Goal: Information Seeking & Learning: Learn about a topic

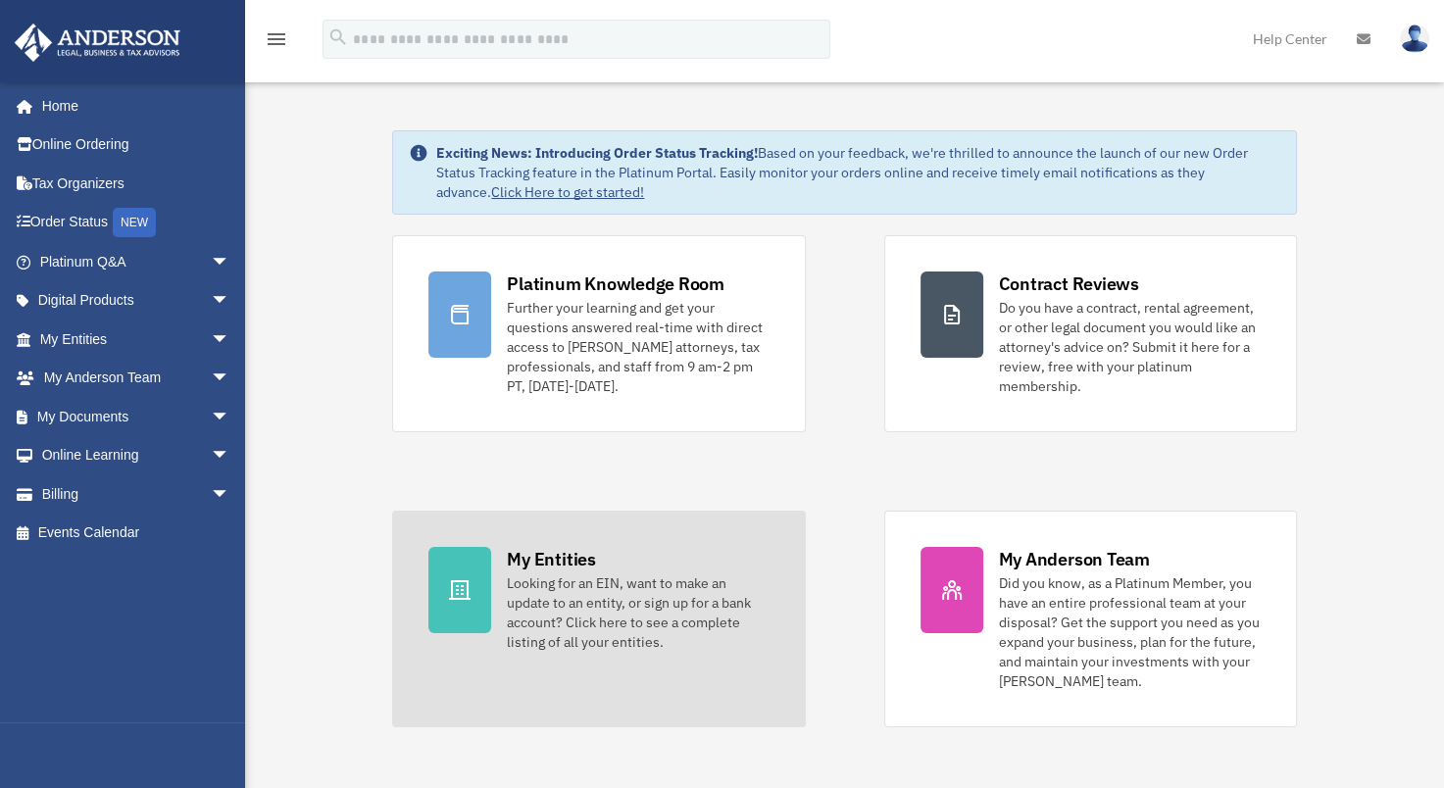
click at [557, 563] on div "My Entities" at bounding box center [551, 559] width 88 height 25
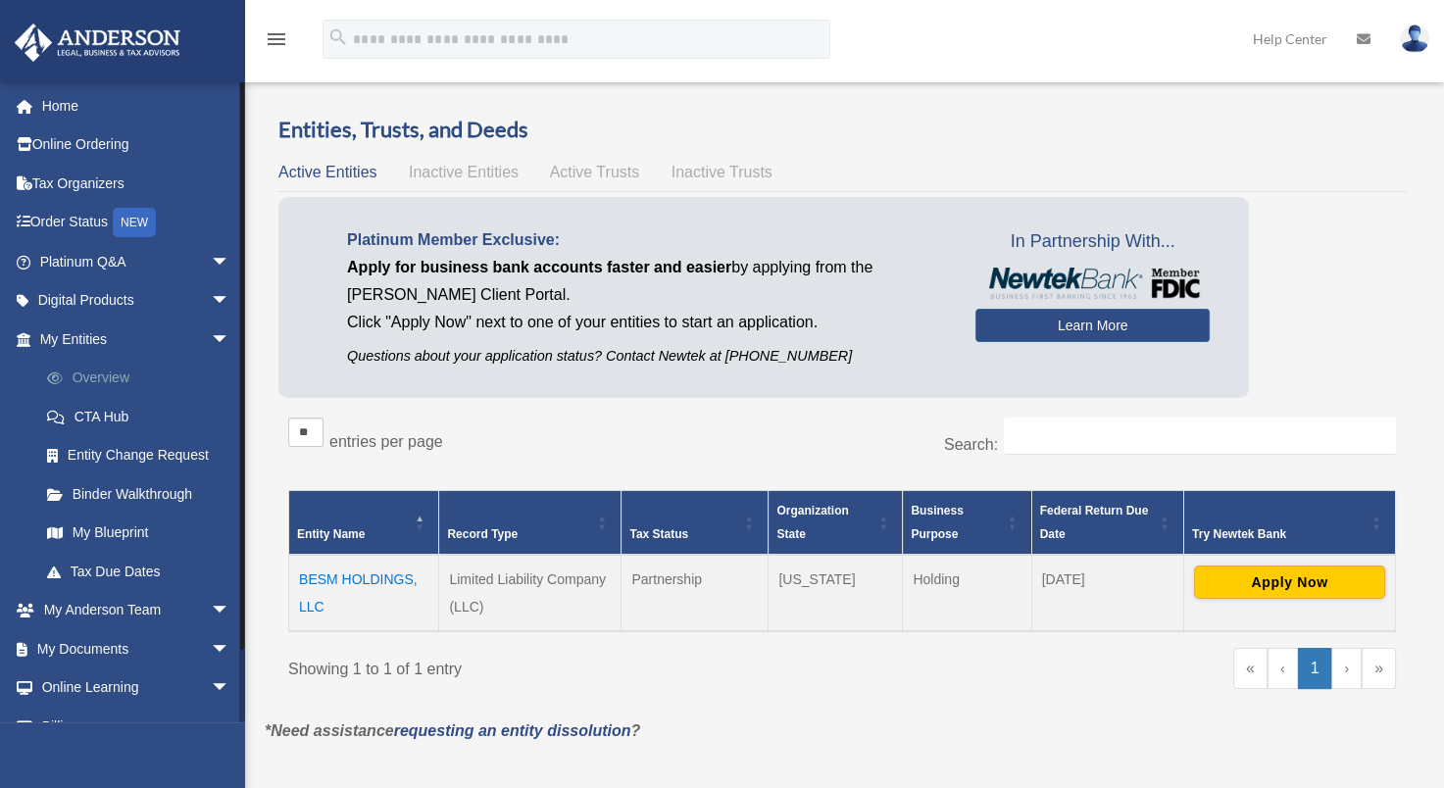
click at [103, 376] on link "Overview" at bounding box center [143, 378] width 232 height 39
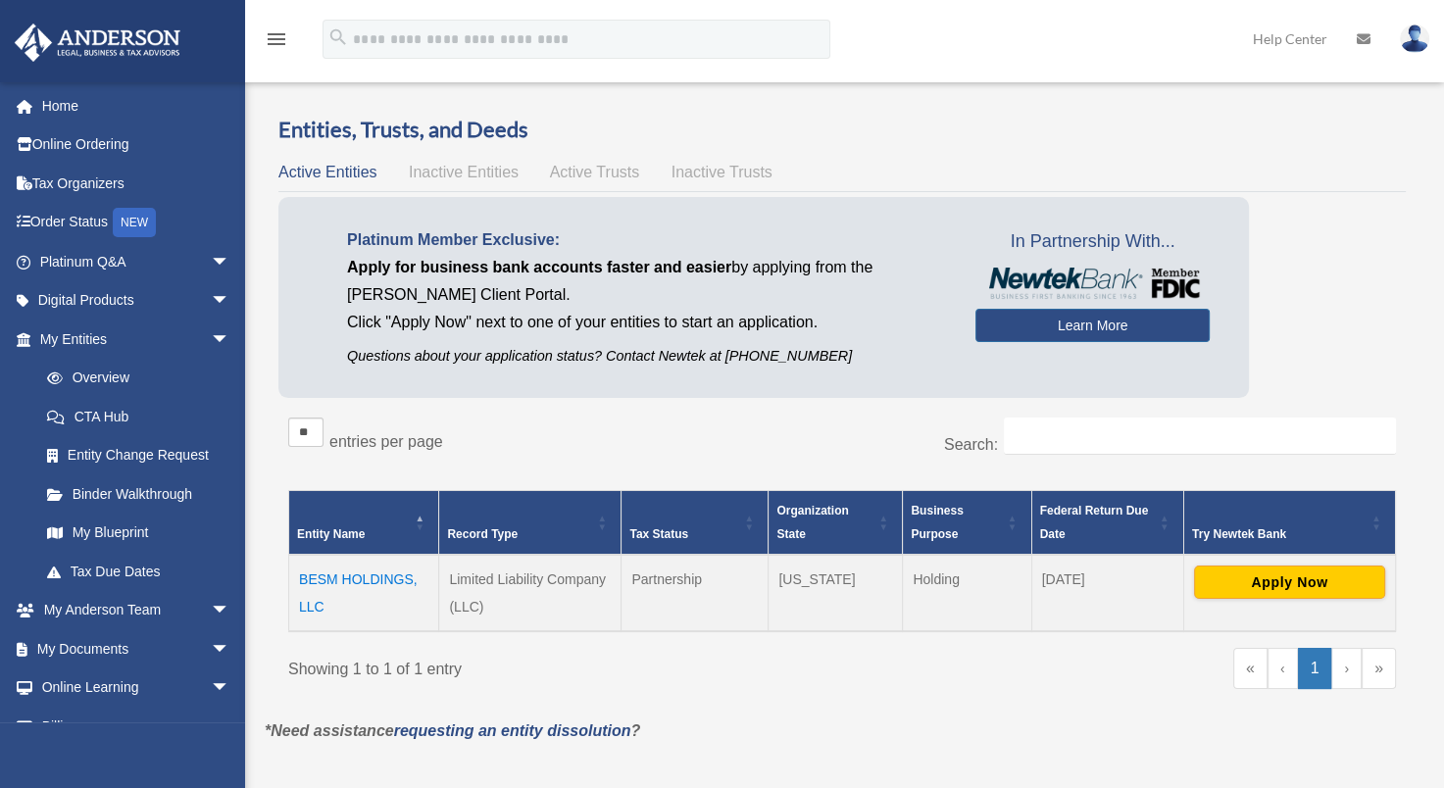
click at [348, 579] on td "BESM HOLDINGS, LLC" at bounding box center [364, 593] width 150 height 76
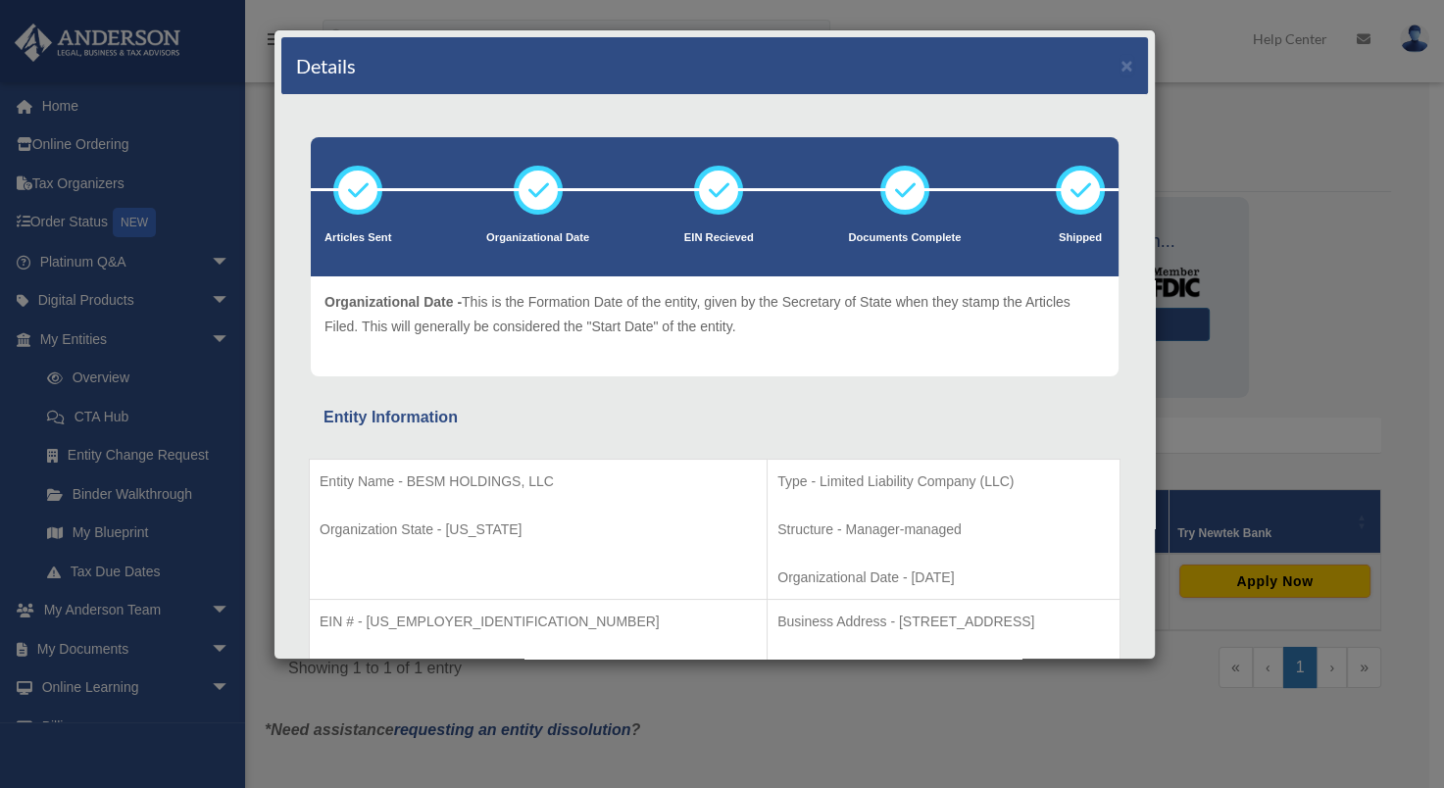
drag, startPoint x: 62, startPoint y: 98, endPoint x: 75, endPoint y: 100, distance: 12.9
click at [63, 98] on div "Details × Articles Sent Organizational Date" at bounding box center [722, 394] width 1444 height 788
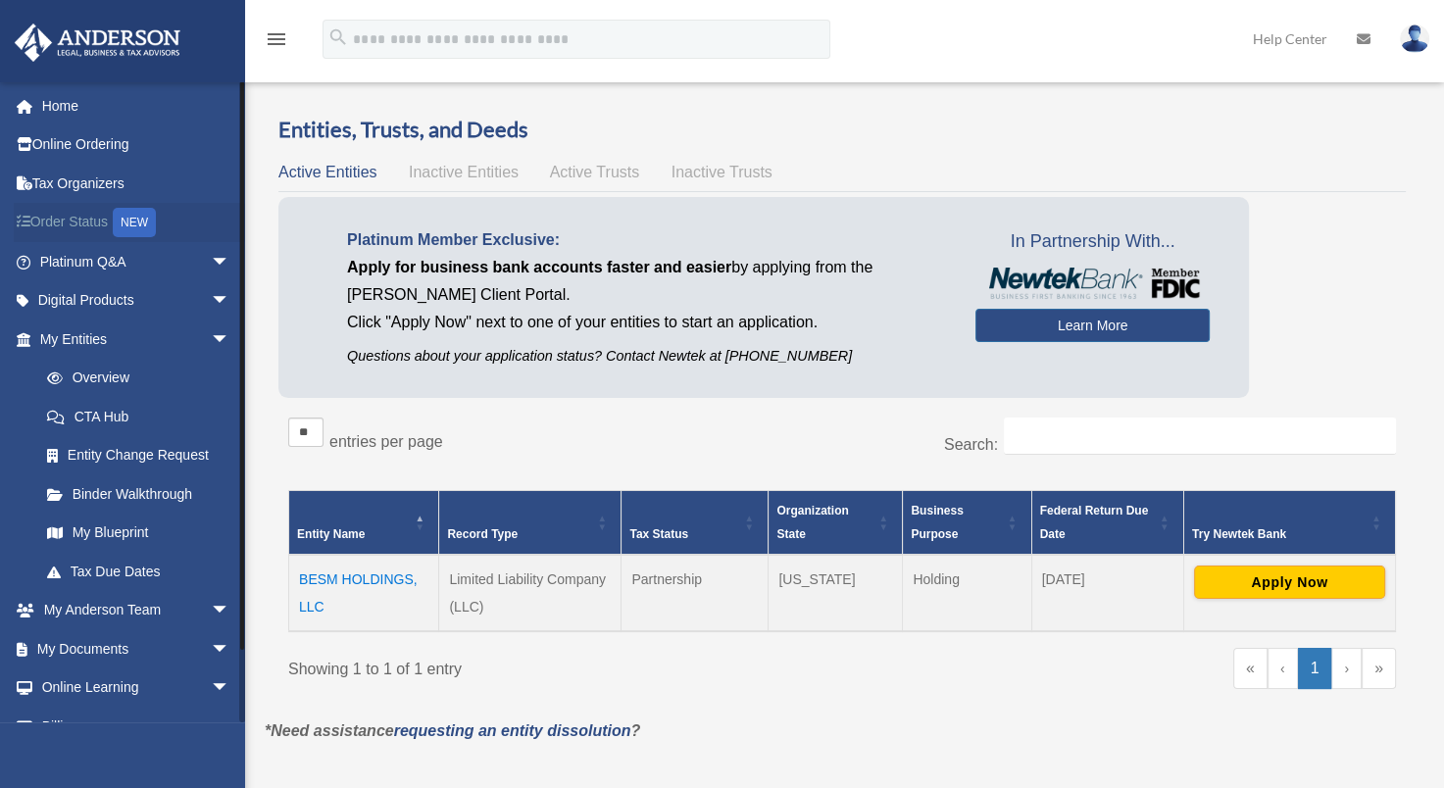
click at [69, 220] on link "Order Status NEW" at bounding box center [137, 223] width 246 height 40
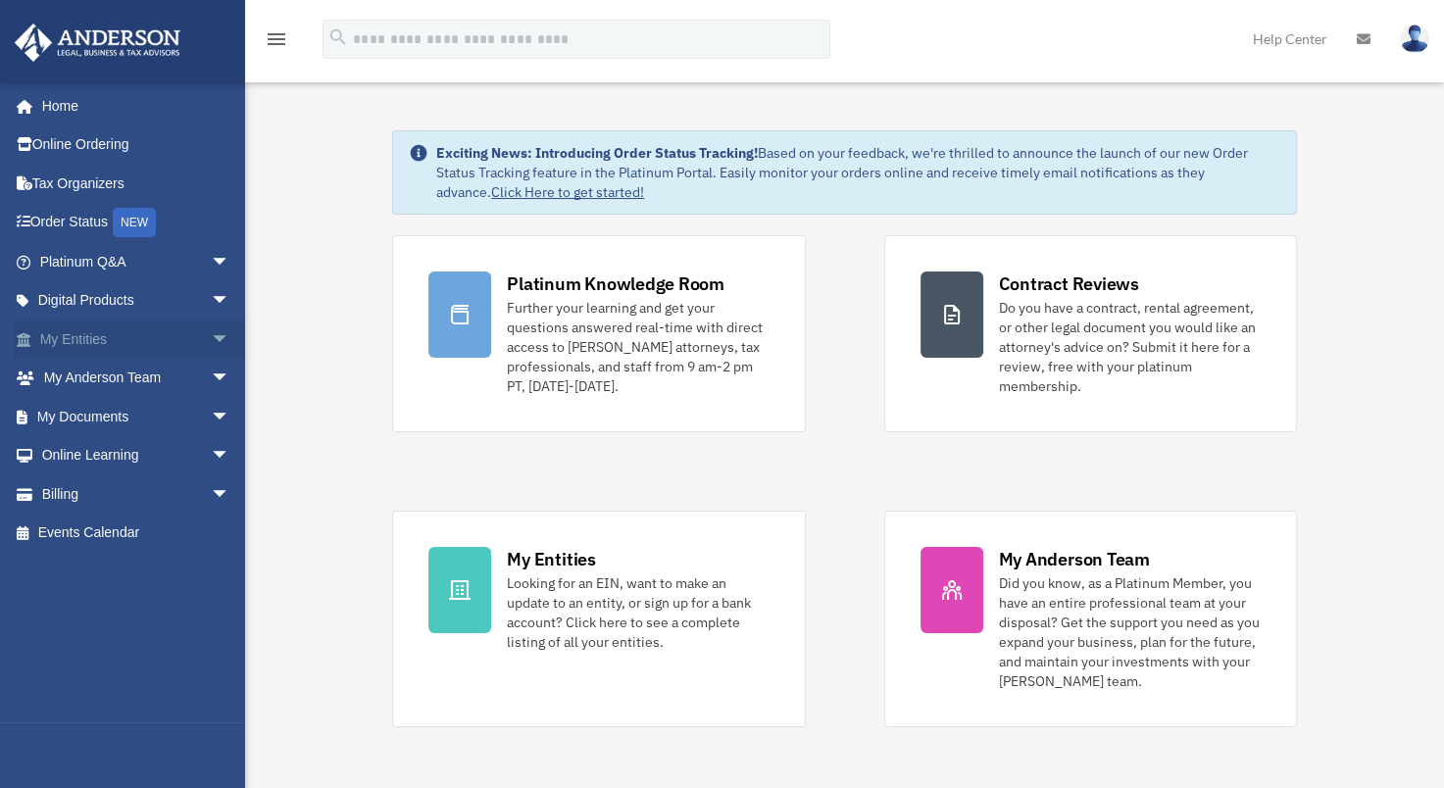
click at [211, 331] on span "arrow_drop_down" at bounding box center [230, 340] width 39 height 40
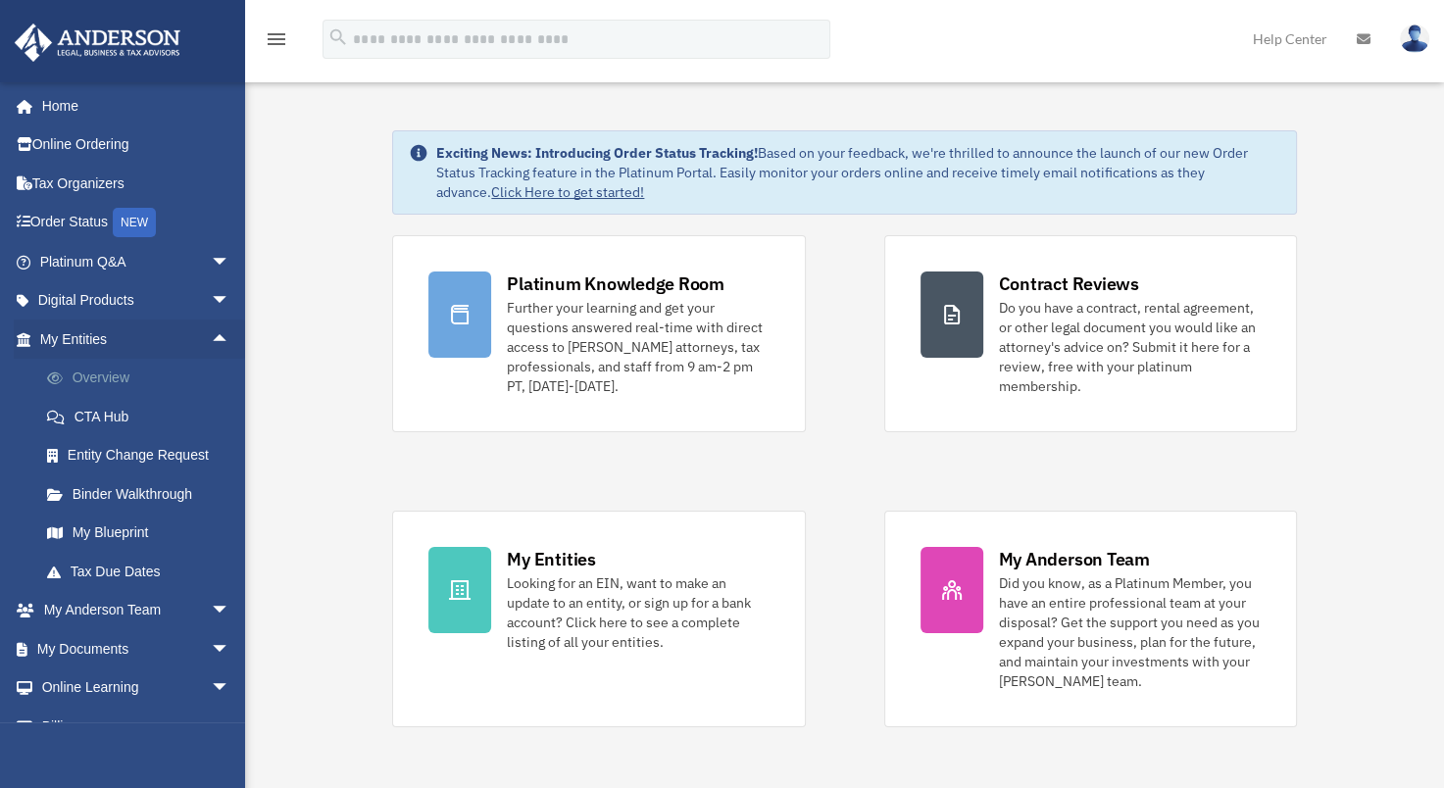
click at [102, 377] on link "Overview" at bounding box center [143, 378] width 232 height 39
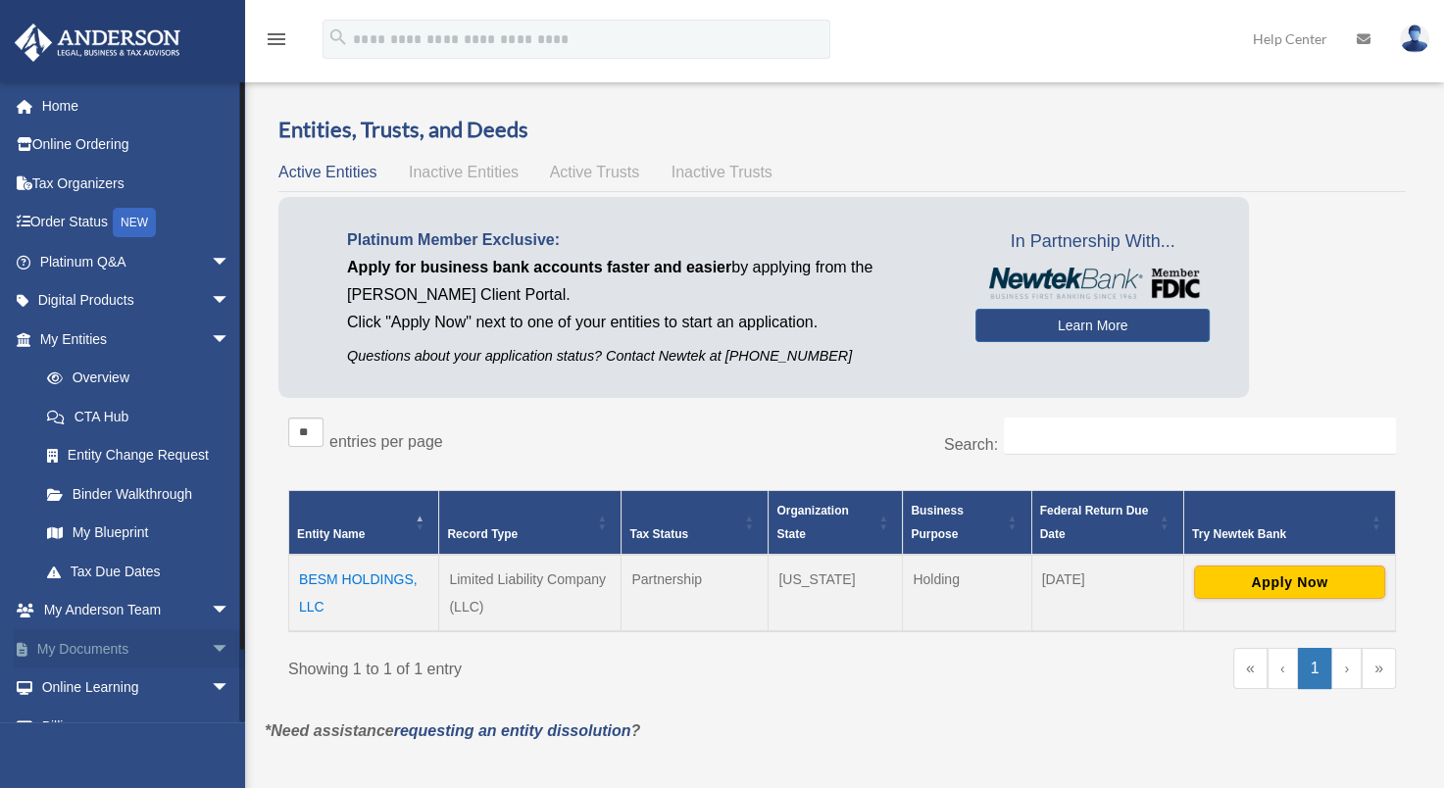
click at [78, 653] on link "My Documents arrow_drop_down" at bounding box center [137, 649] width 246 height 39
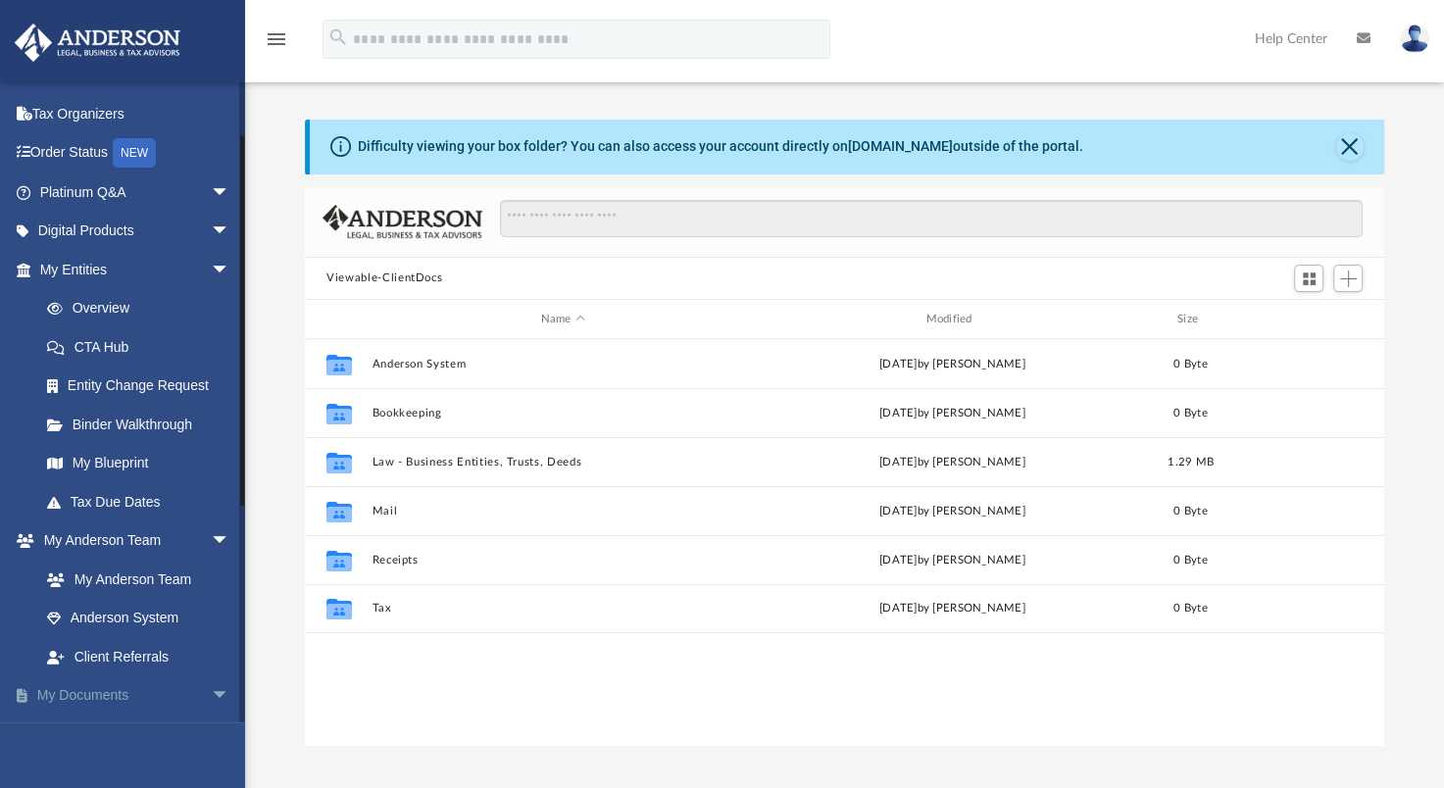
scroll to position [98, 0]
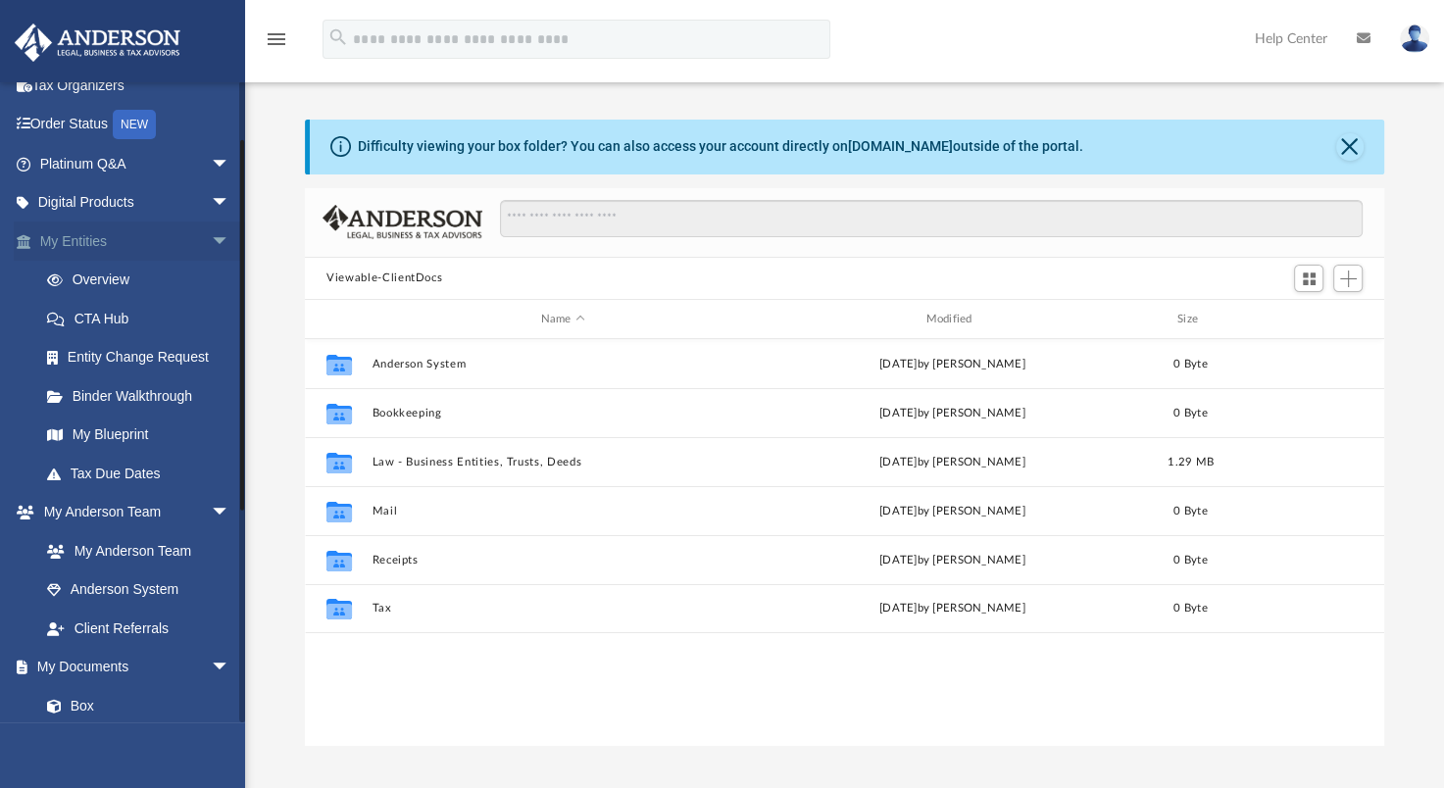
click at [211, 237] on span "arrow_drop_down" at bounding box center [230, 242] width 39 height 40
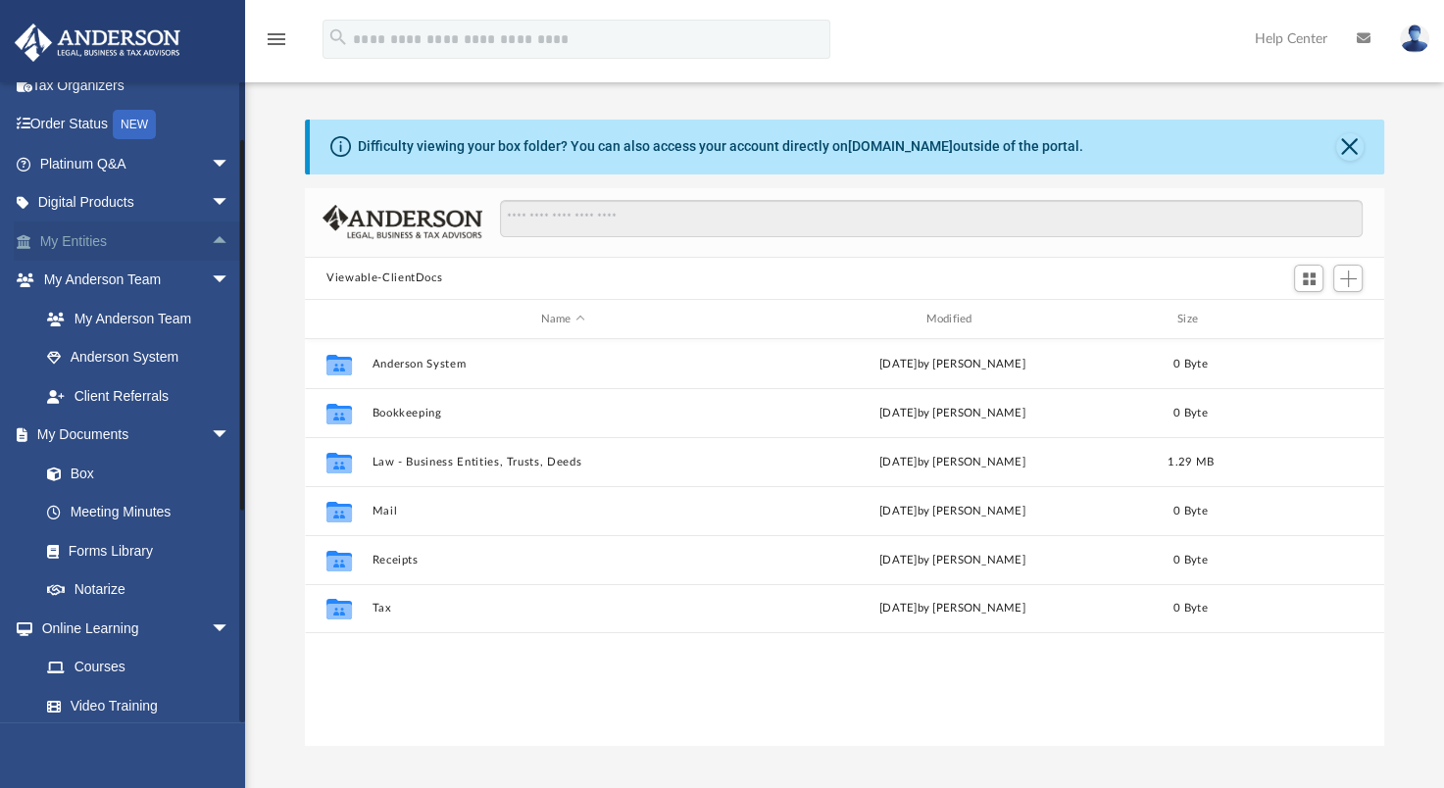
click at [211, 237] on span "arrow_drop_up" at bounding box center [230, 242] width 39 height 40
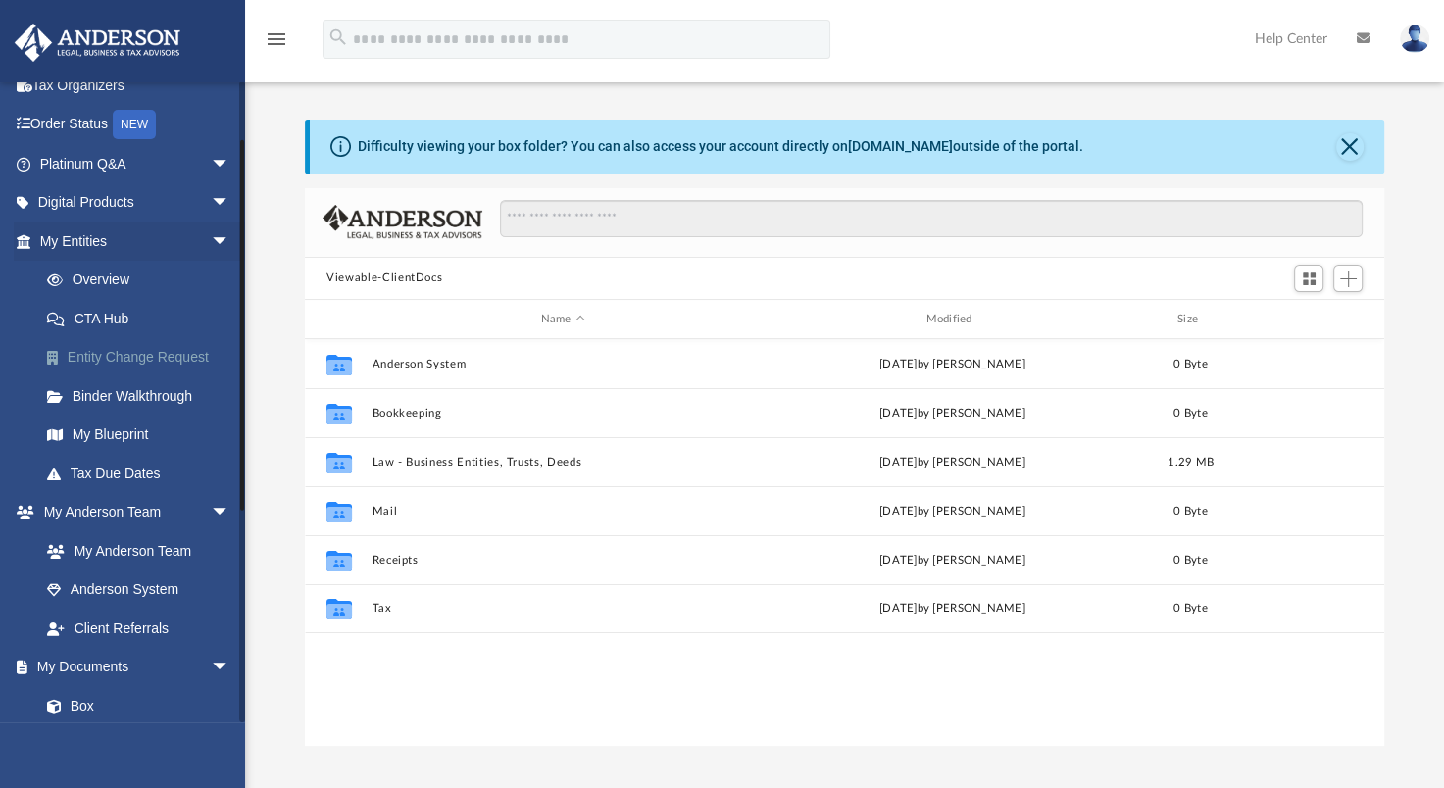
click at [118, 358] on link "Entity Change Request" at bounding box center [143, 357] width 232 height 39
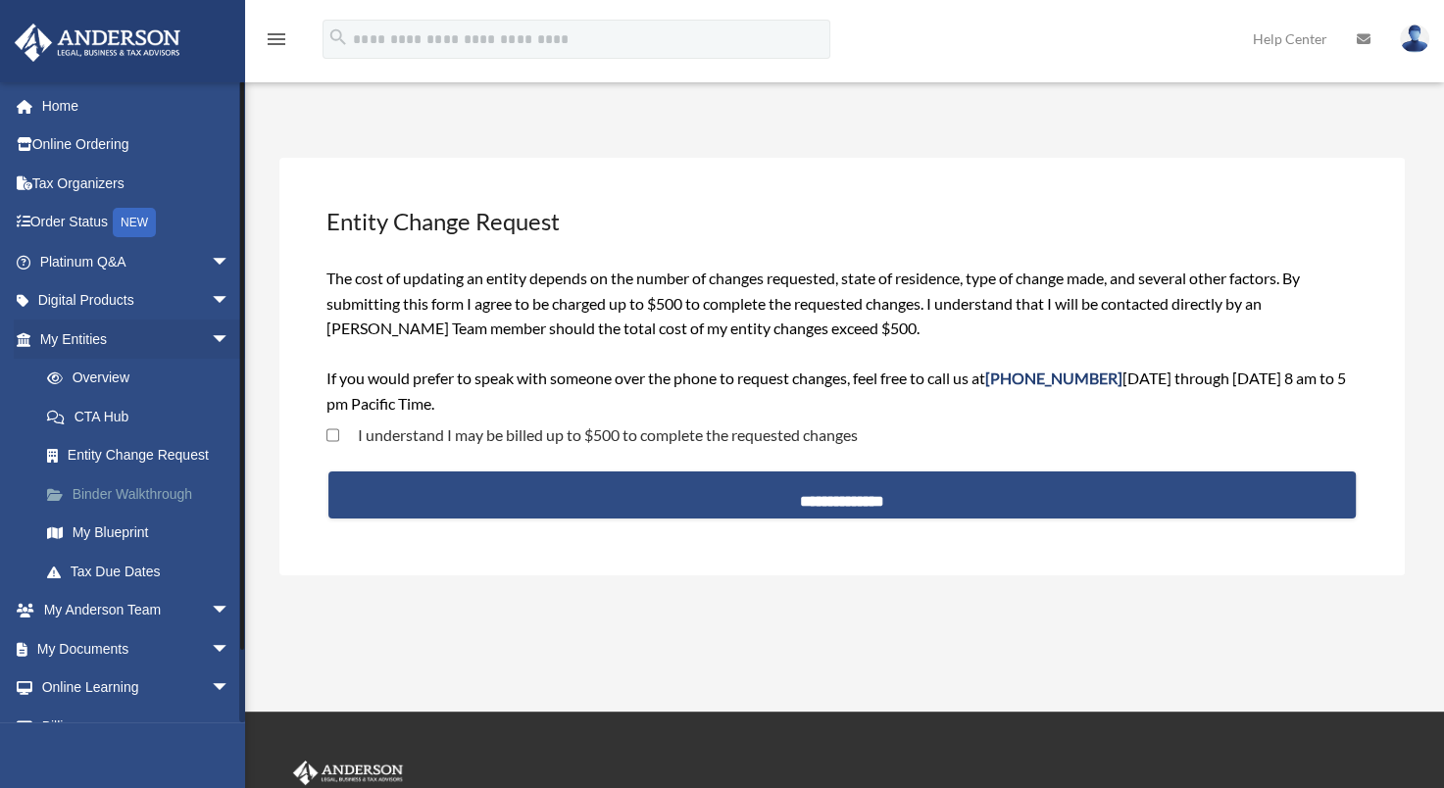
click at [138, 490] on link "Binder Walkthrough" at bounding box center [143, 494] width 232 height 39
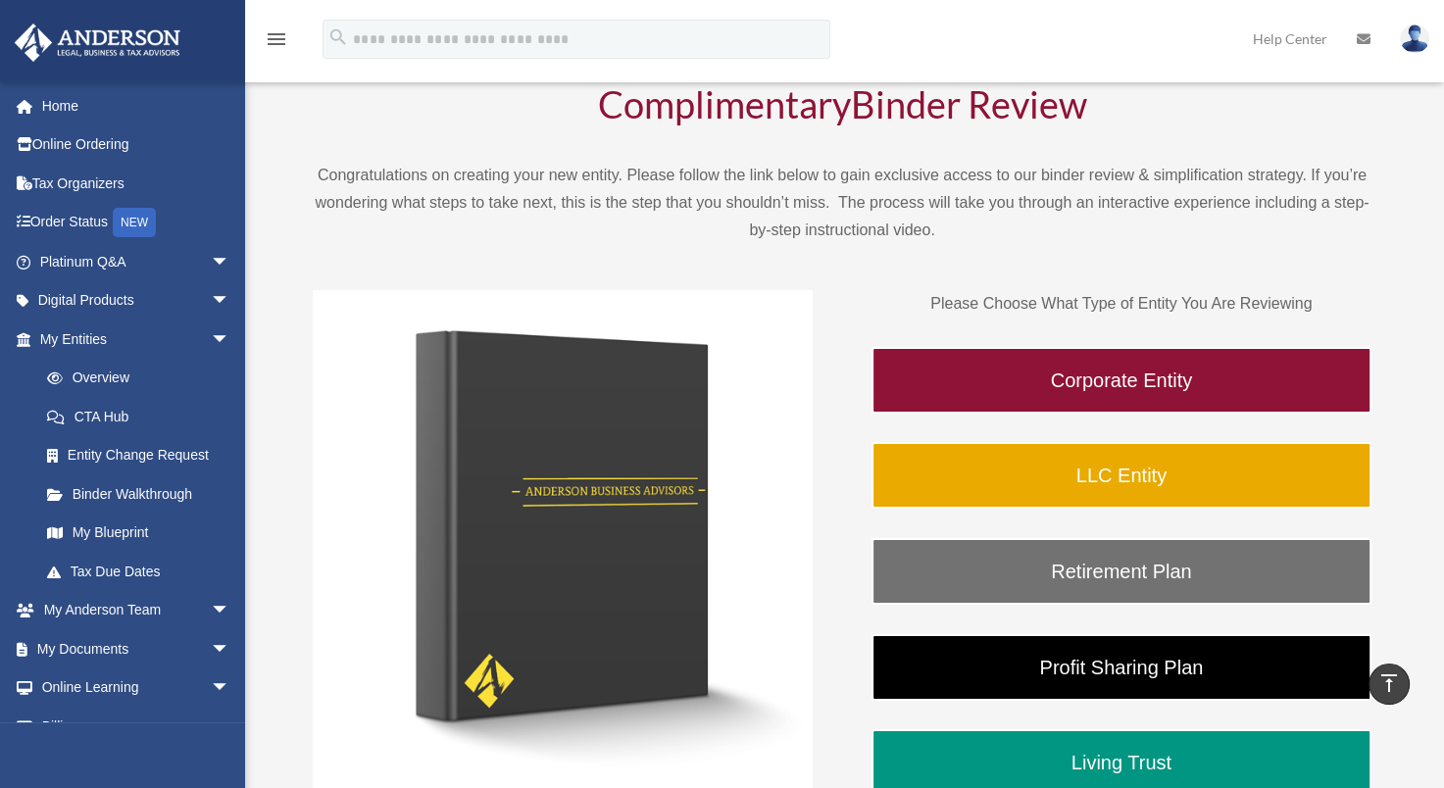
scroll to position [98, 0]
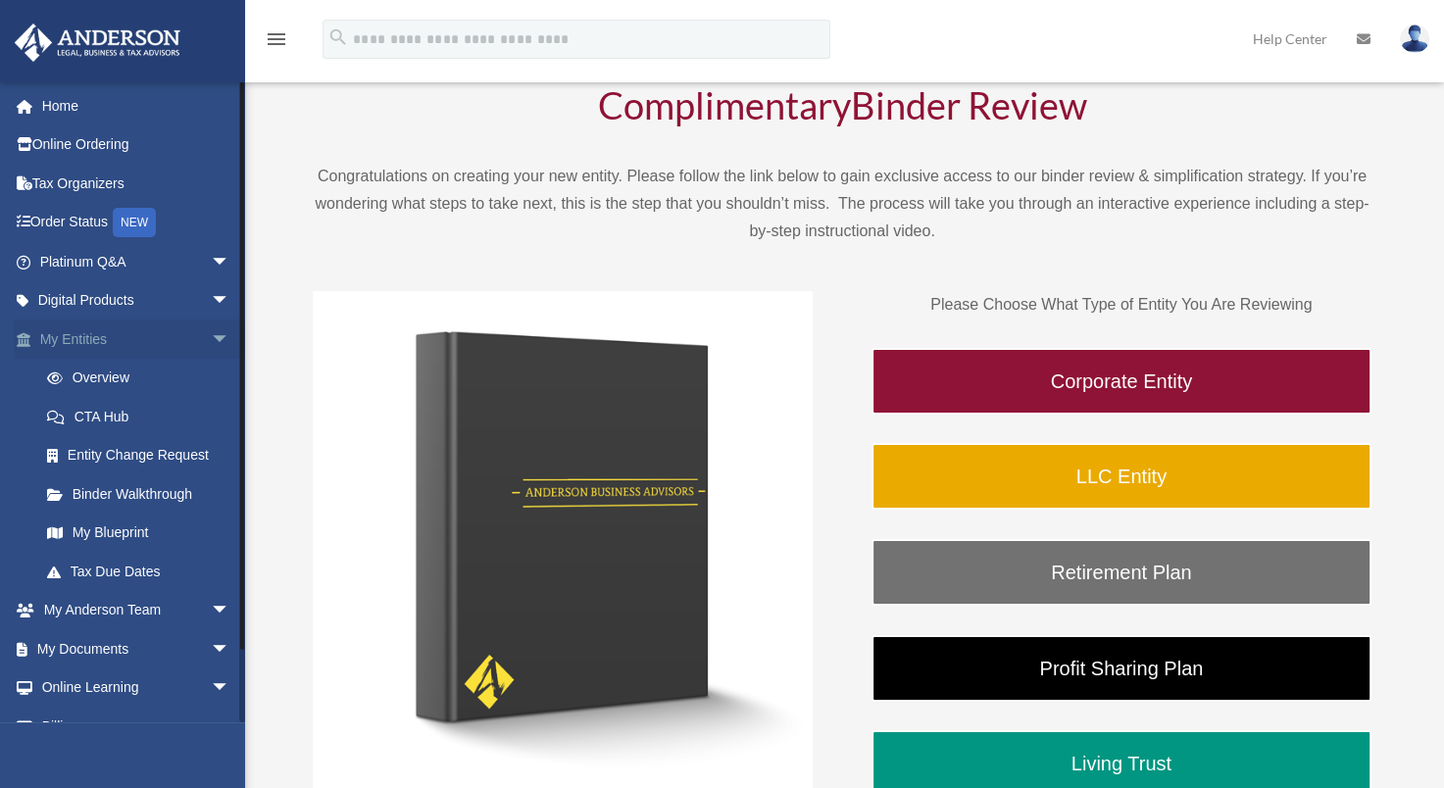
click at [211, 336] on span "arrow_drop_down" at bounding box center [230, 340] width 39 height 40
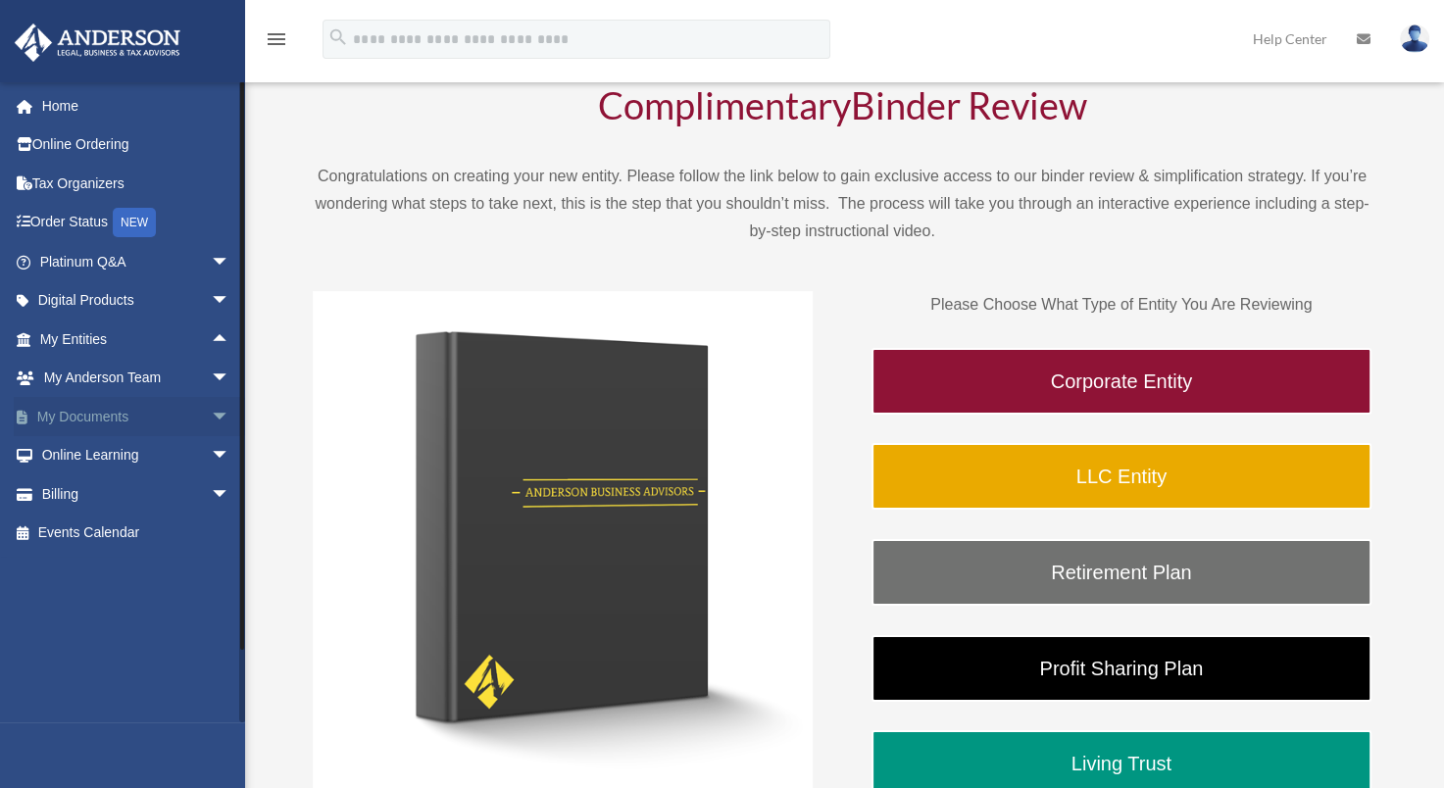
click at [211, 410] on span "arrow_drop_down" at bounding box center [230, 417] width 39 height 40
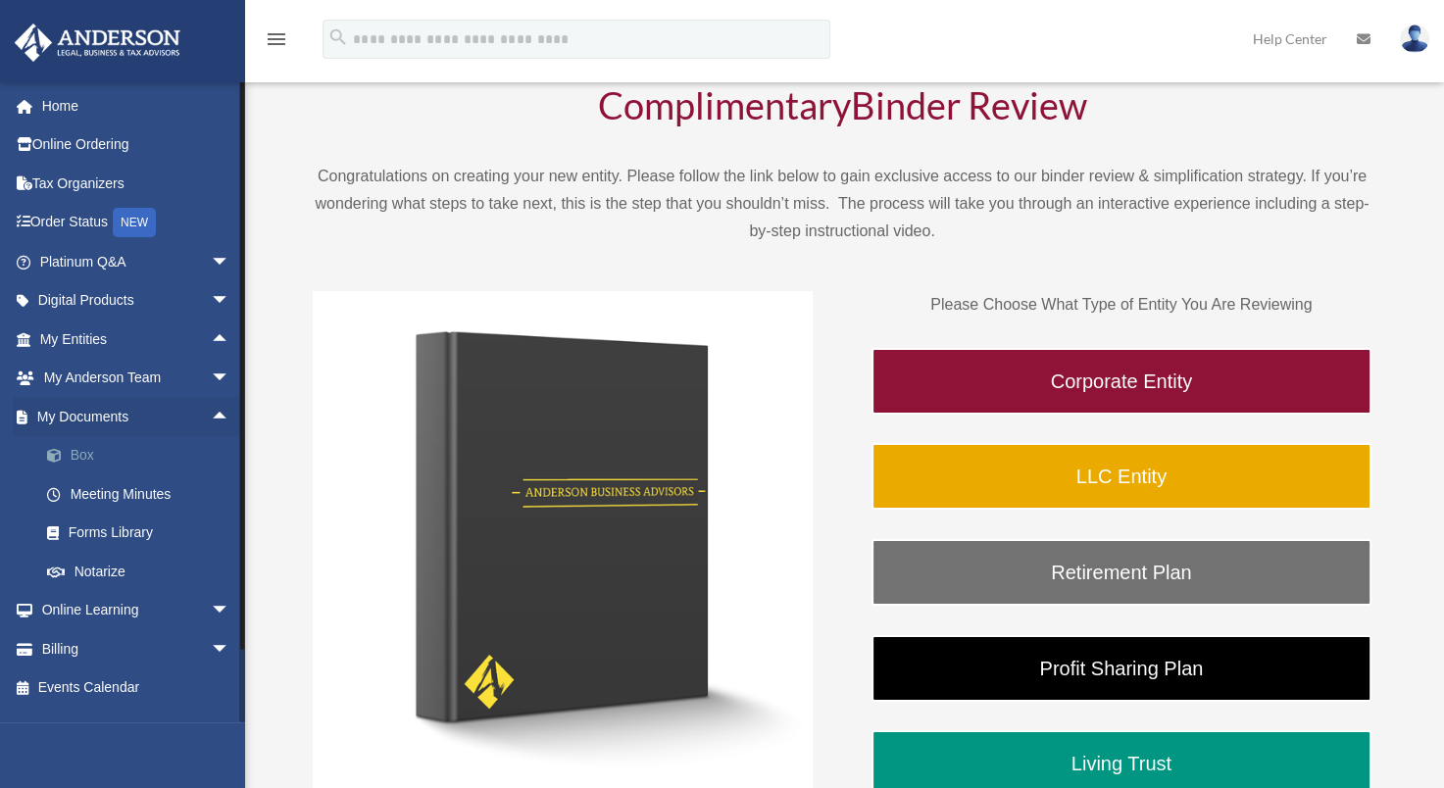
click at [82, 453] on link "Box" at bounding box center [143, 455] width 232 height 39
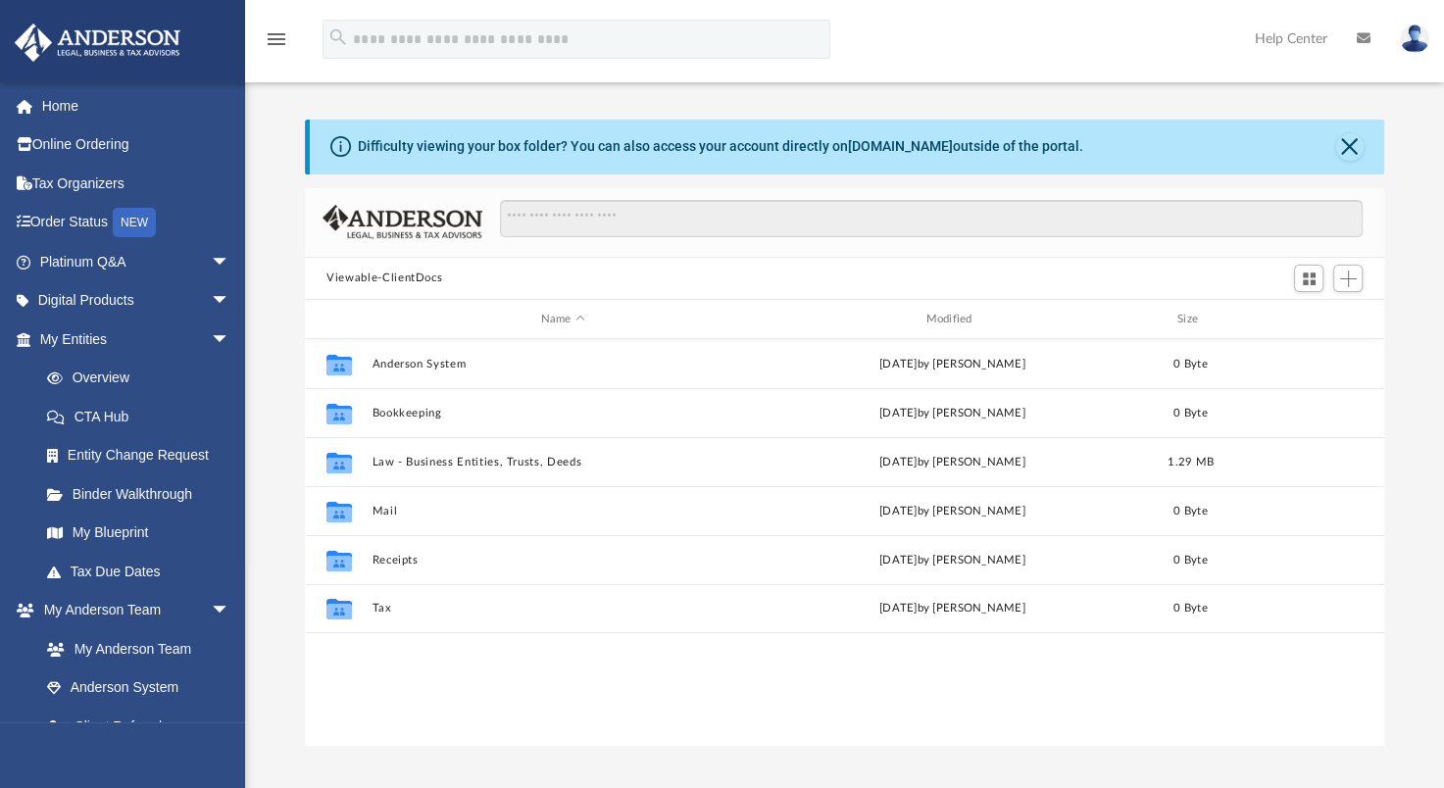
scroll to position [430, 1063]
click at [211, 337] on span "arrow_drop_down" at bounding box center [230, 340] width 39 height 40
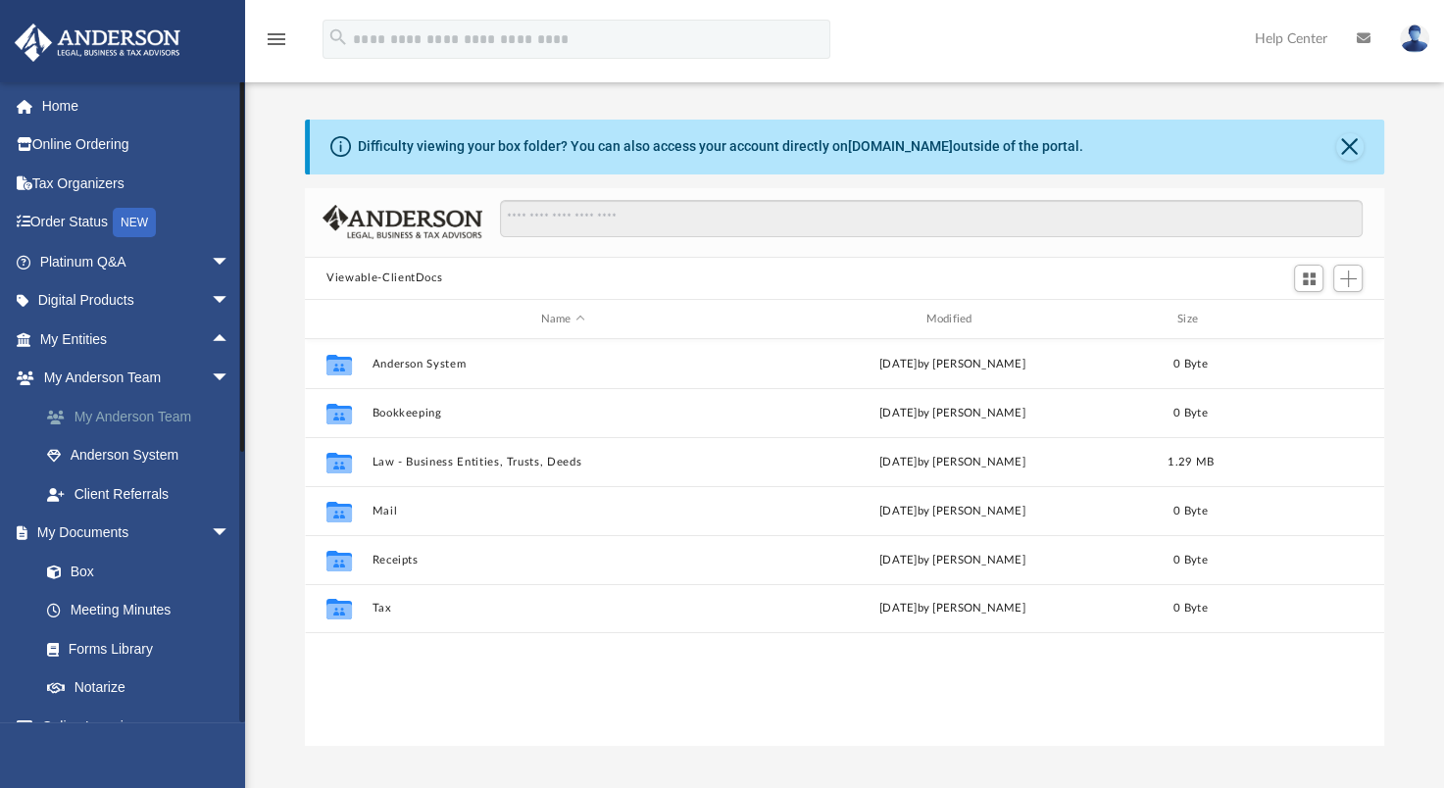
click at [109, 404] on link "My Anderson Team" at bounding box center [143, 416] width 232 height 39
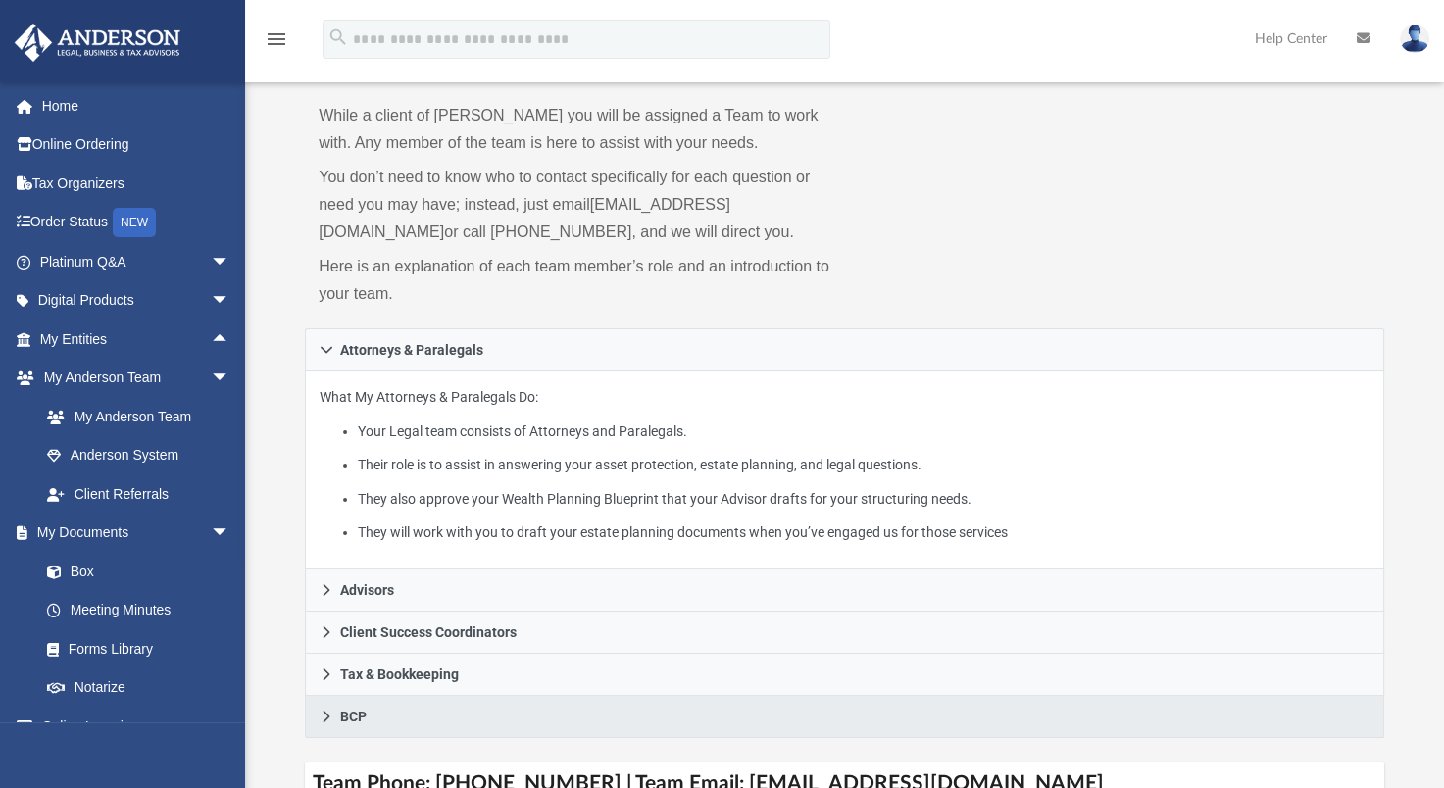
scroll to position [196, 0]
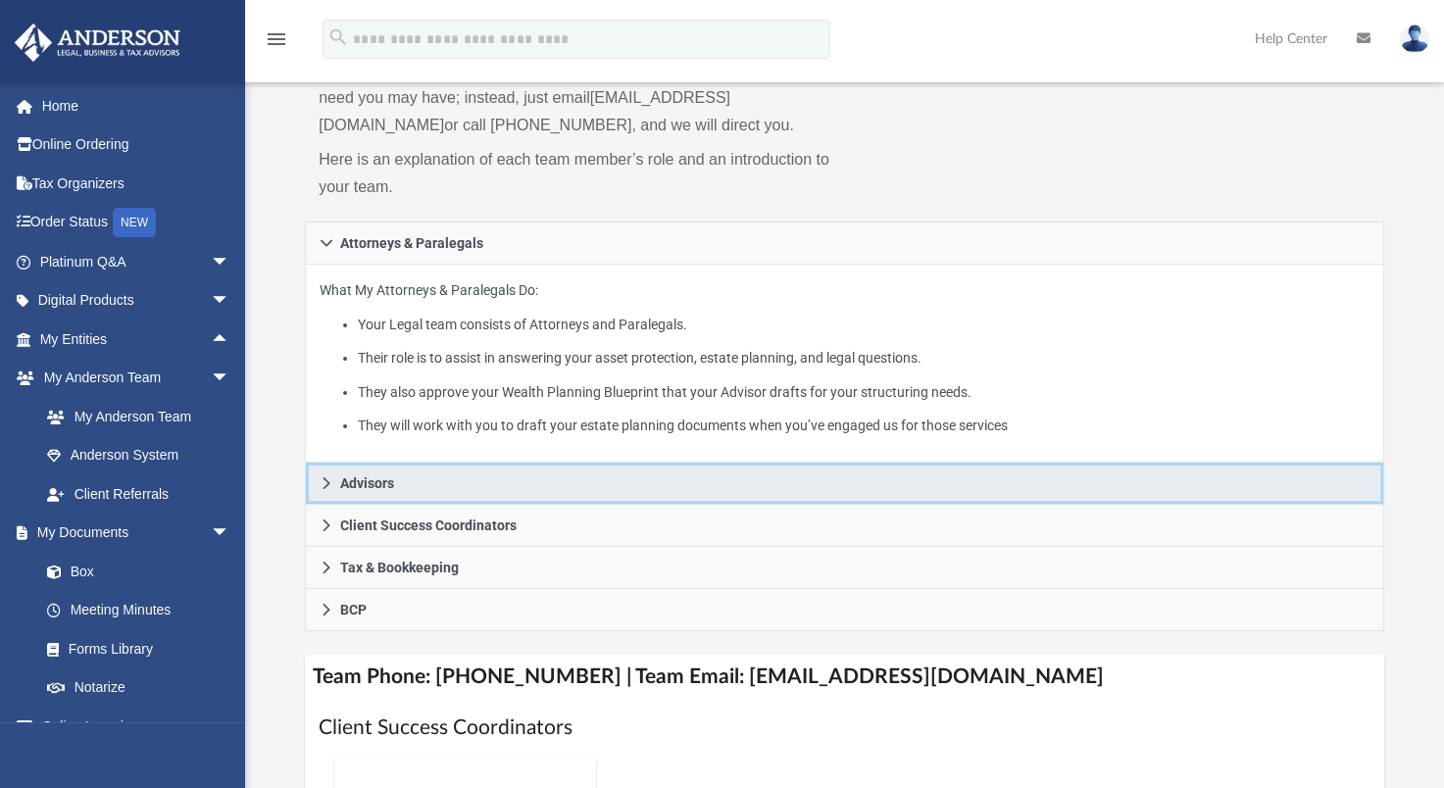
click at [356, 477] on span "Advisors" at bounding box center [367, 484] width 54 height 14
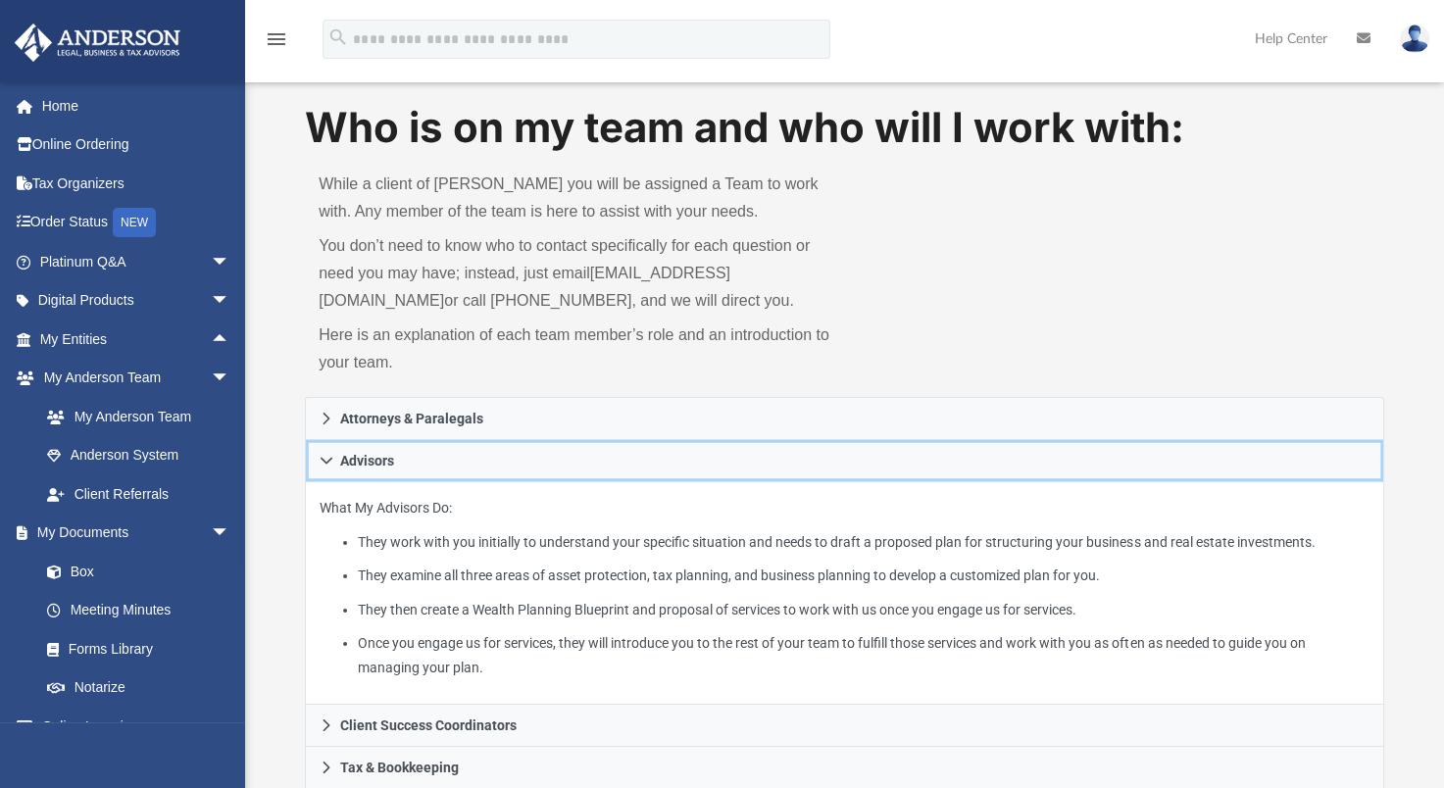
scroll to position [0, 0]
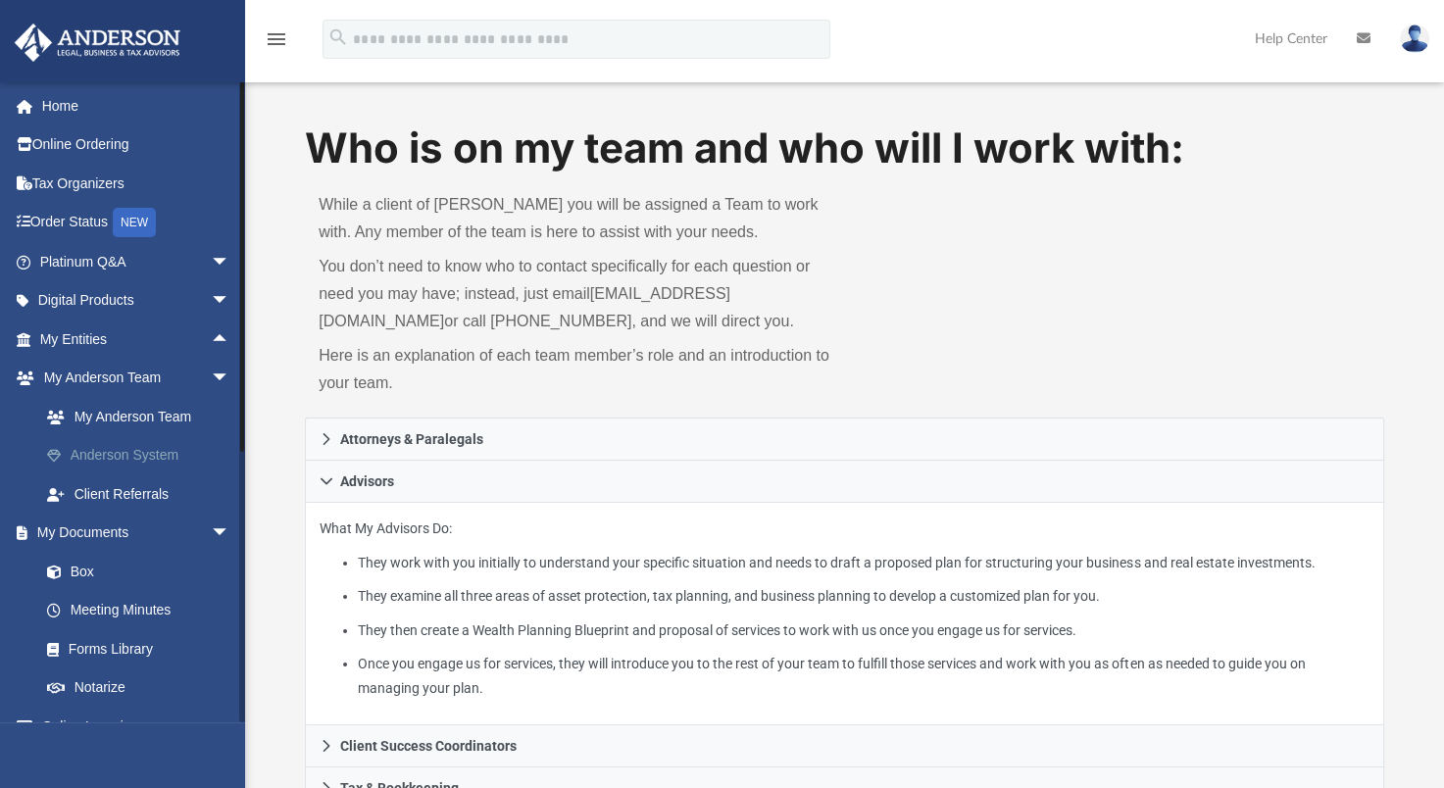
click at [162, 457] on link "Anderson System" at bounding box center [143, 455] width 232 height 39
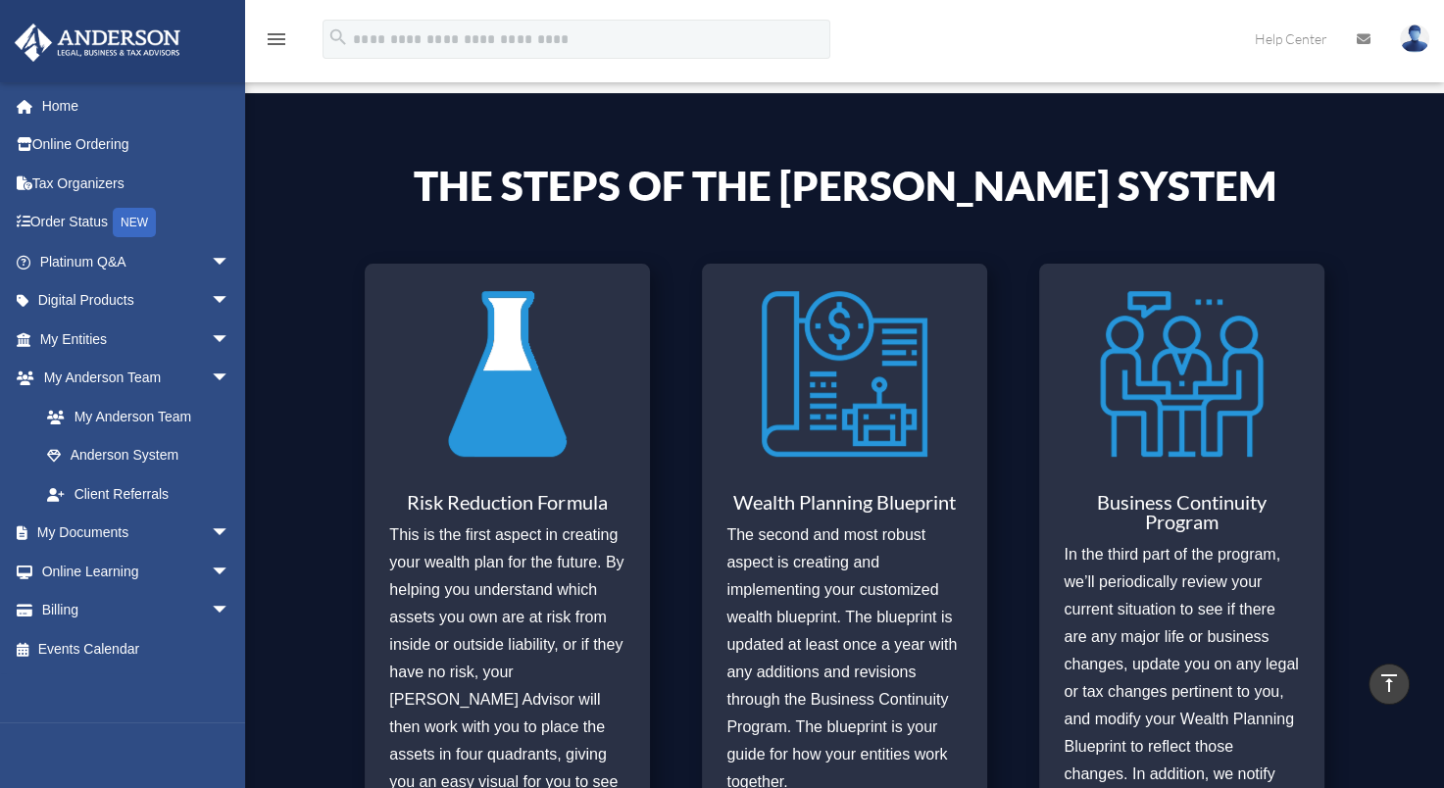
scroll to position [686, 0]
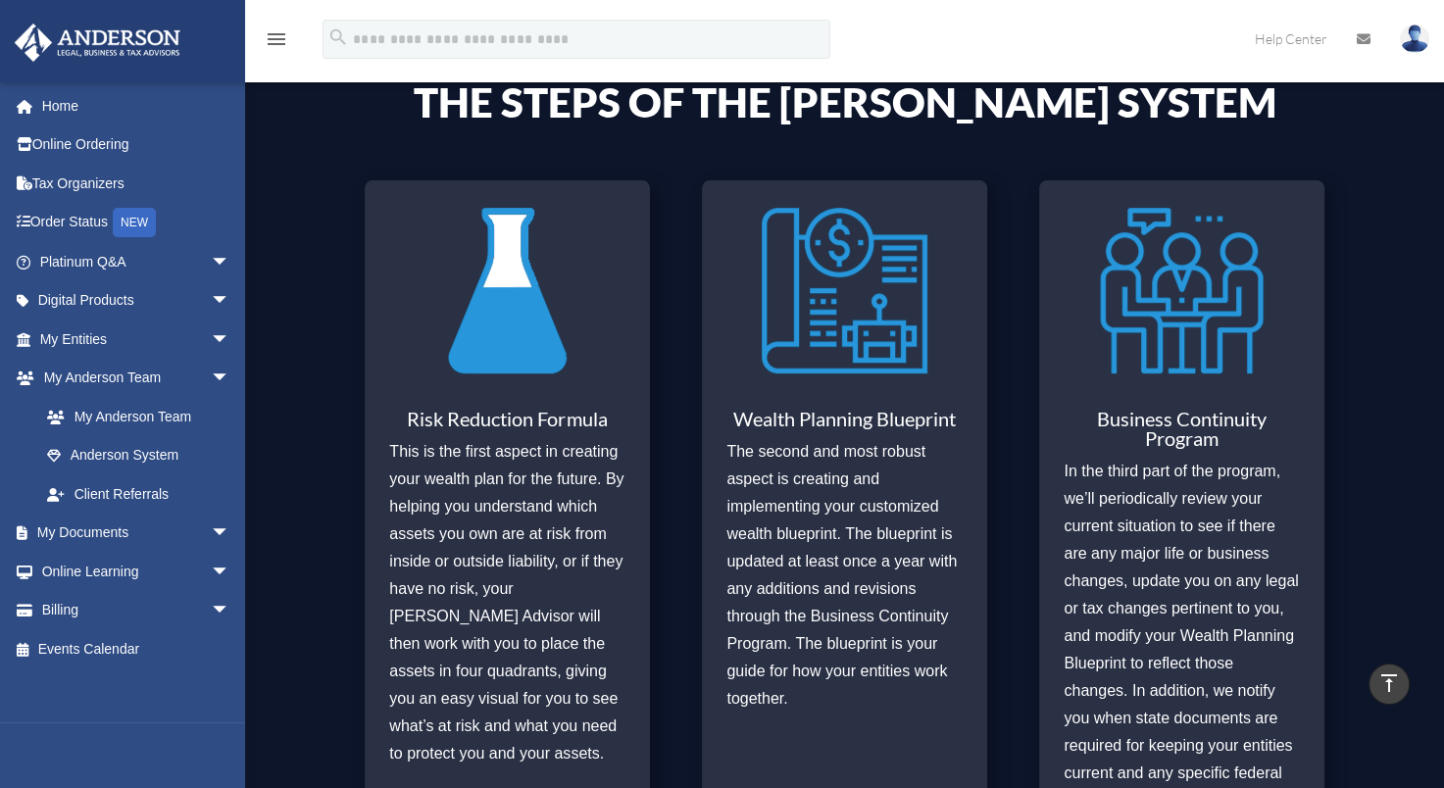
click at [519, 350] on img at bounding box center [508, 290] width 166 height 191
click at [862, 271] on img at bounding box center [845, 290] width 166 height 191
click at [1168, 269] on img at bounding box center [1182, 290] width 166 height 191
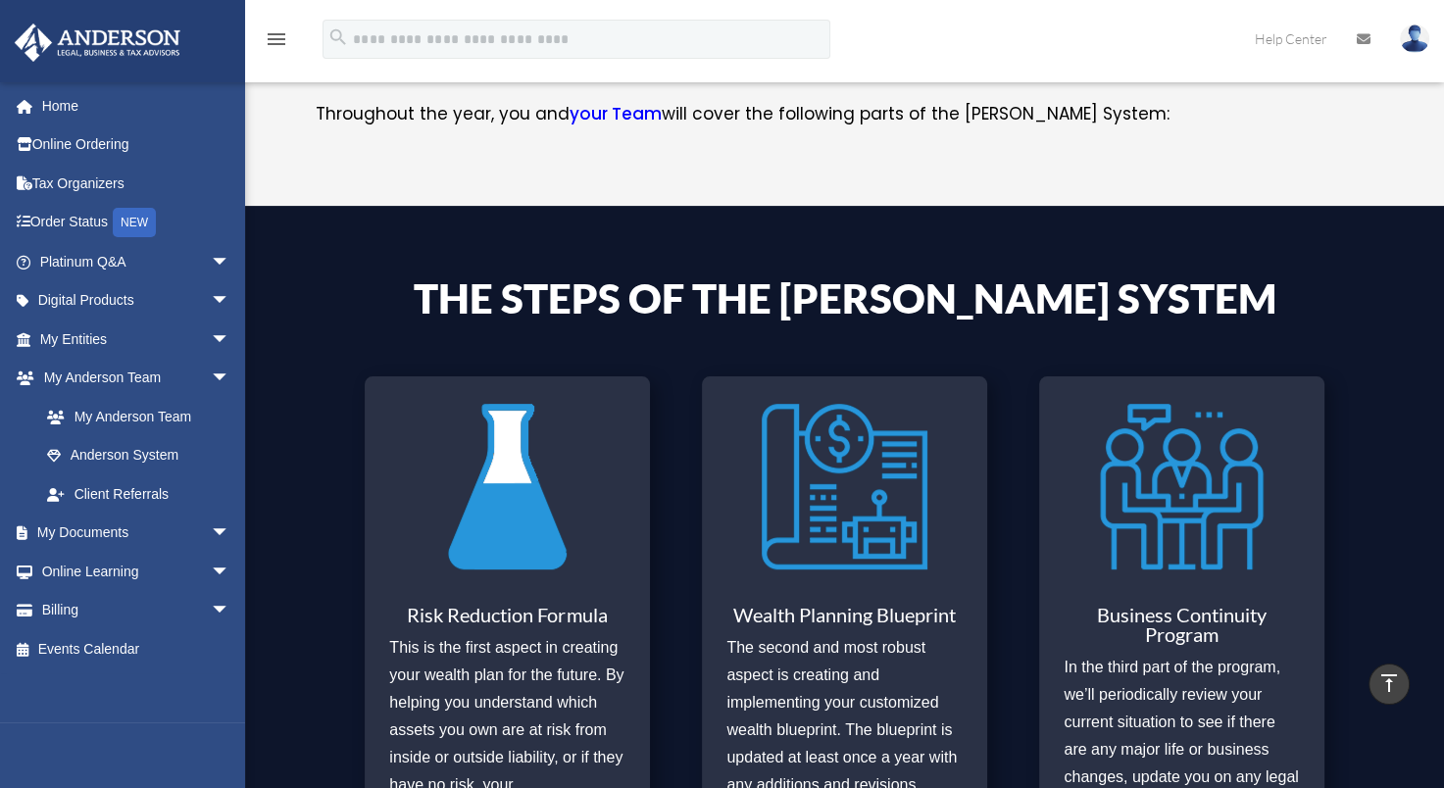
scroll to position [490, 0]
click at [211, 376] on span "arrow_drop_down" at bounding box center [230, 379] width 39 height 40
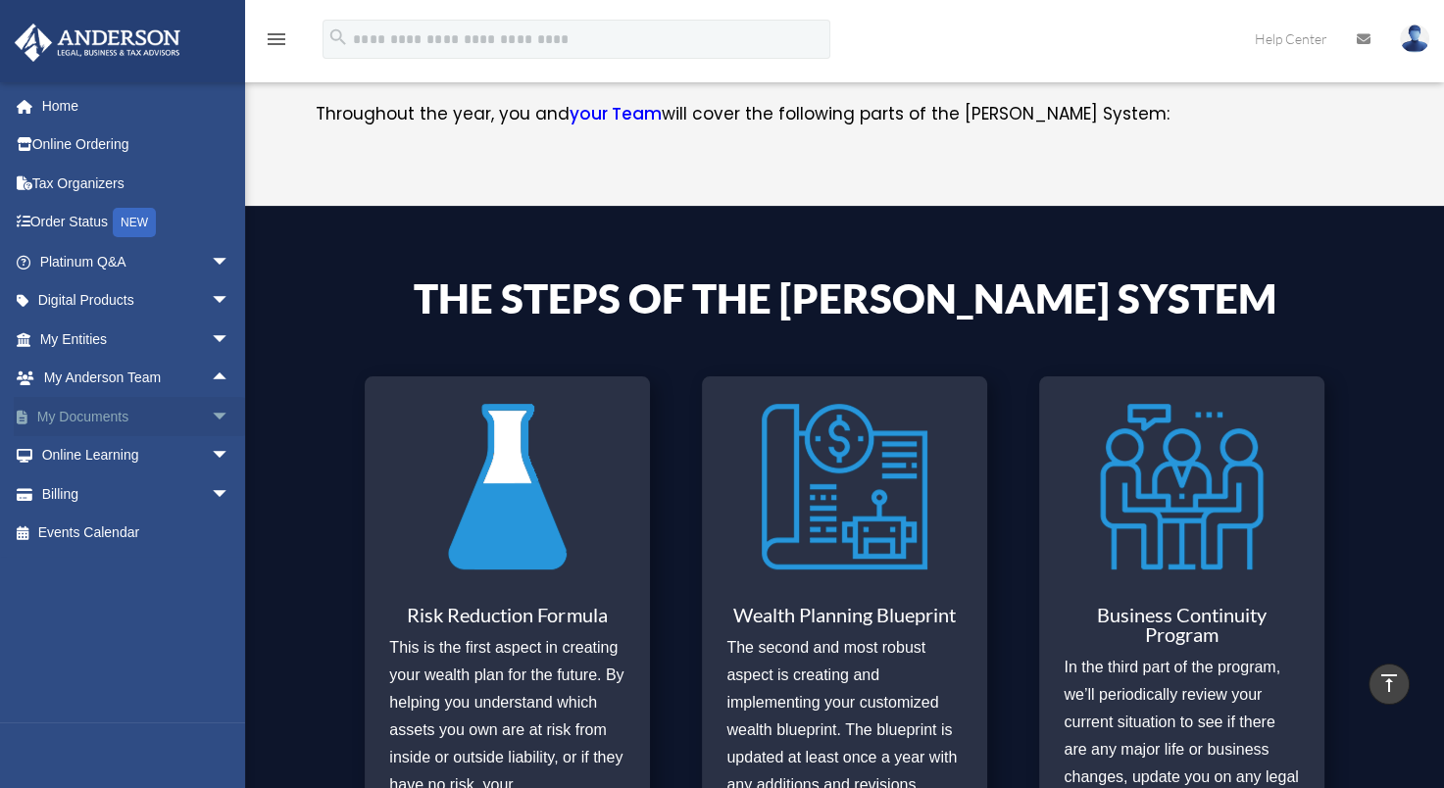
click at [211, 420] on span "arrow_drop_down" at bounding box center [230, 417] width 39 height 40
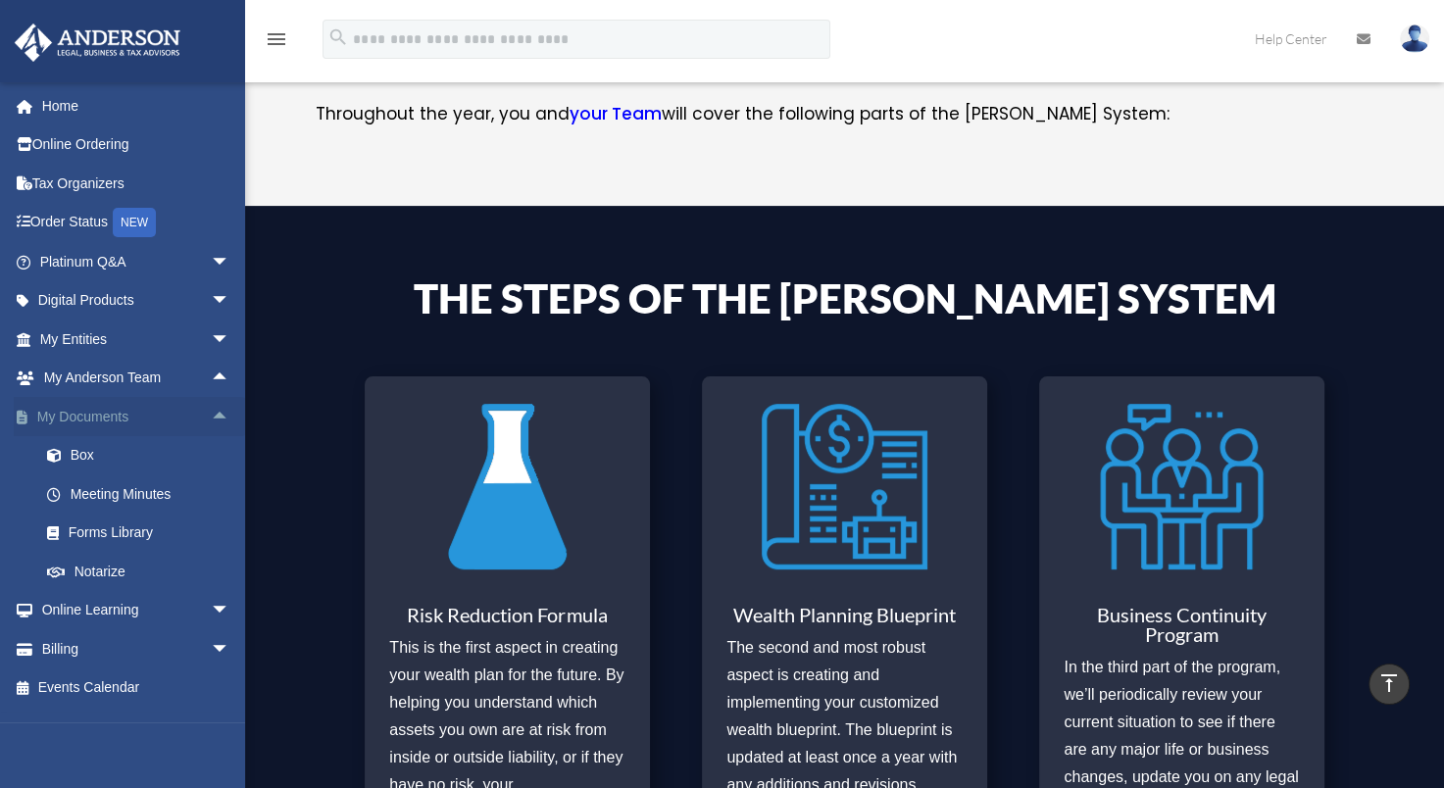
click at [211, 416] on span "arrow_drop_up" at bounding box center [230, 417] width 39 height 40
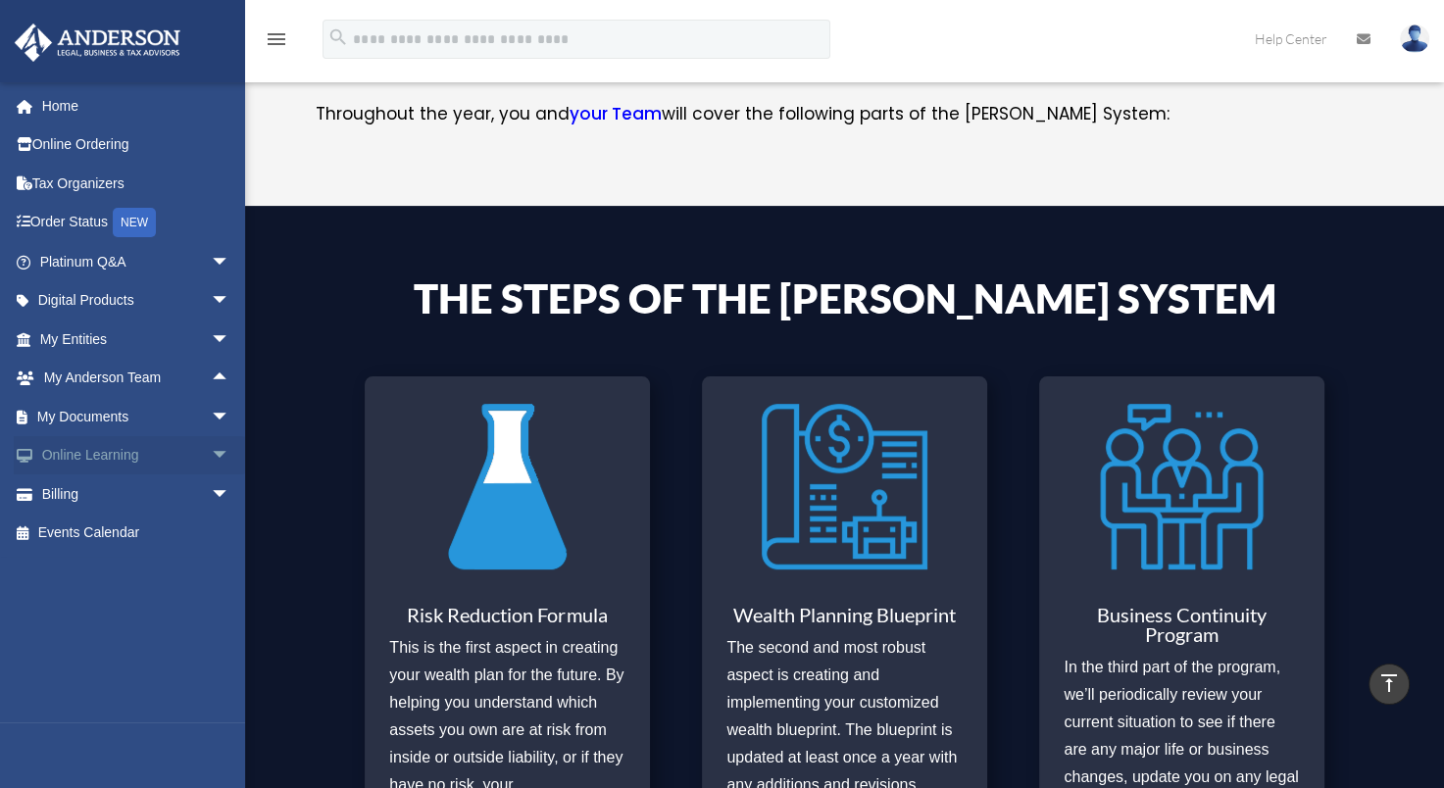
click at [211, 451] on span "arrow_drop_down" at bounding box center [230, 456] width 39 height 40
click at [211, 451] on span "arrow_drop_up" at bounding box center [230, 456] width 39 height 40
click at [211, 492] on span "arrow_drop_down" at bounding box center [230, 495] width 39 height 40
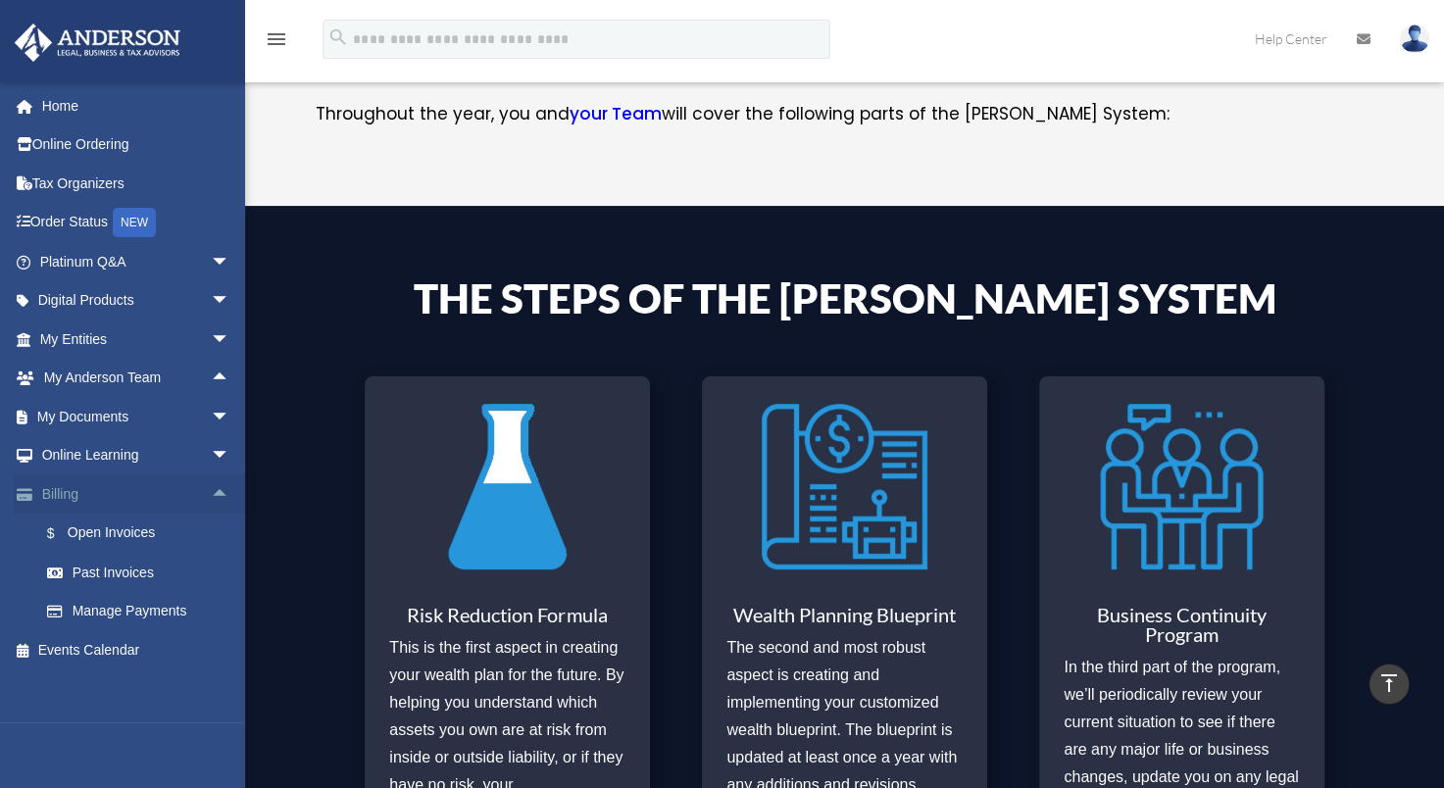
click at [129, 506] on link "Billing arrow_drop_up" at bounding box center [137, 494] width 246 height 39
click at [131, 535] on link "$ Open Invoices" at bounding box center [143, 534] width 232 height 40
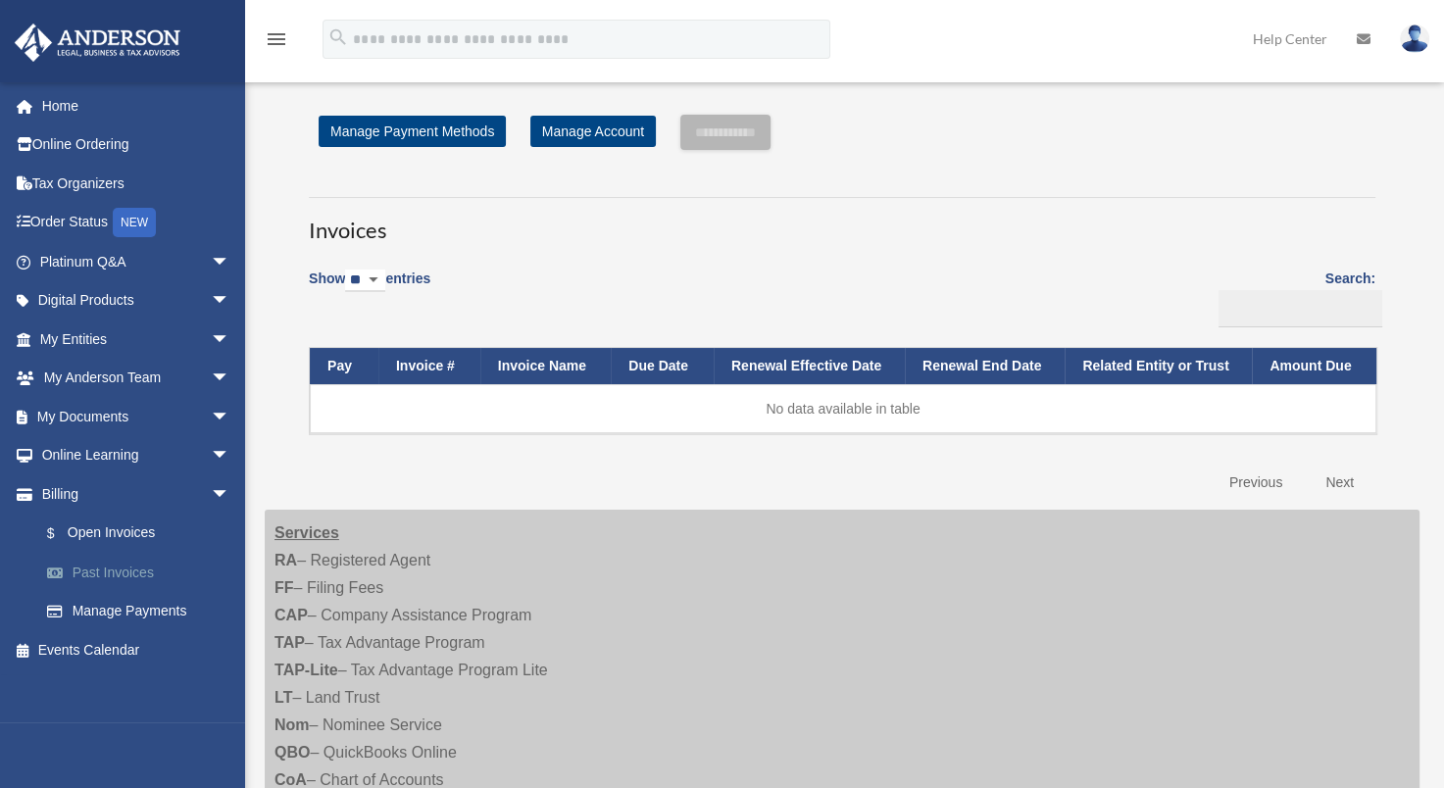
click at [115, 568] on link "Past Invoices" at bounding box center [143, 572] width 232 height 39
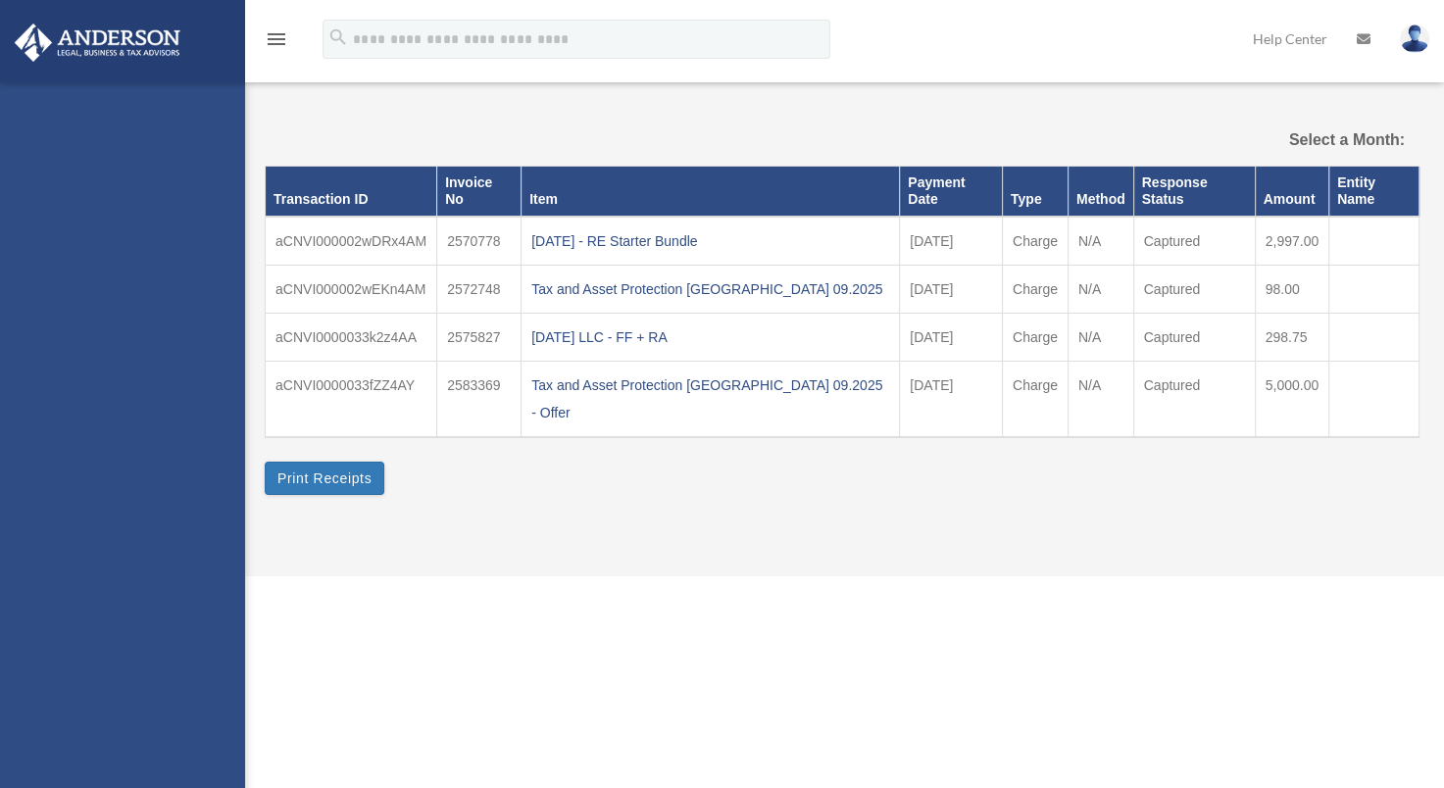
select select
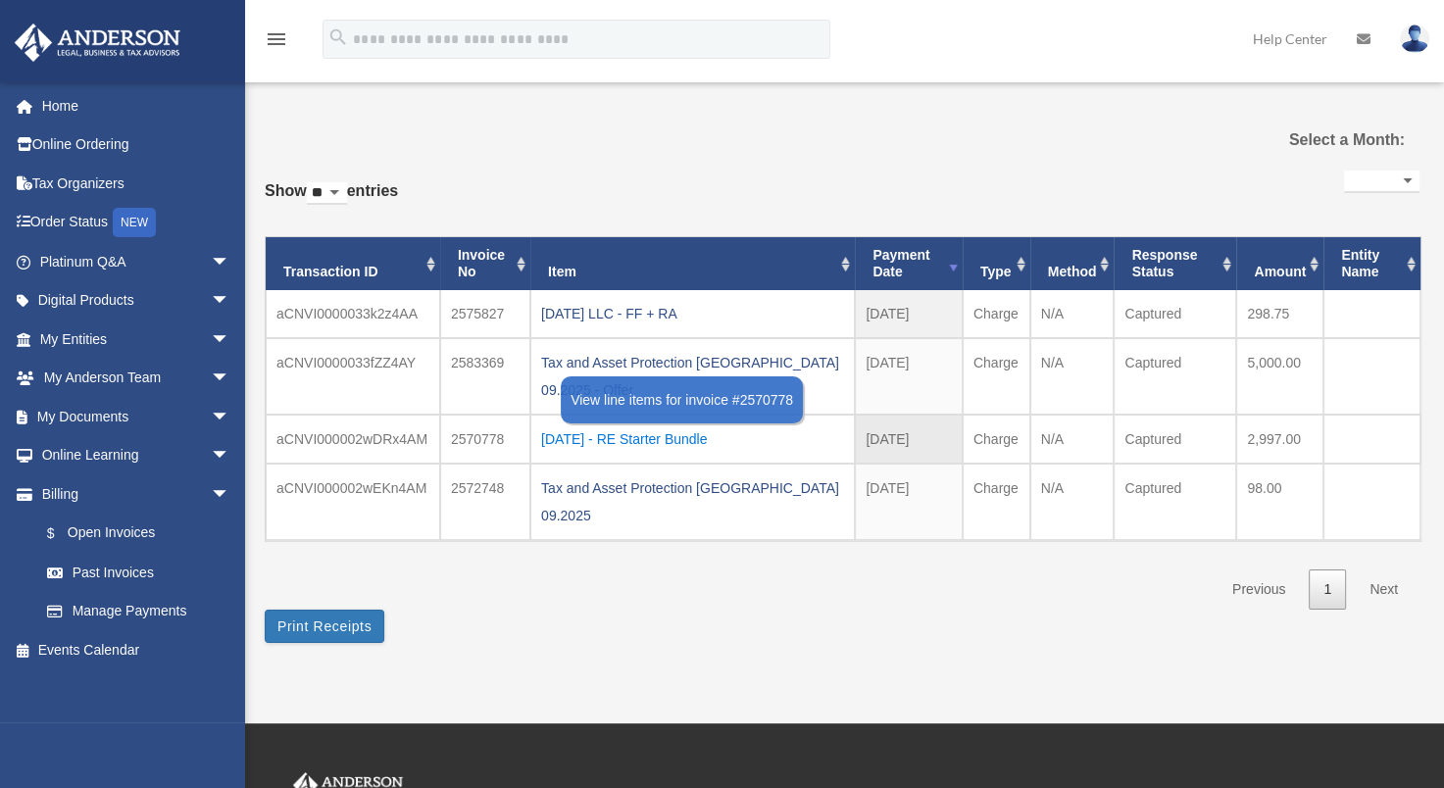
click at [632, 442] on div "[DATE] - RE Starter Bundle" at bounding box center [692, 439] width 303 height 27
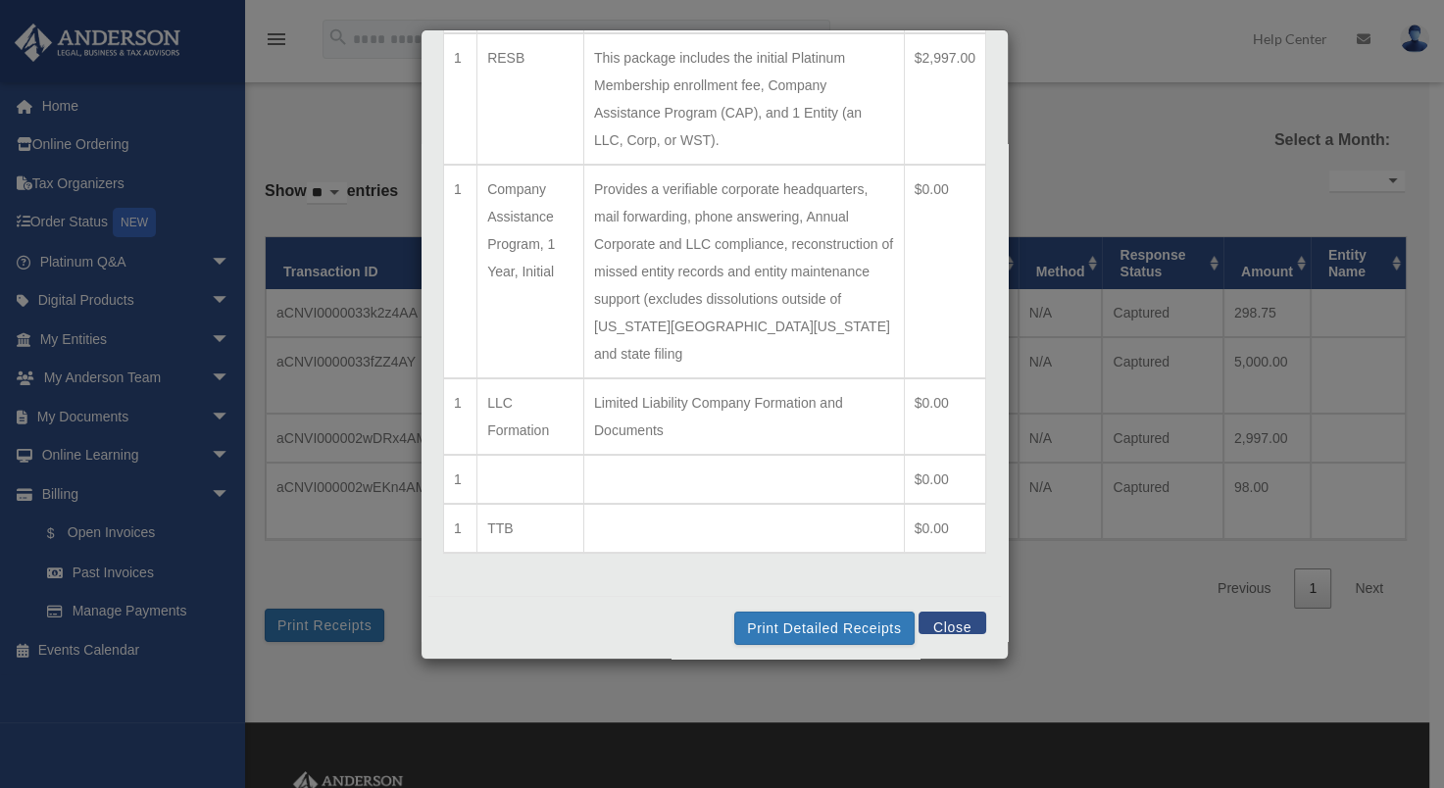
scroll to position [140, 0]
click at [936, 620] on button "Close" at bounding box center [953, 619] width 68 height 23
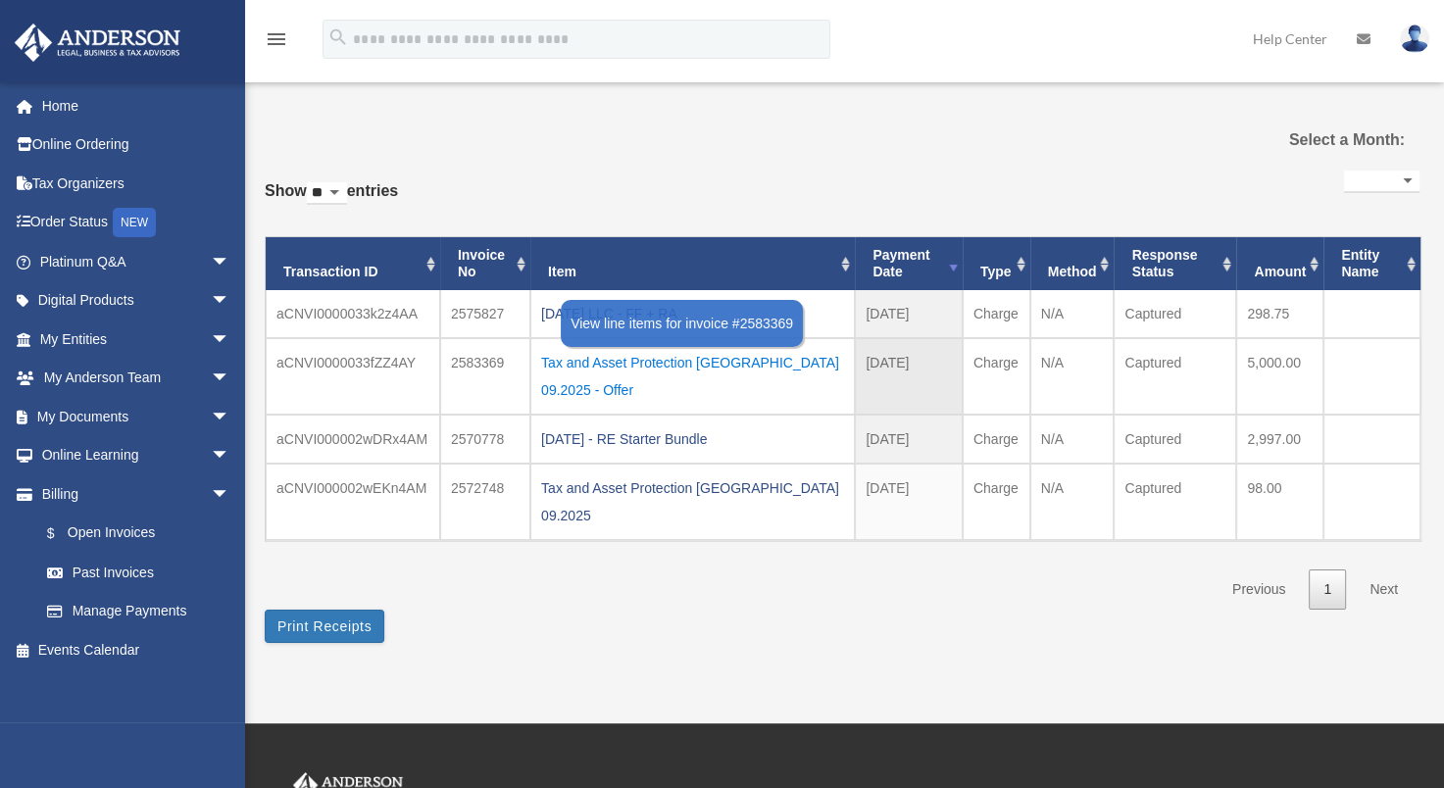
click at [636, 366] on div "Tax and Asset Protection [GEOGRAPHIC_DATA] 09.2025 - Offer" at bounding box center [692, 376] width 303 height 55
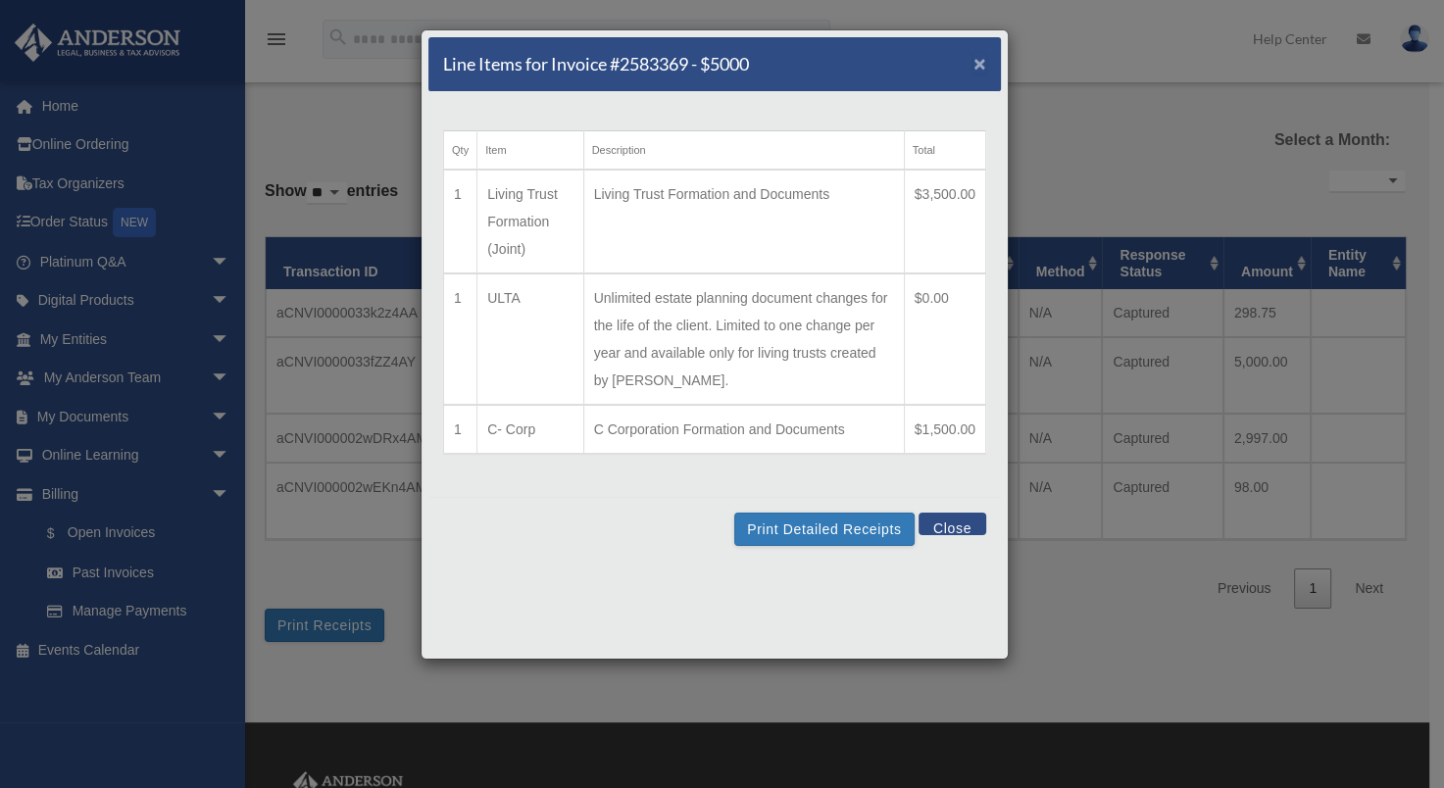
click at [976, 67] on span "×" at bounding box center [980, 63] width 13 height 23
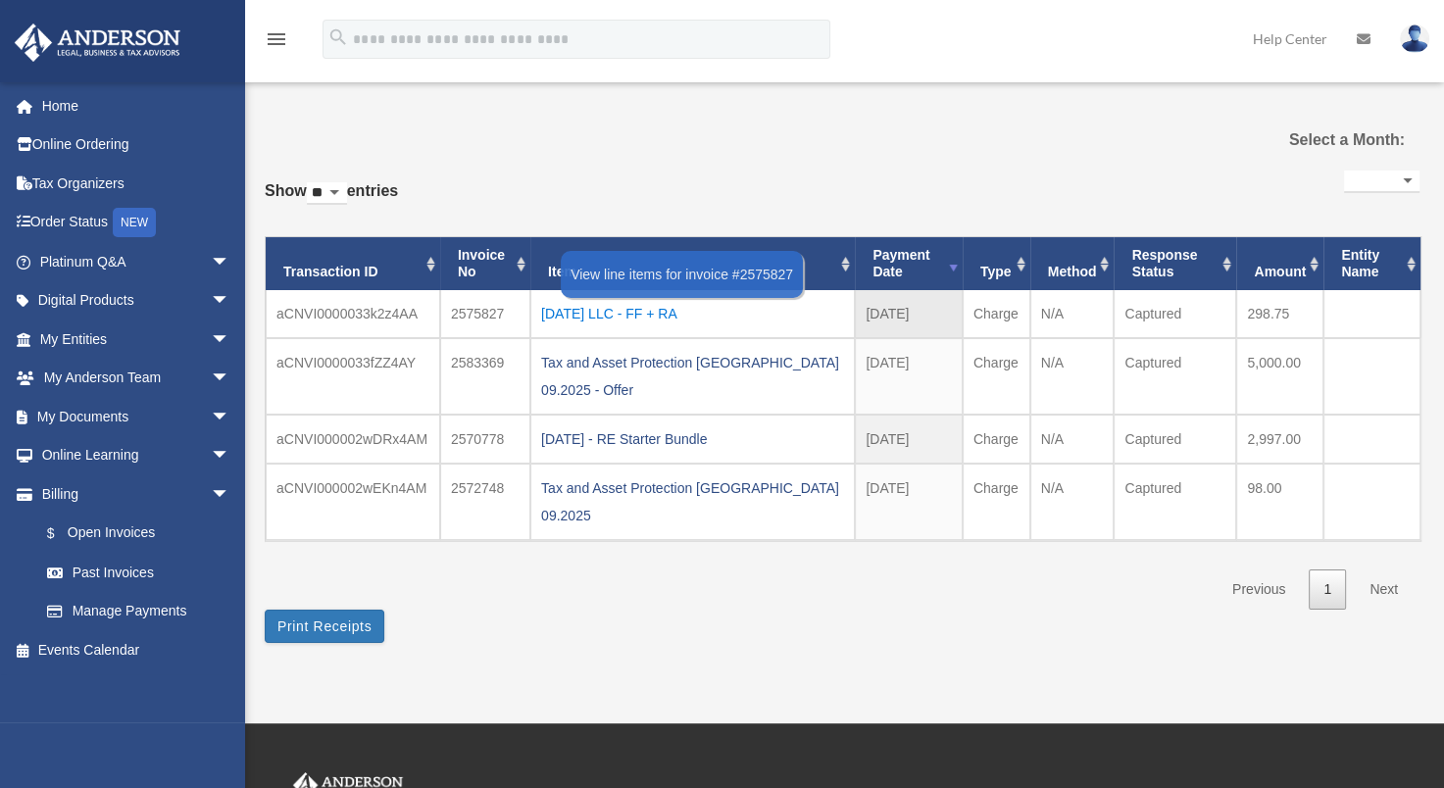
click at [658, 314] on div "[DATE] LLC - FF + RA" at bounding box center [692, 313] width 303 height 27
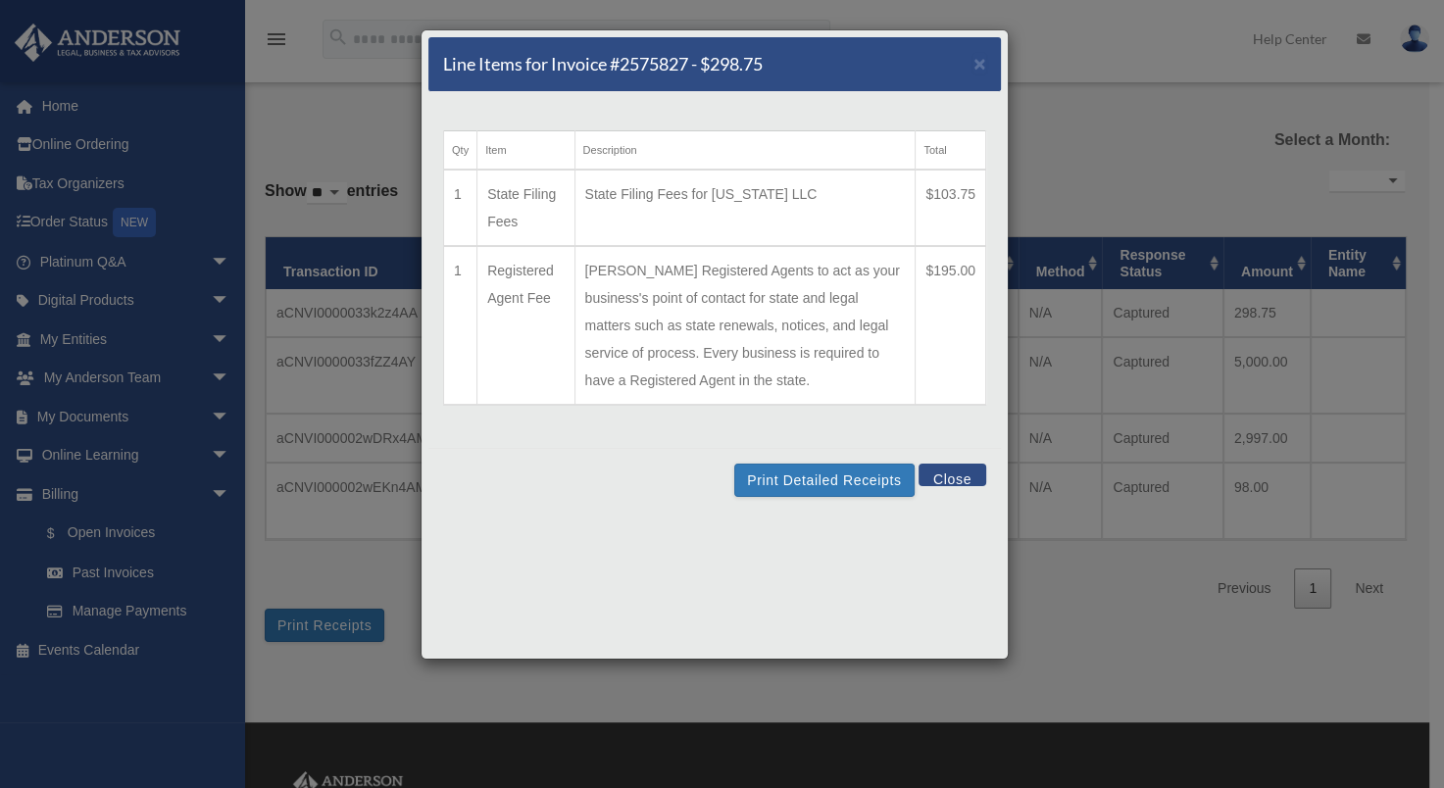
click at [948, 475] on button "Close" at bounding box center [953, 475] width 68 height 23
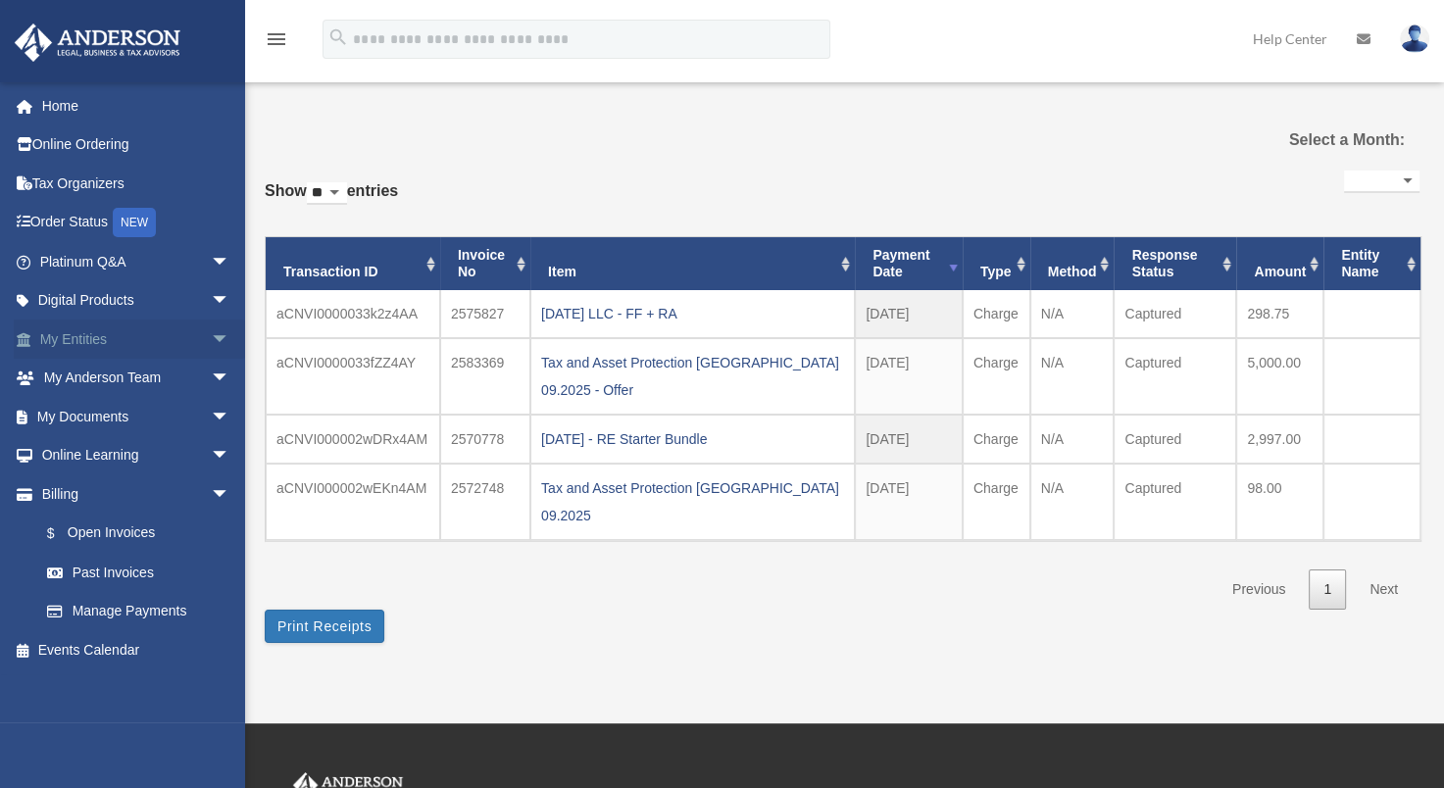
click at [211, 331] on span "arrow_drop_down" at bounding box center [230, 340] width 39 height 40
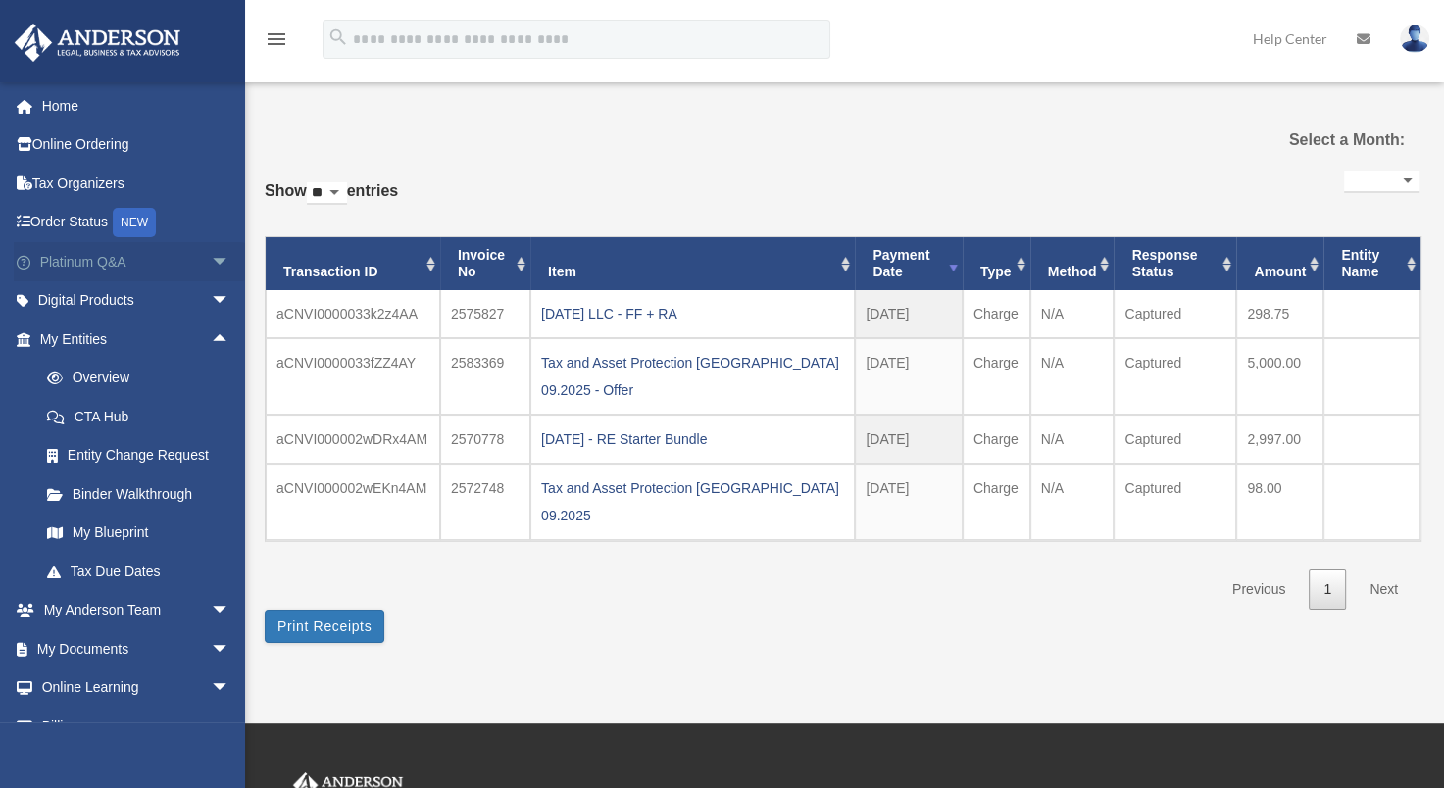
click at [211, 259] on span "arrow_drop_down" at bounding box center [230, 262] width 39 height 40
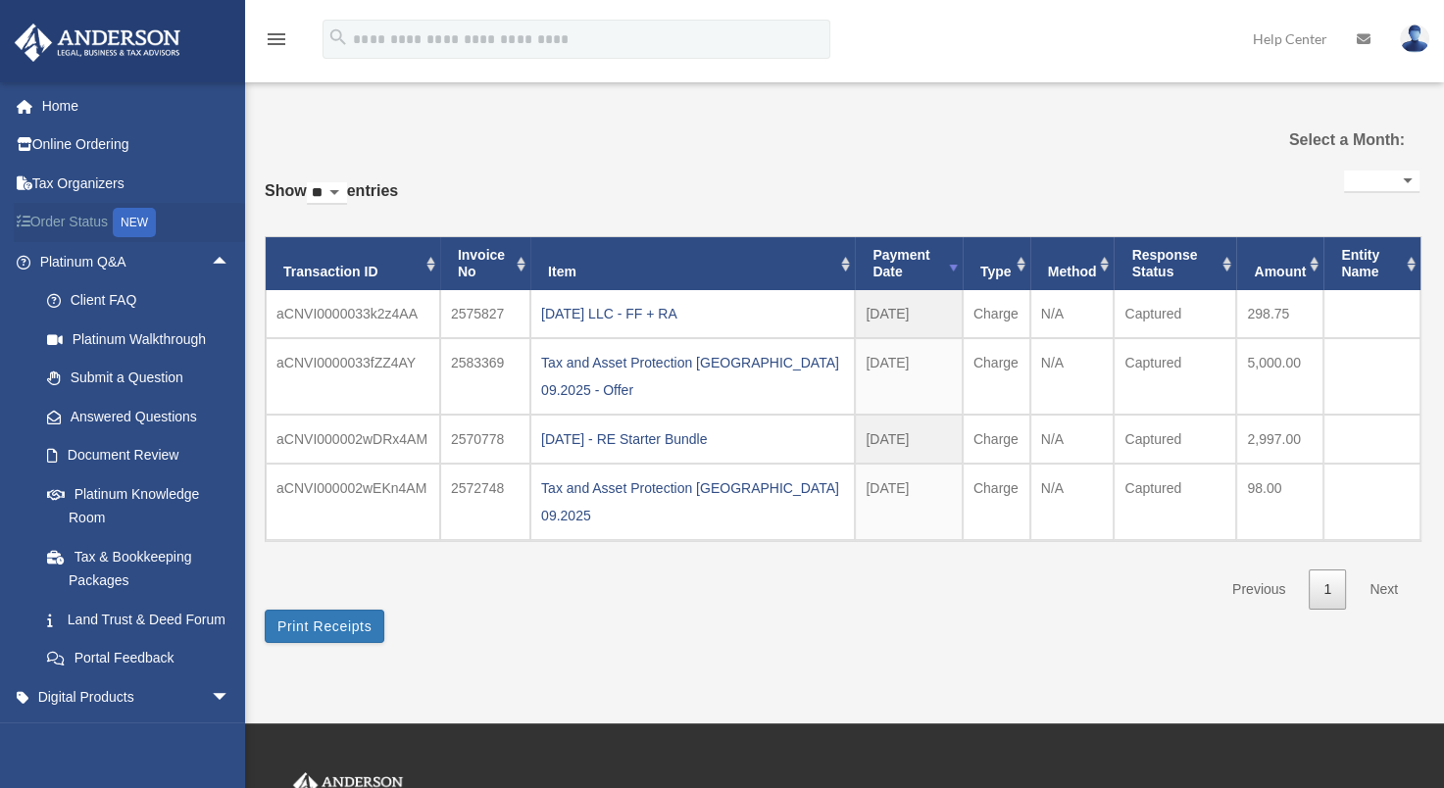
click at [69, 218] on link "Order Status NEW" at bounding box center [137, 223] width 246 height 40
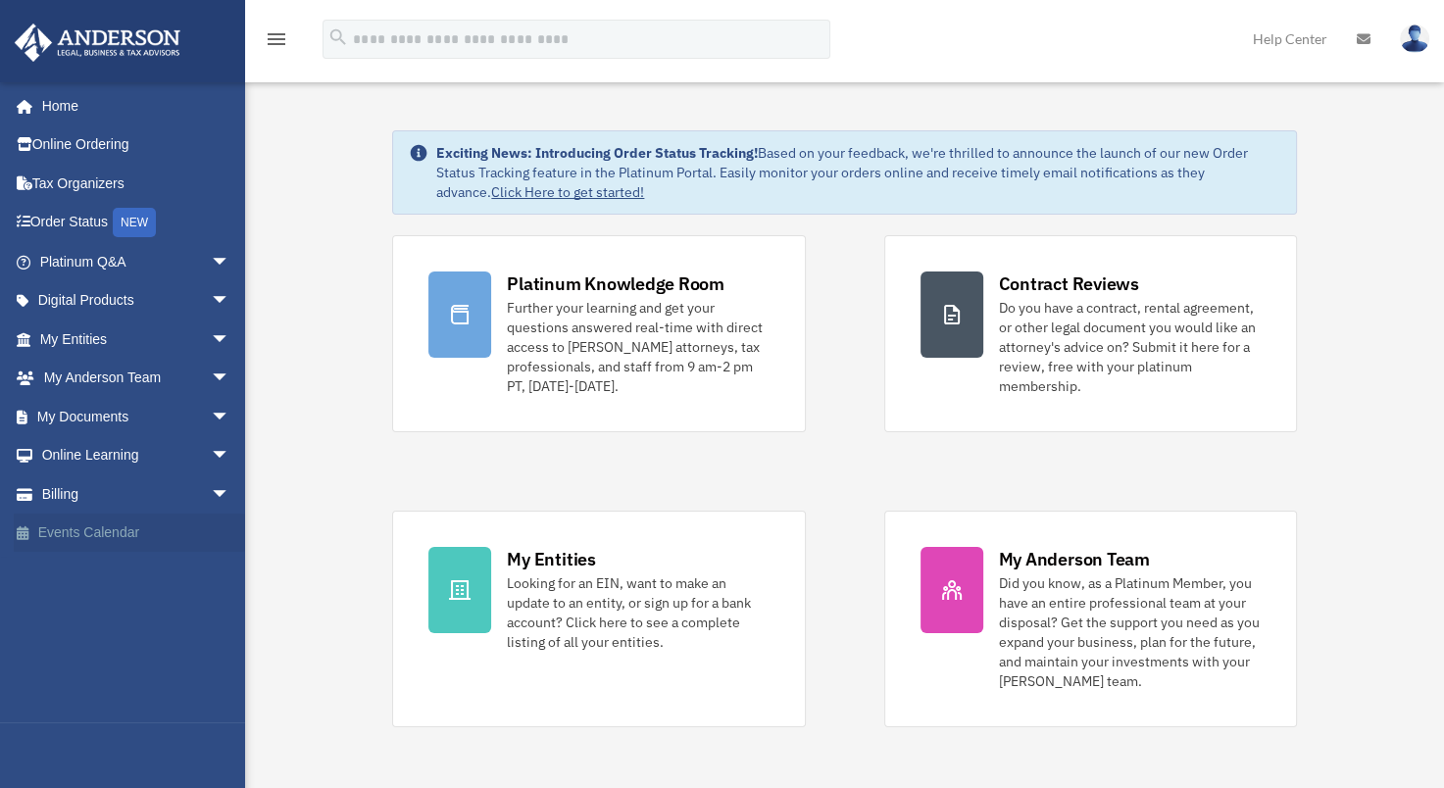
click at [82, 530] on link "Events Calendar" at bounding box center [137, 533] width 246 height 39
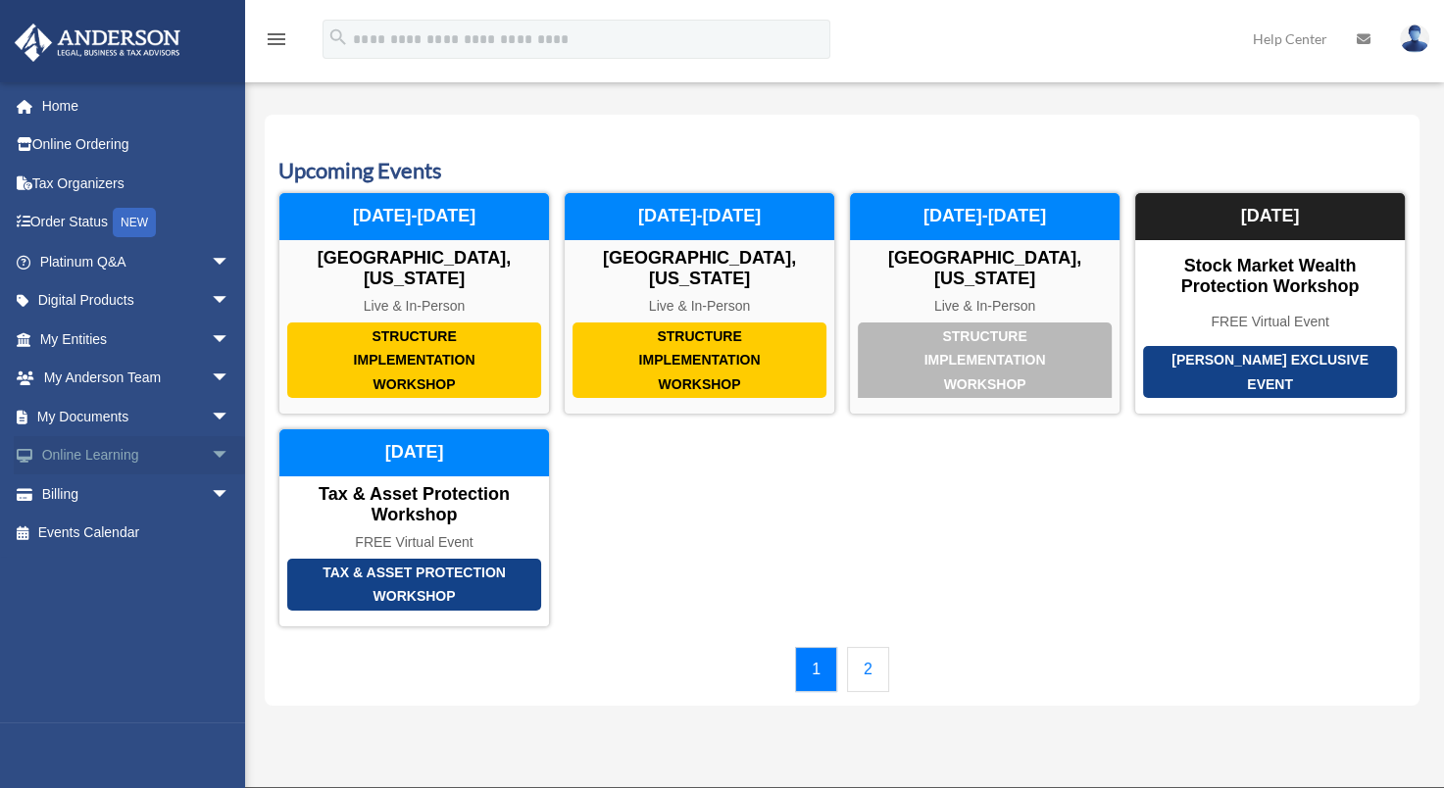
click at [211, 445] on span "arrow_drop_down" at bounding box center [230, 456] width 39 height 40
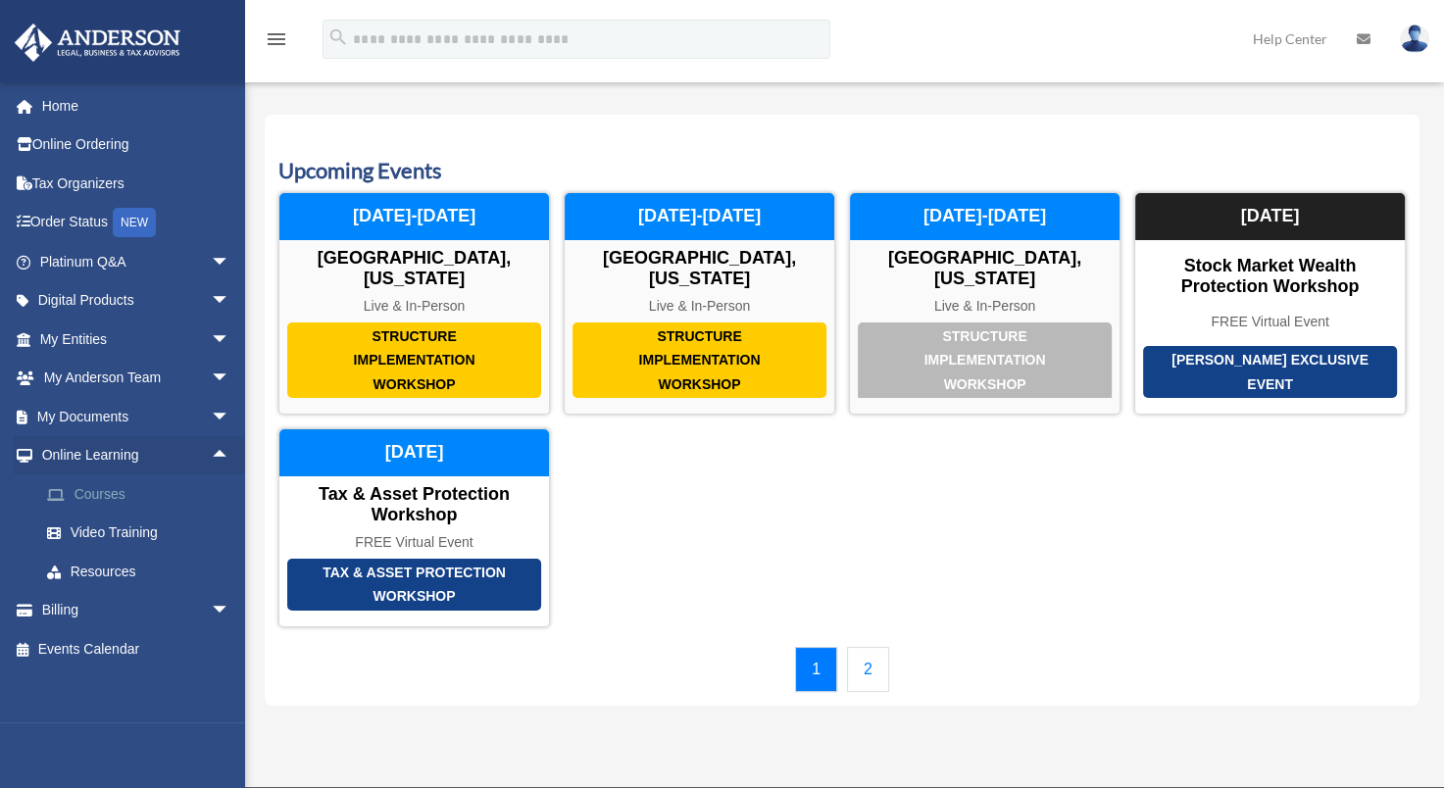
click at [84, 494] on link "Courses" at bounding box center [143, 494] width 232 height 39
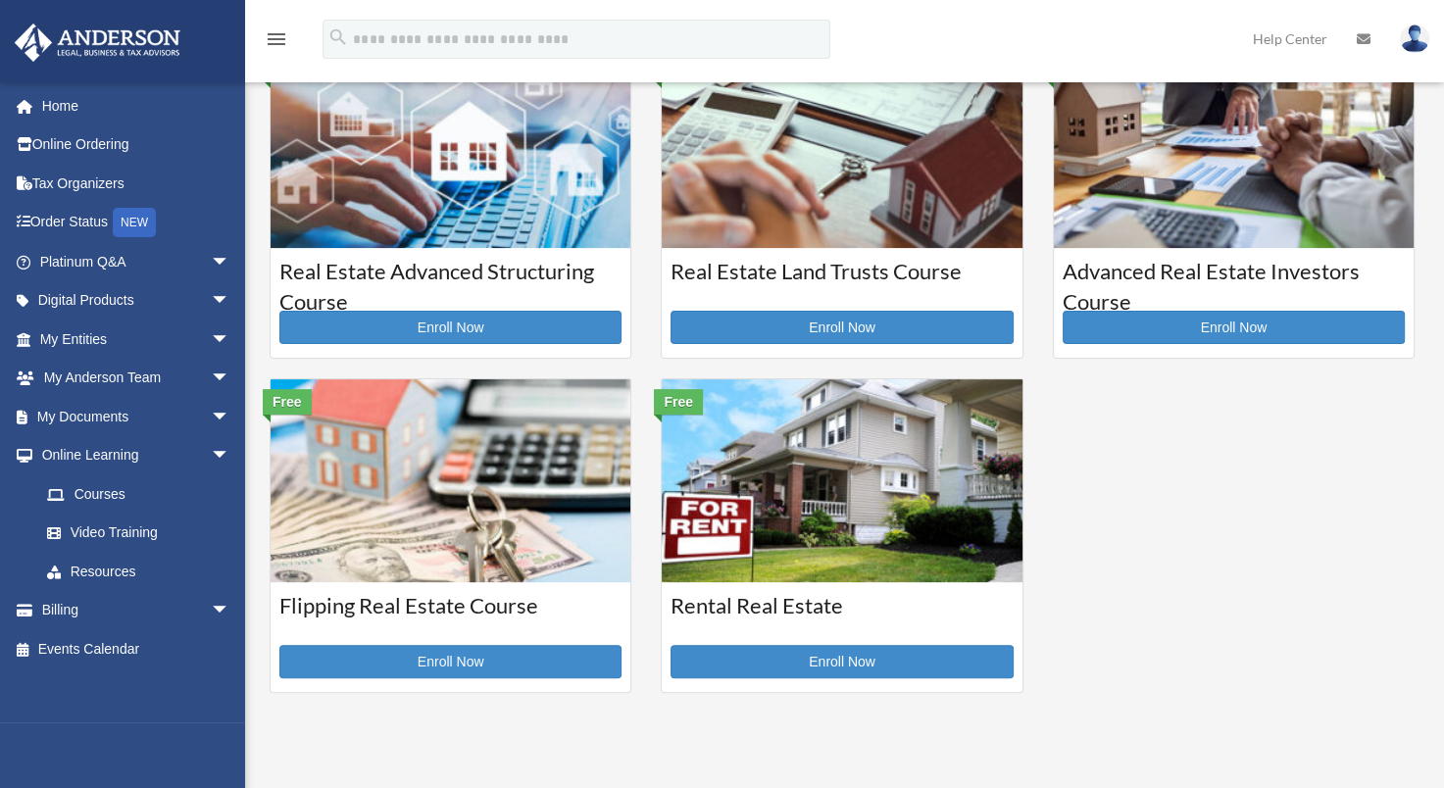
scroll to position [490, 0]
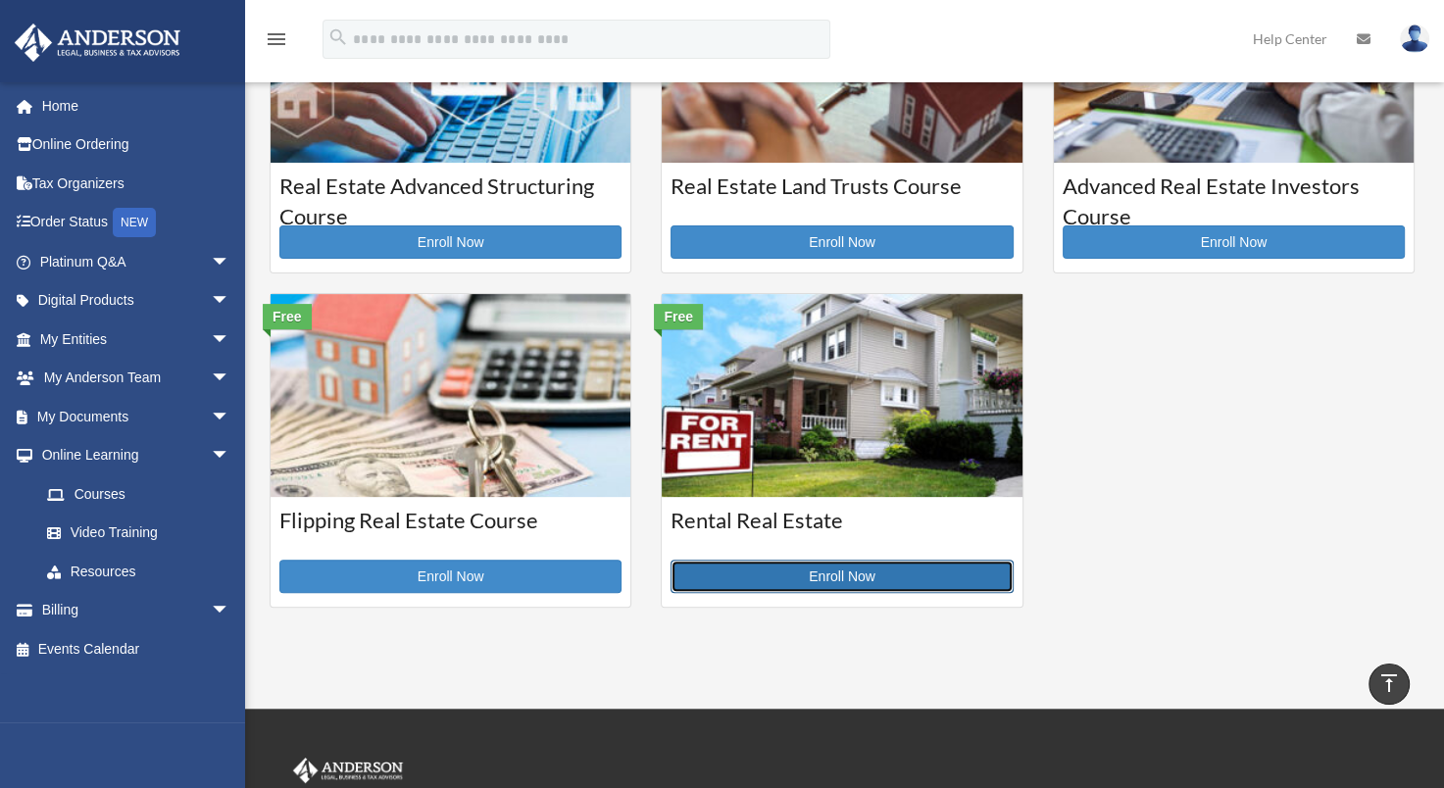
click at [804, 588] on link "Enroll Now" at bounding box center [842, 576] width 342 height 33
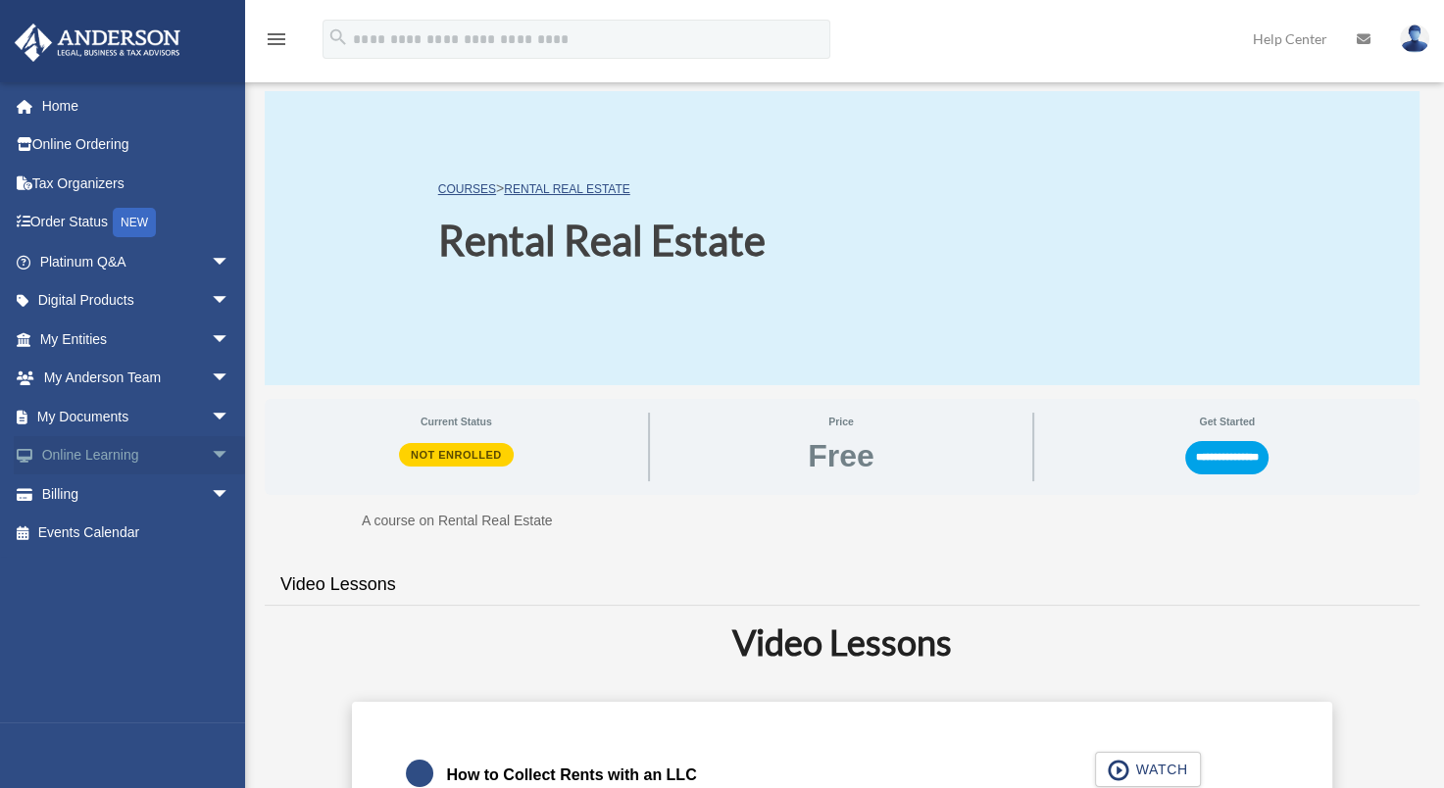
click at [211, 453] on span "arrow_drop_down" at bounding box center [230, 456] width 39 height 40
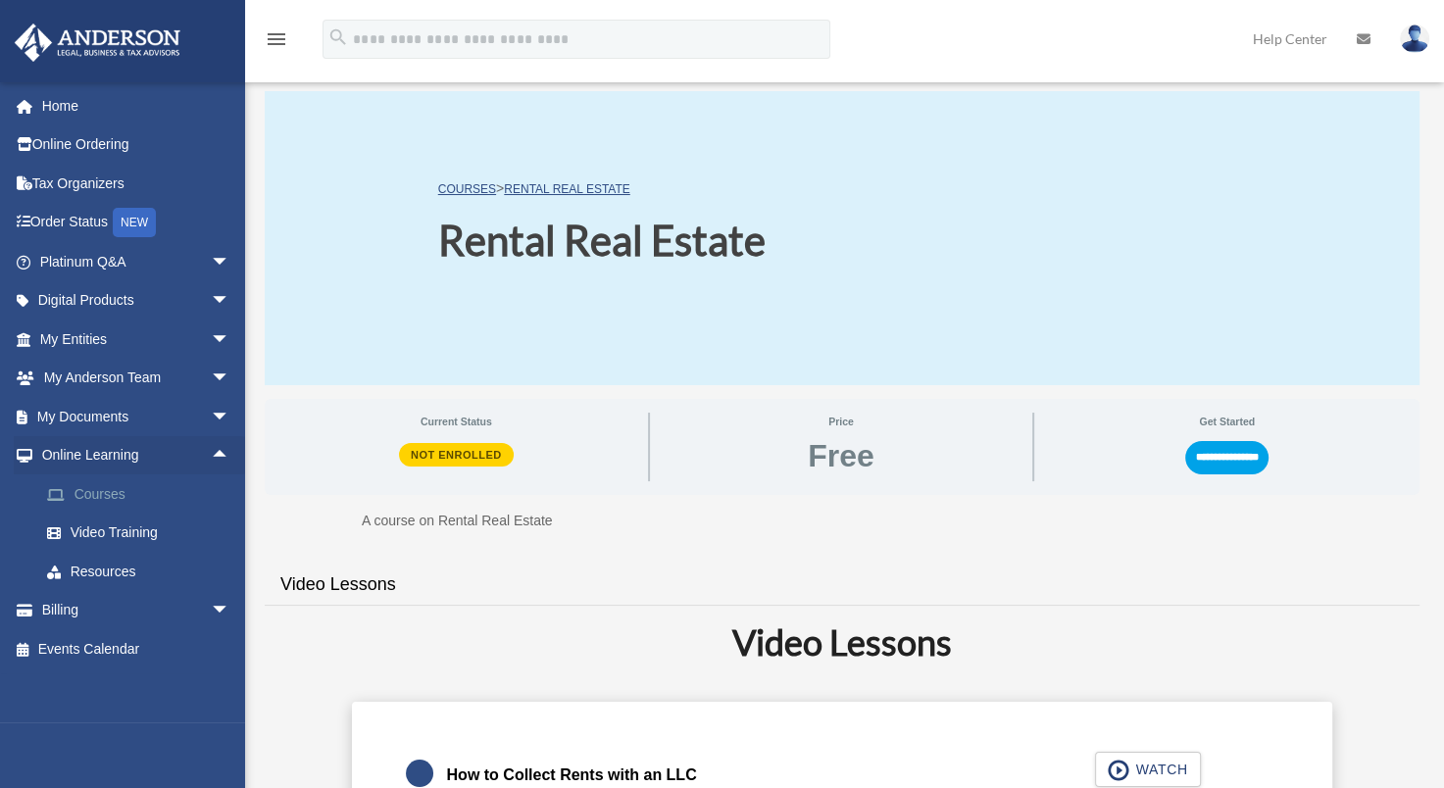
click at [112, 488] on link "Courses" at bounding box center [143, 494] width 232 height 39
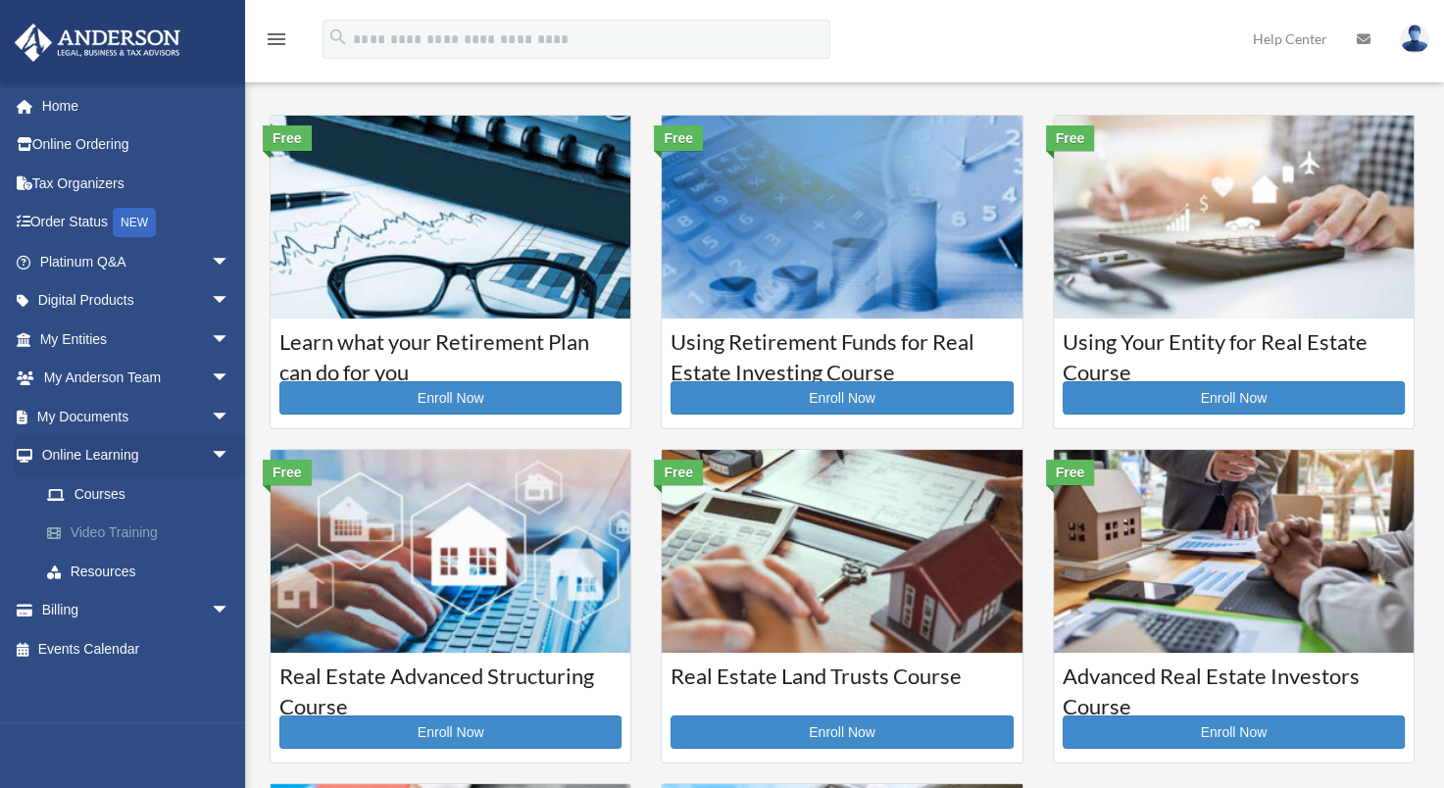
click at [135, 533] on link "Video Training" at bounding box center [143, 533] width 232 height 39
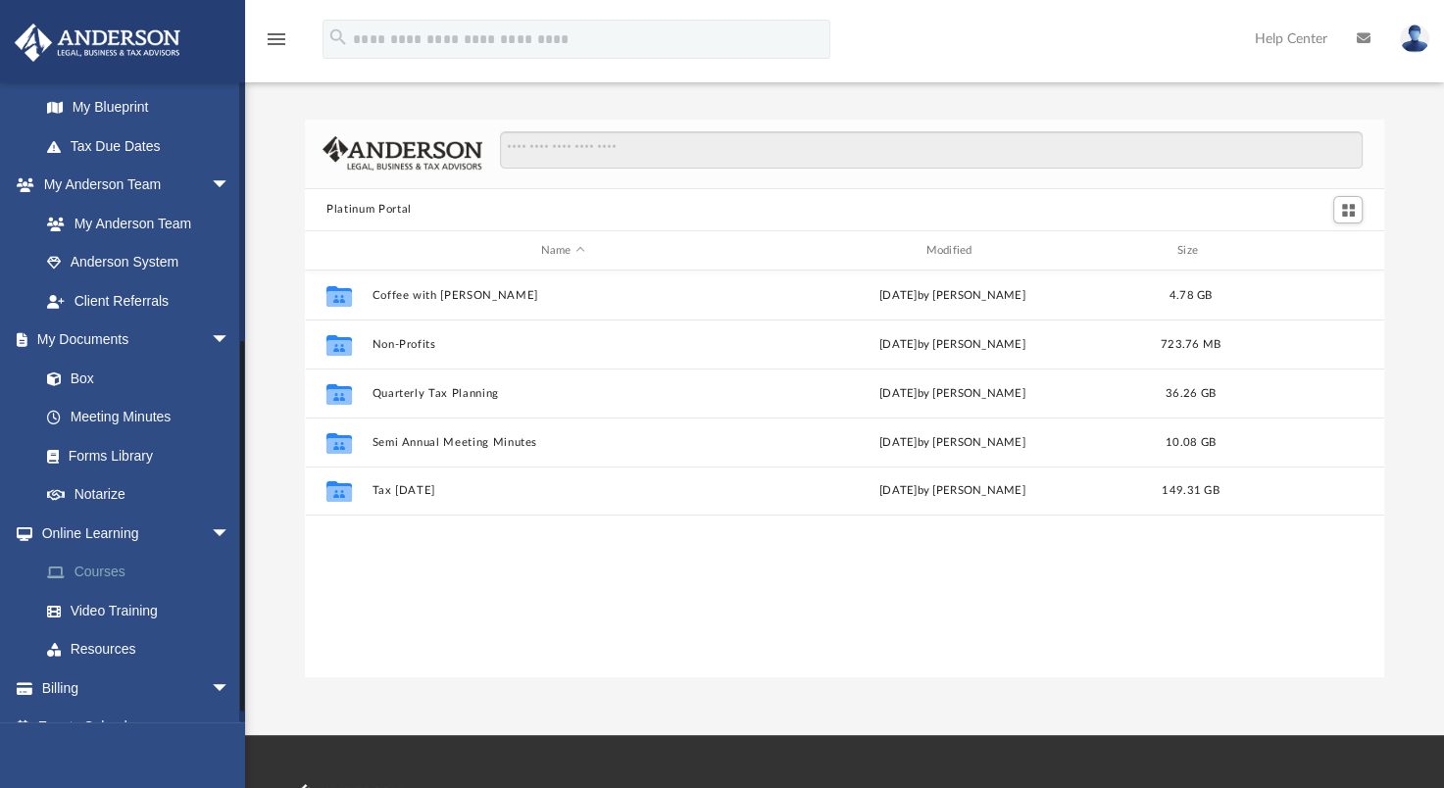
scroll to position [453, 0]
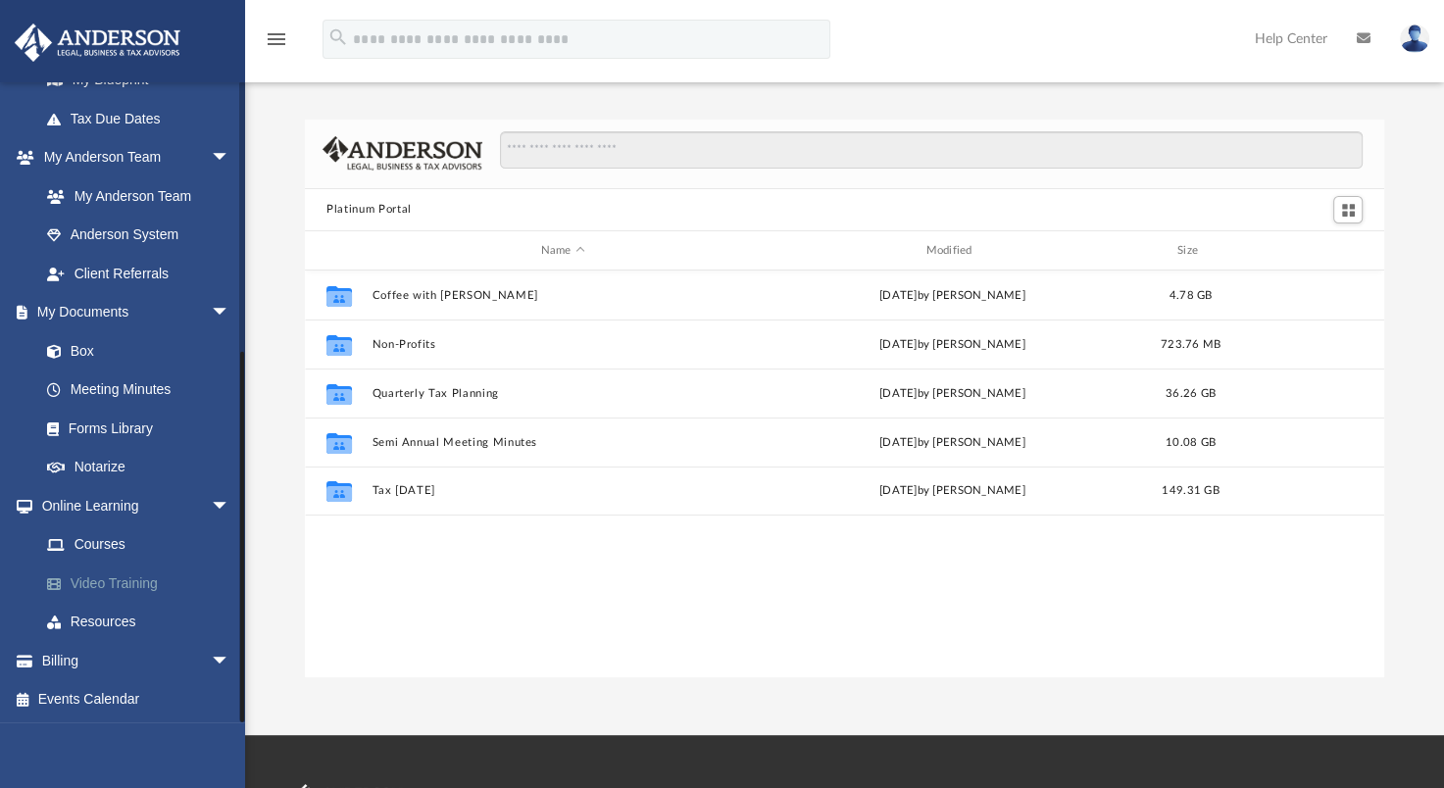
click at [148, 579] on link "Video Training" at bounding box center [143, 583] width 232 height 39
click at [78, 574] on link "Video Training" at bounding box center [143, 583] width 232 height 39
click at [87, 613] on link "Resources" at bounding box center [143, 622] width 232 height 39
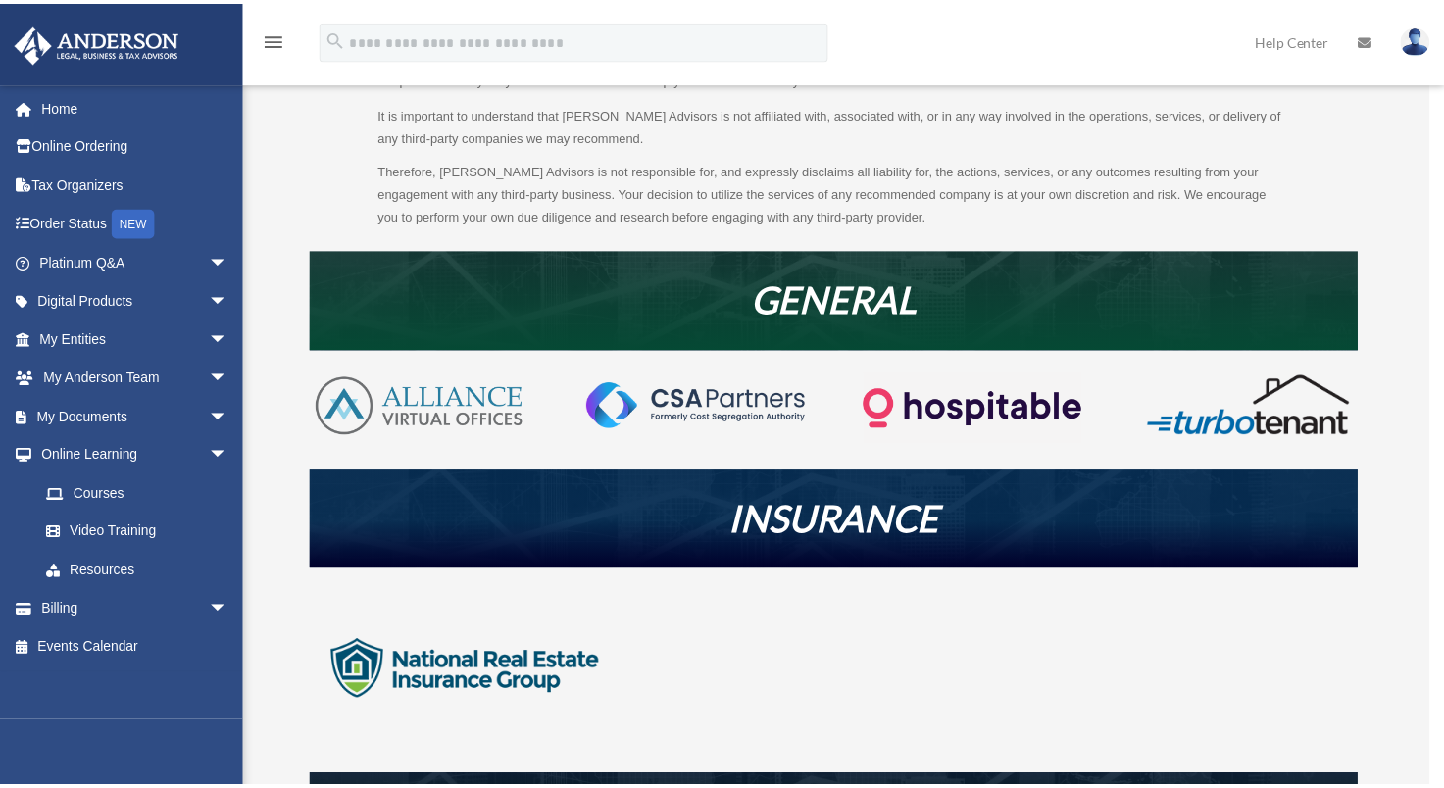
scroll to position [294, 0]
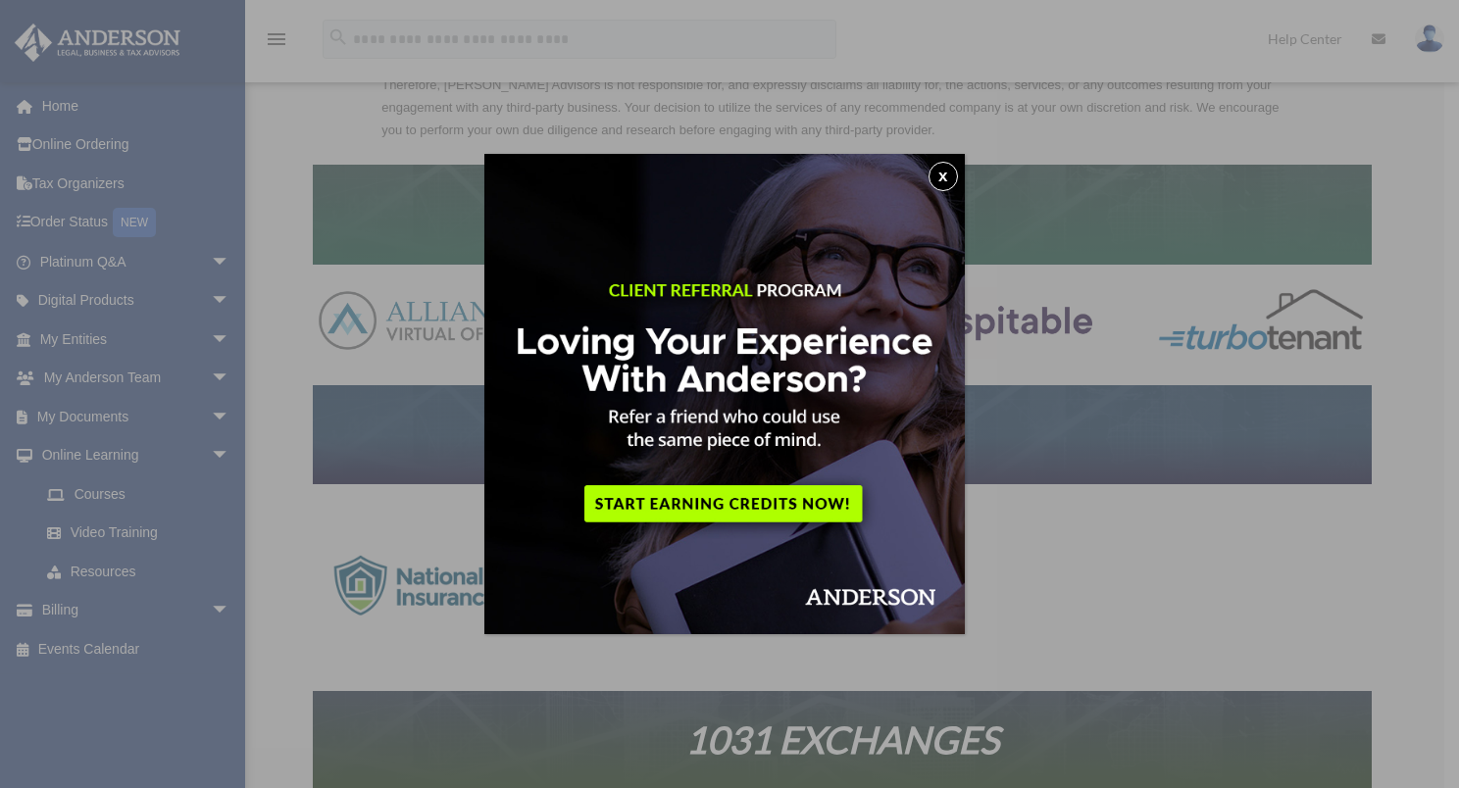
click at [937, 161] on img at bounding box center [724, 394] width 480 height 480
click at [950, 169] on button "x" at bounding box center [943, 176] width 29 height 29
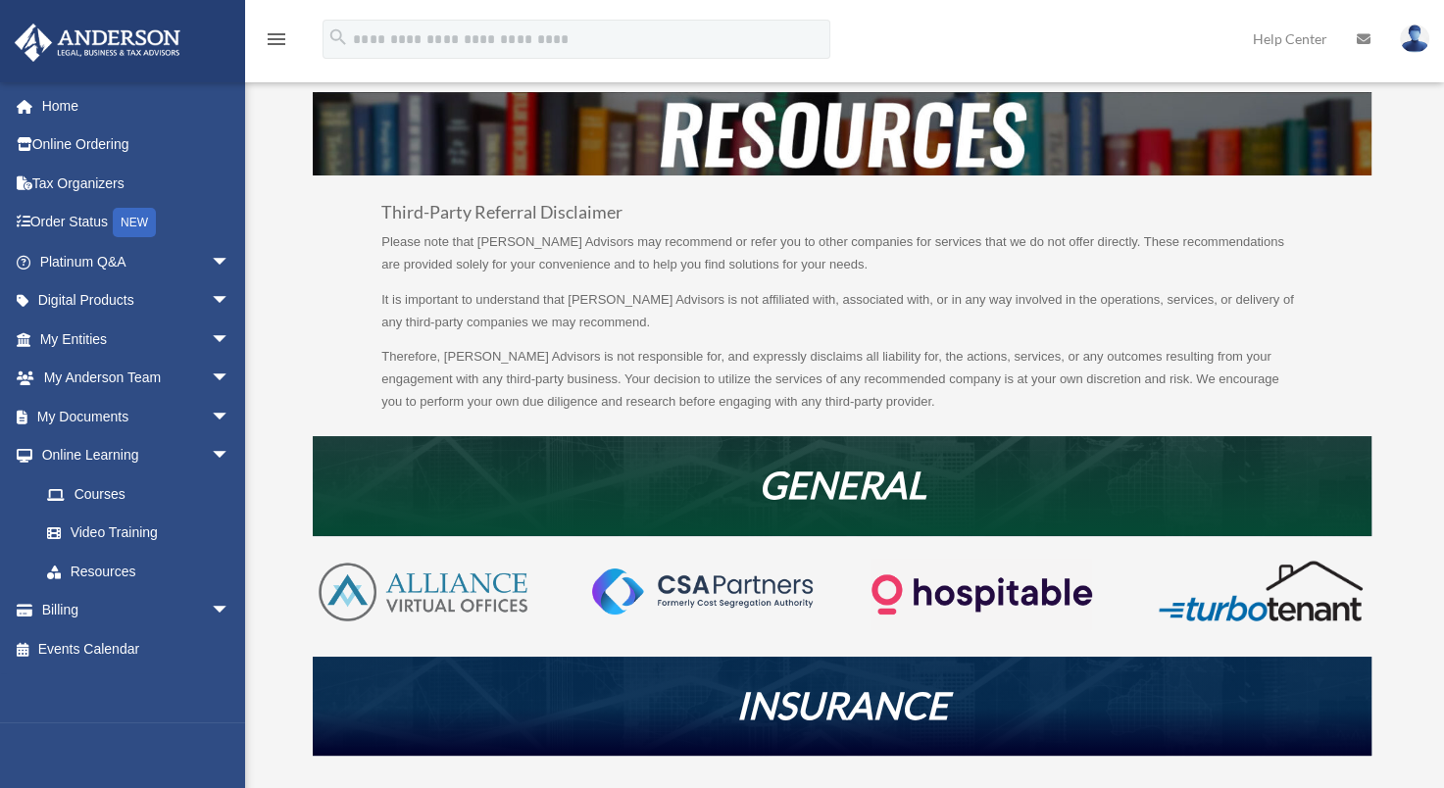
scroll to position [0, 0]
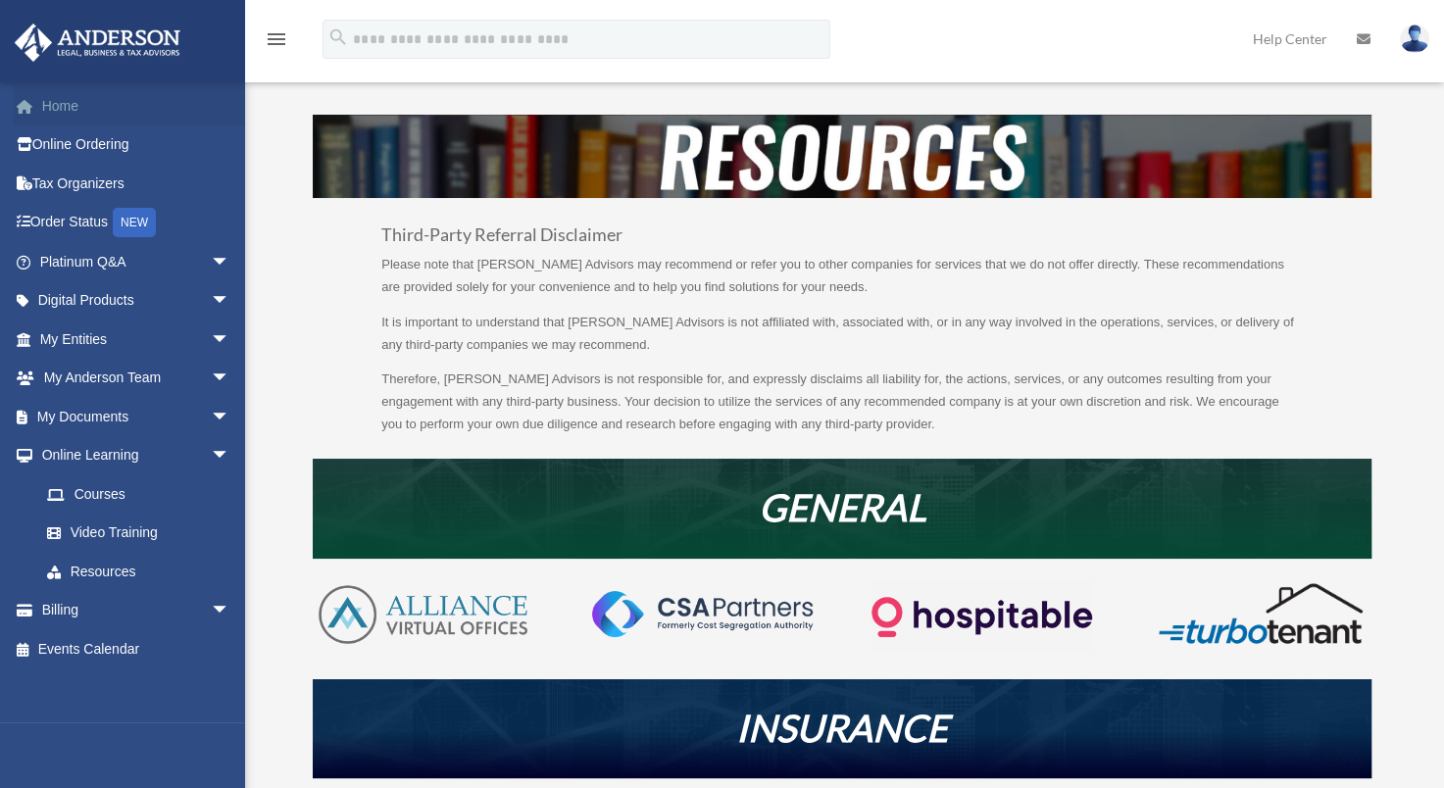
click at [70, 105] on link "Home" at bounding box center [137, 105] width 246 height 39
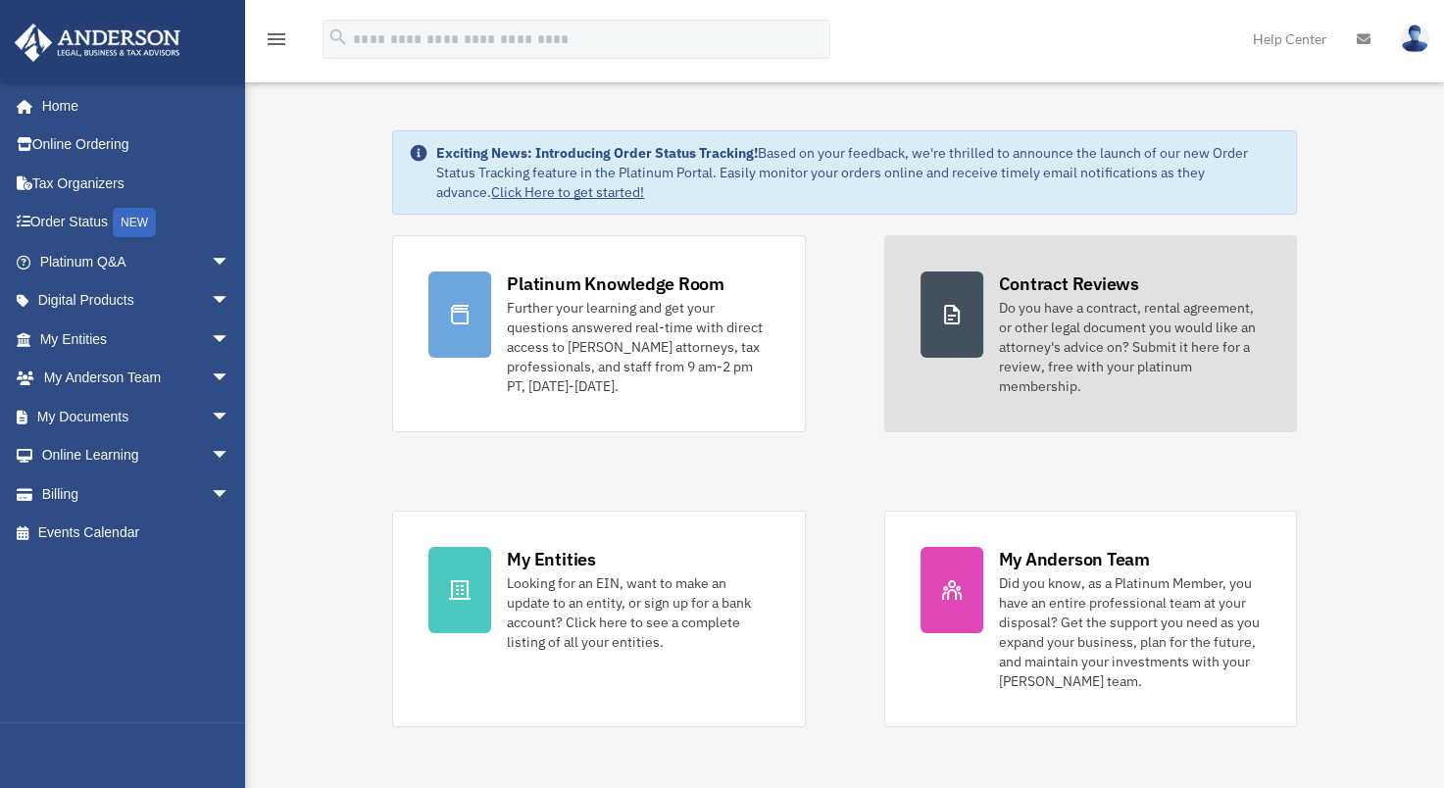
click at [1076, 280] on div "Contract Reviews" at bounding box center [1069, 284] width 140 height 25
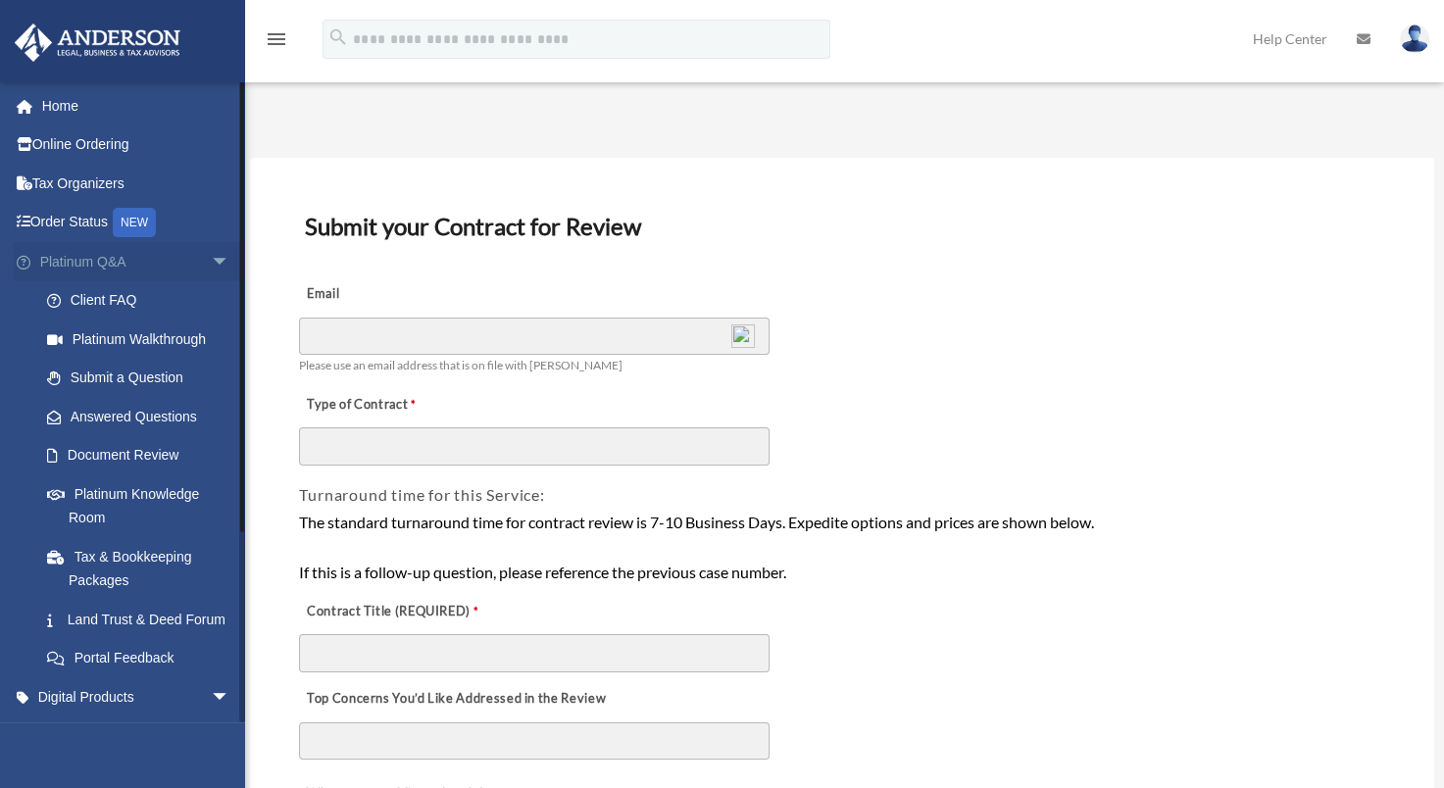
click at [90, 262] on link "Platinum Q&A arrow_drop_down" at bounding box center [137, 261] width 246 height 39
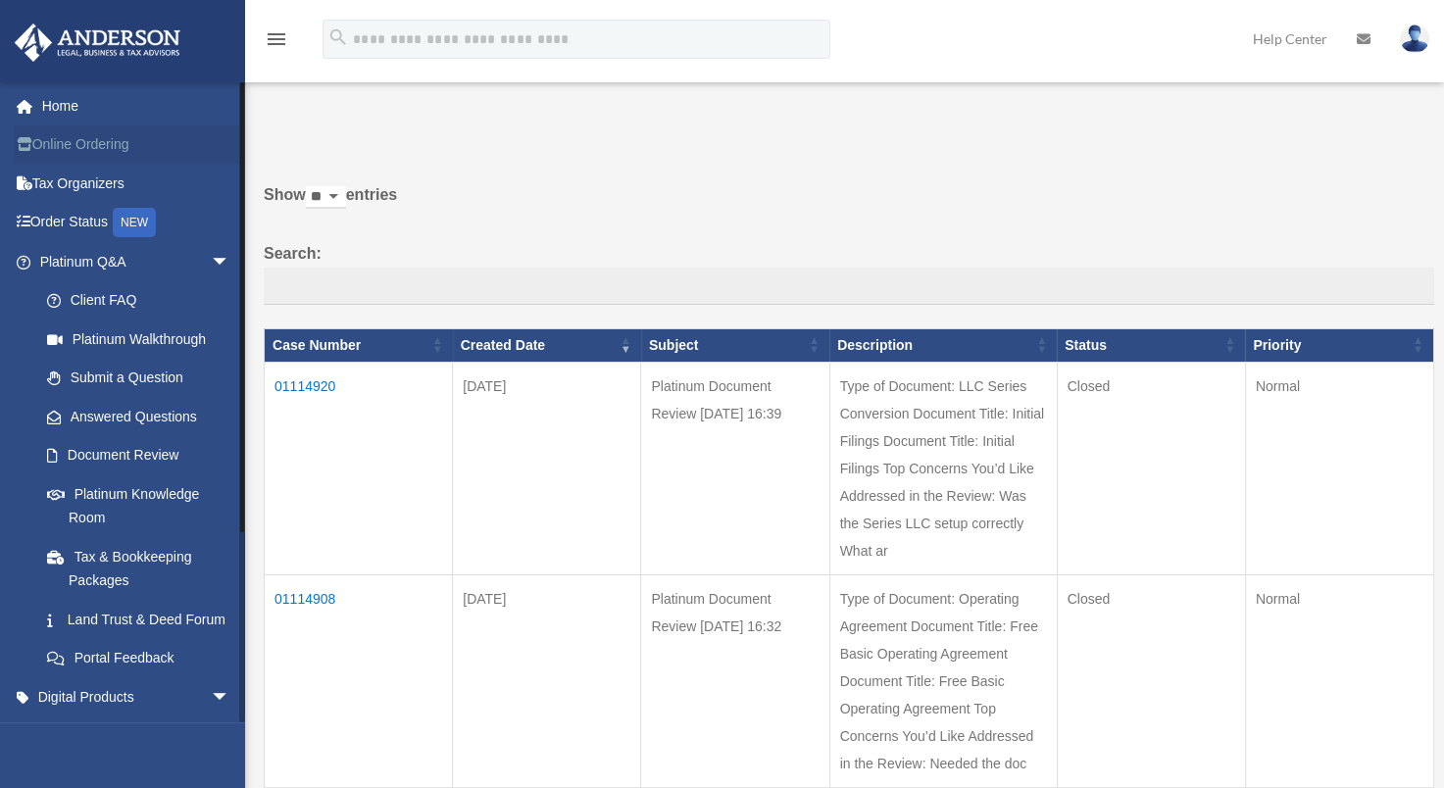
click at [99, 138] on link "Online Ordering" at bounding box center [137, 145] width 246 height 39
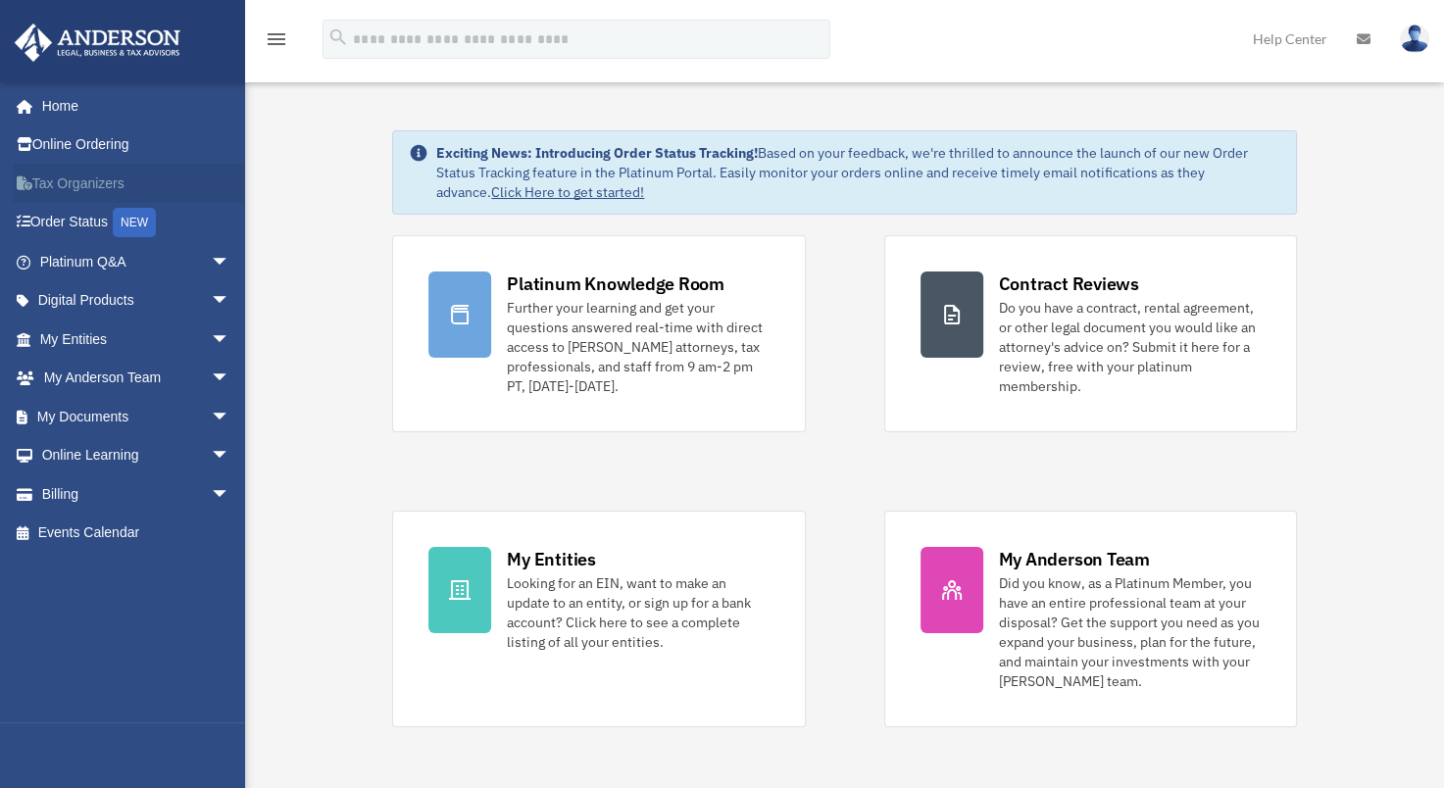
click at [91, 184] on link "Tax Organizers" at bounding box center [137, 183] width 246 height 39
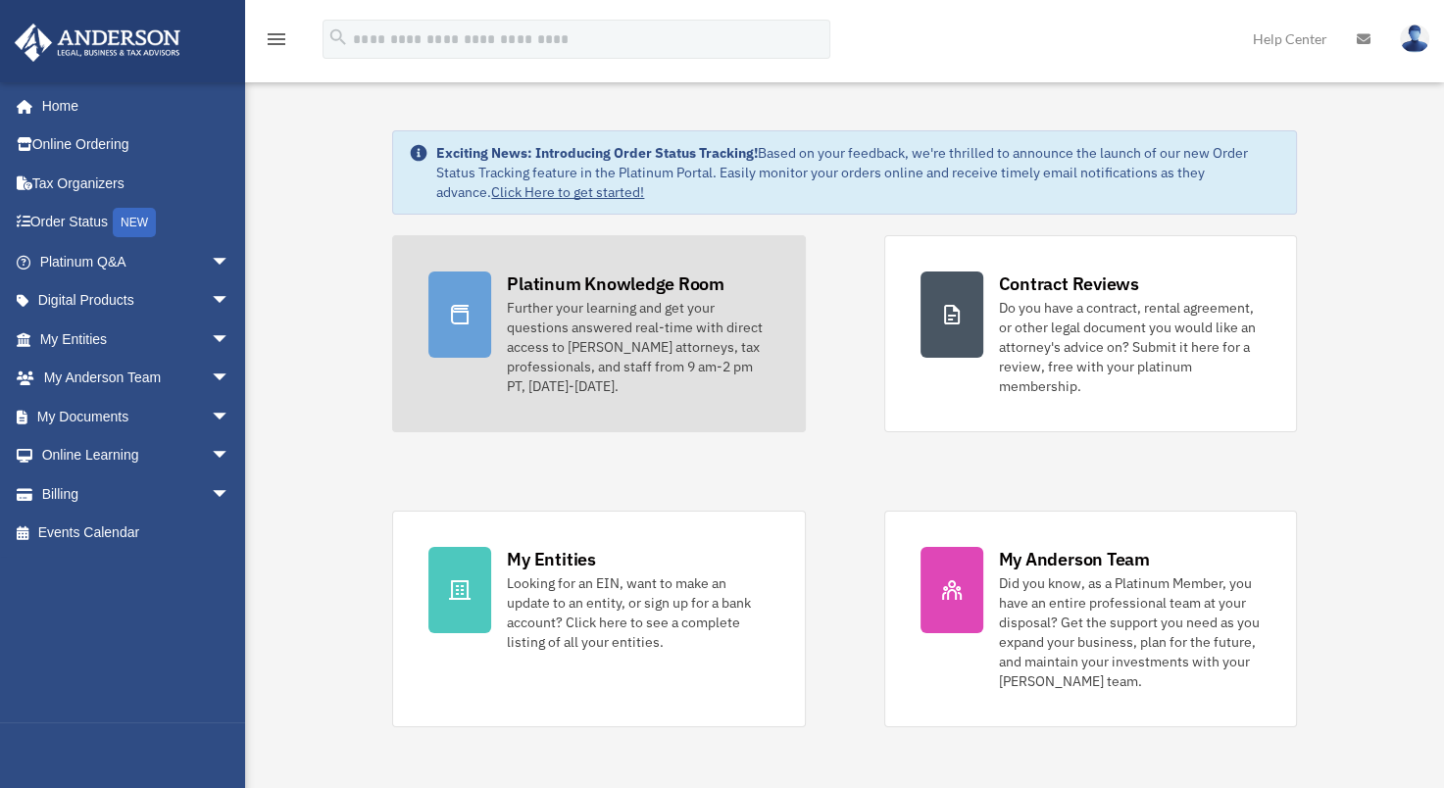
click at [560, 273] on div "Platinum Knowledge Room" at bounding box center [616, 284] width 218 height 25
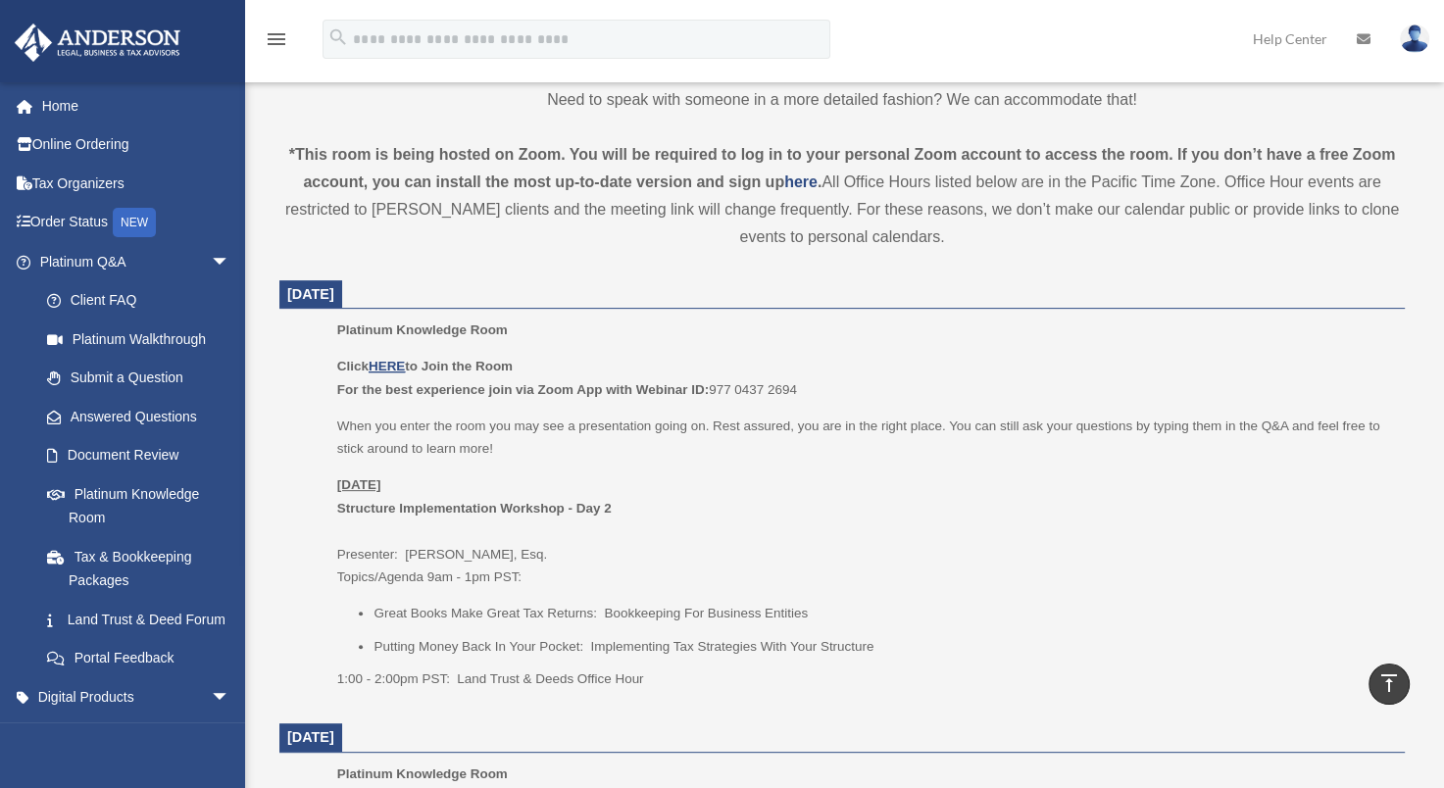
scroll to position [588, 0]
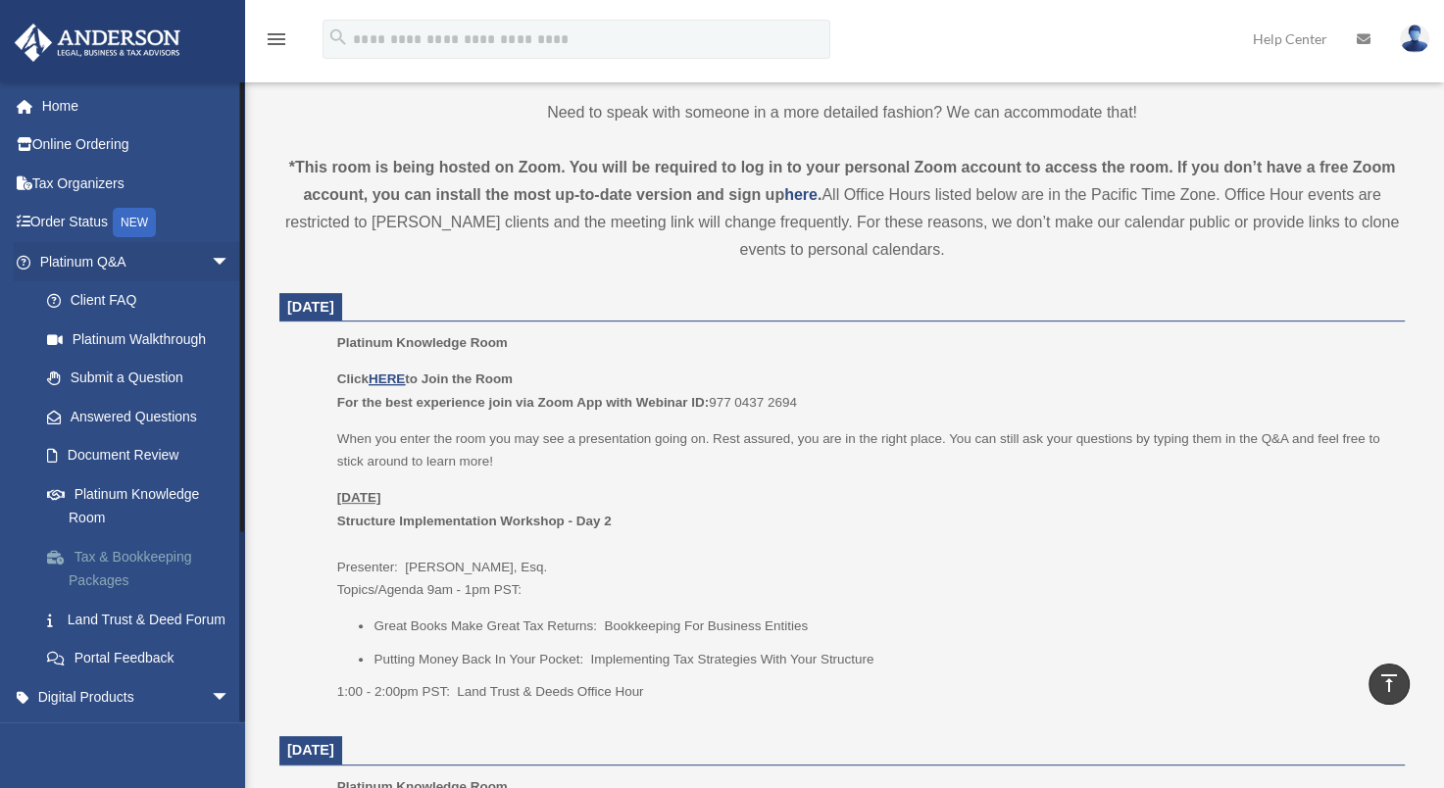
click at [141, 559] on link "Tax & Bookkeeping Packages" at bounding box center [143, 568] width 232 height 63
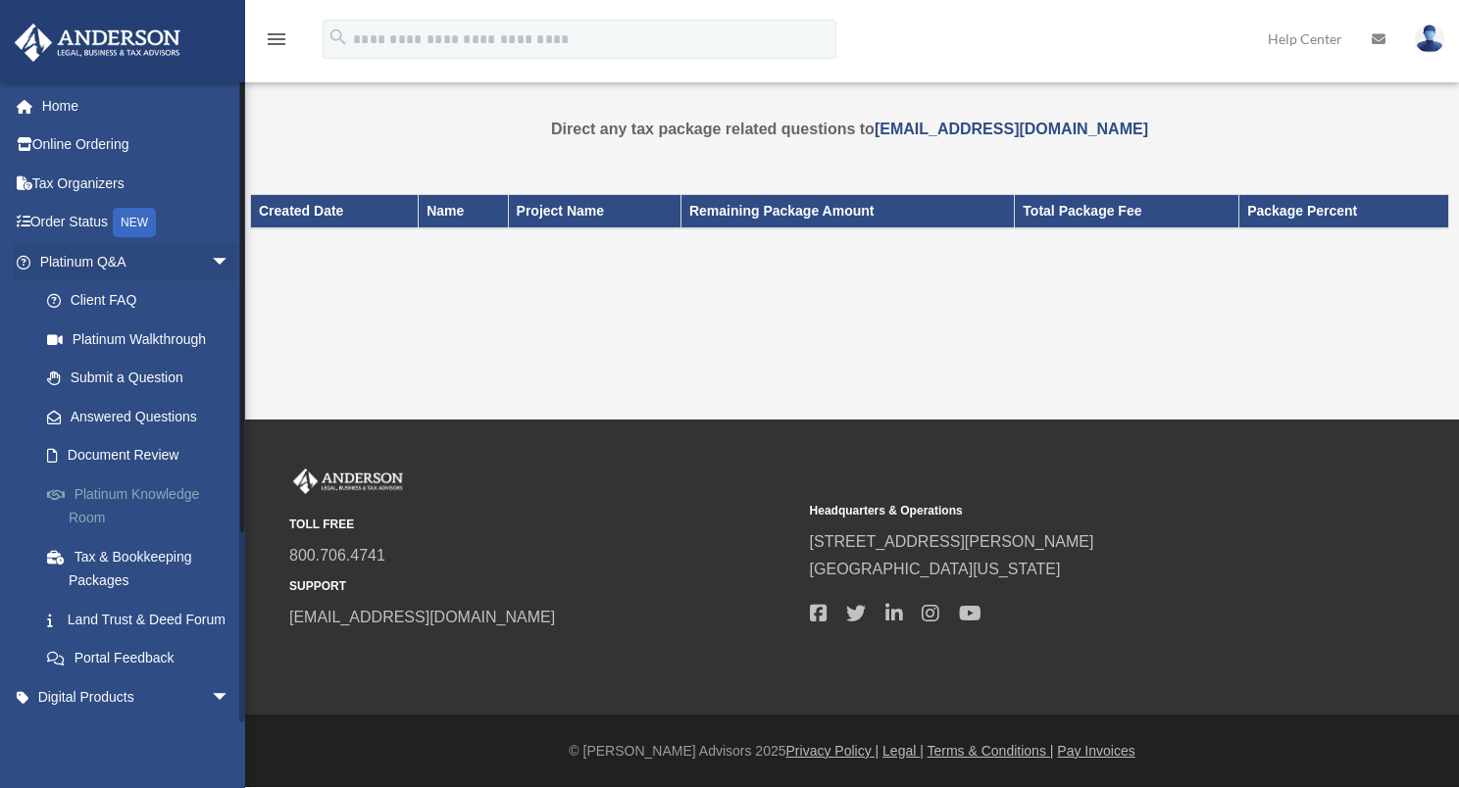
click at [133, 481] on link "Platinum Knowledge Room" at bounding box center [143, 506] width 232 height 63
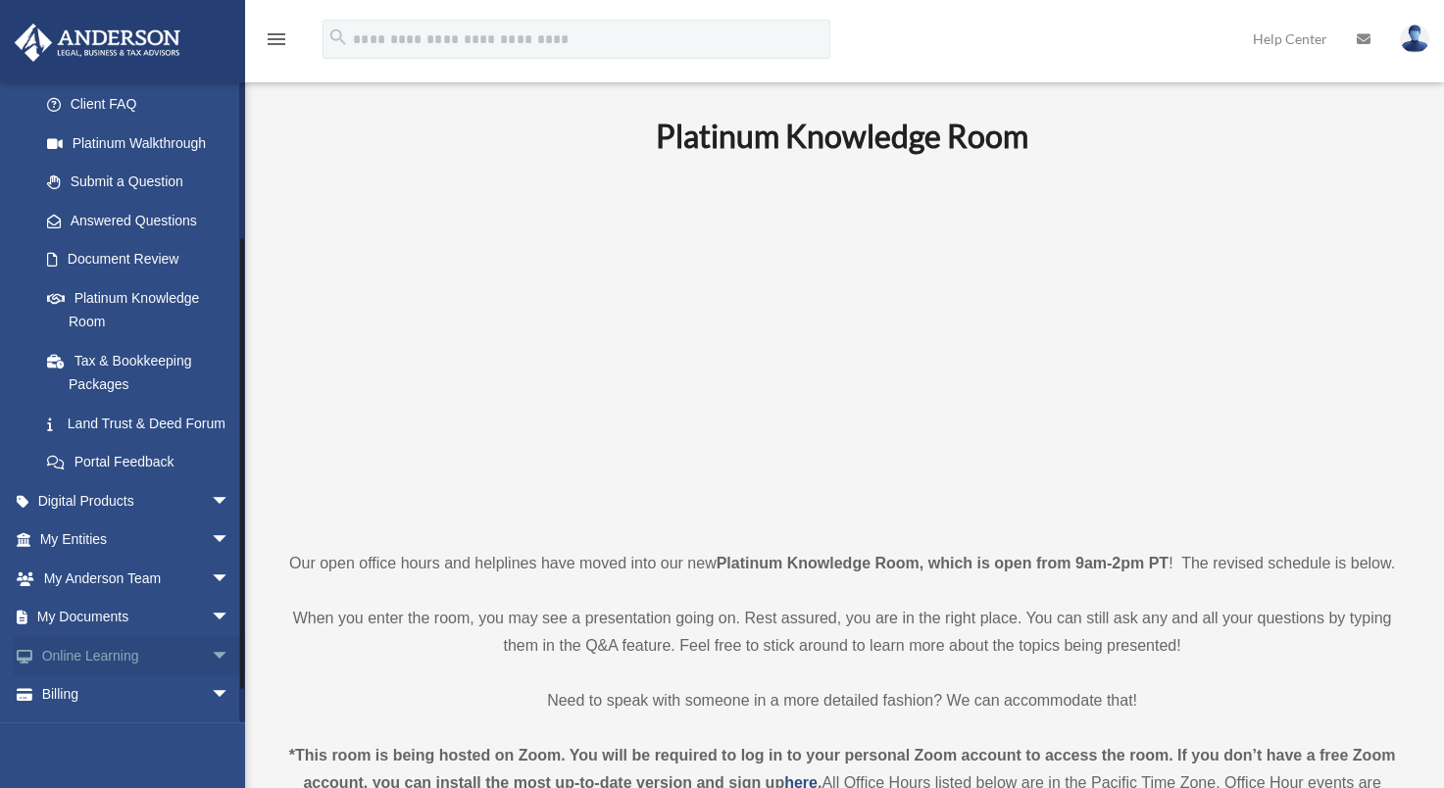
scroll to position [254, 0]
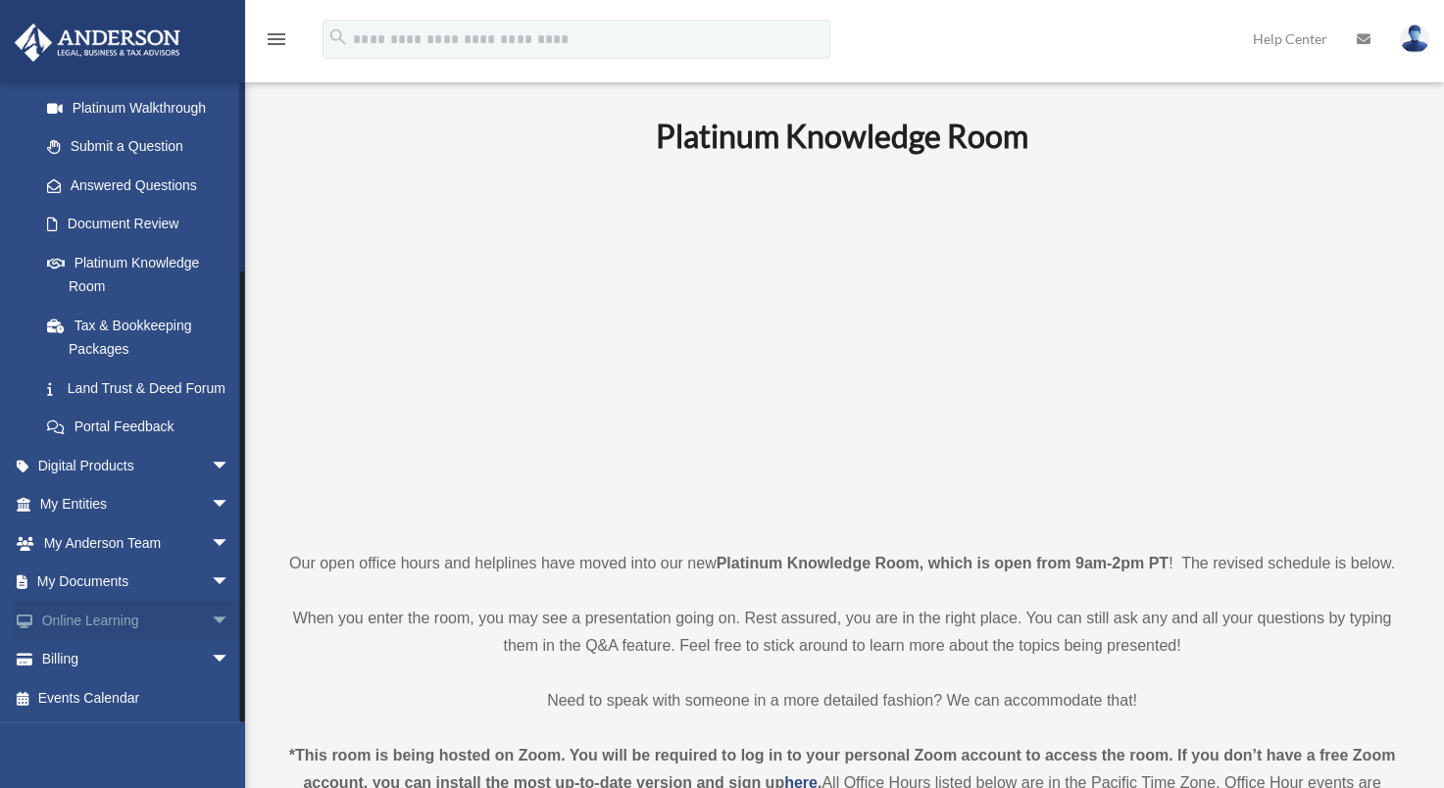
click at [211, 619] on span "arrow_drop_down" at bounding box center [230, 621] width 39 height 40
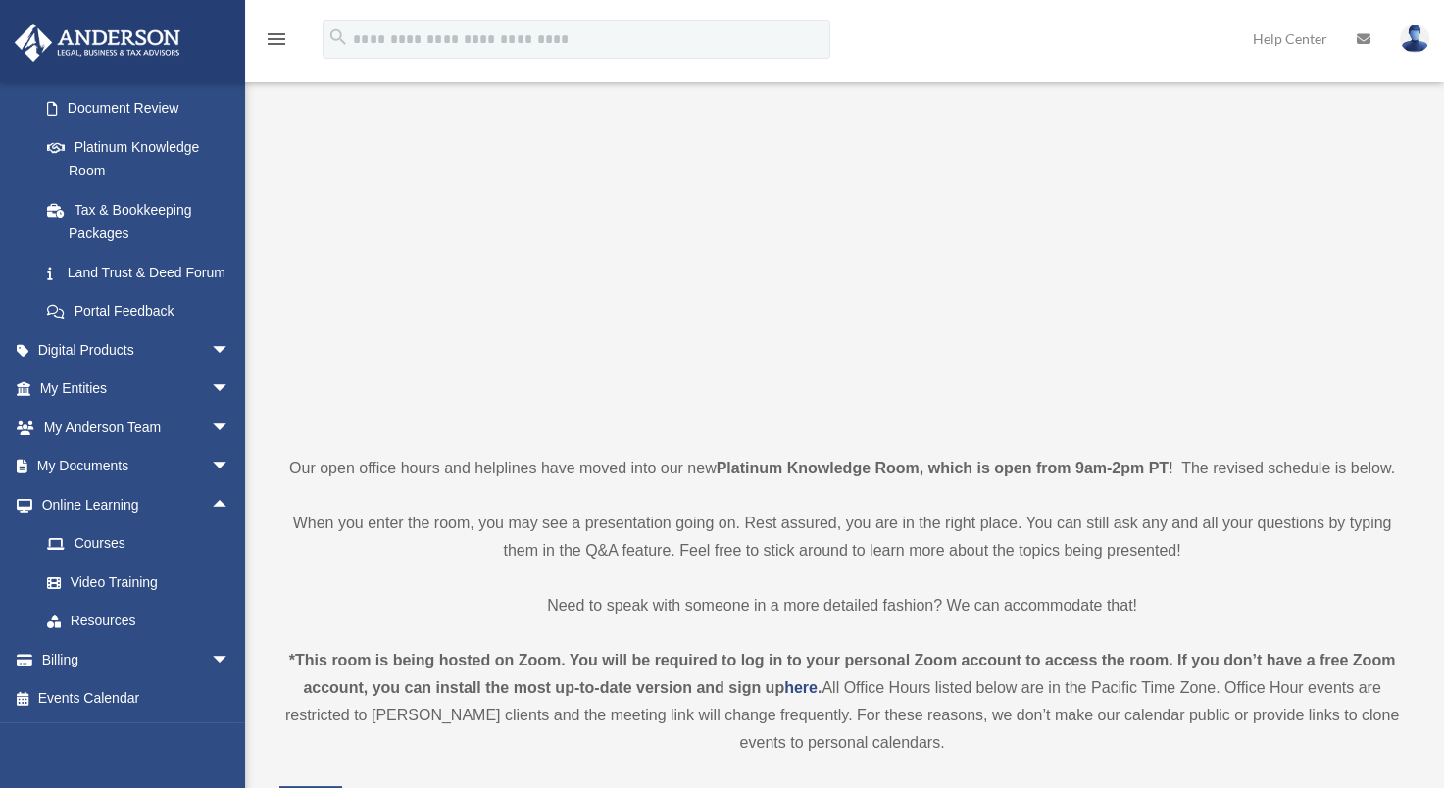
scroll to position [196, 0]
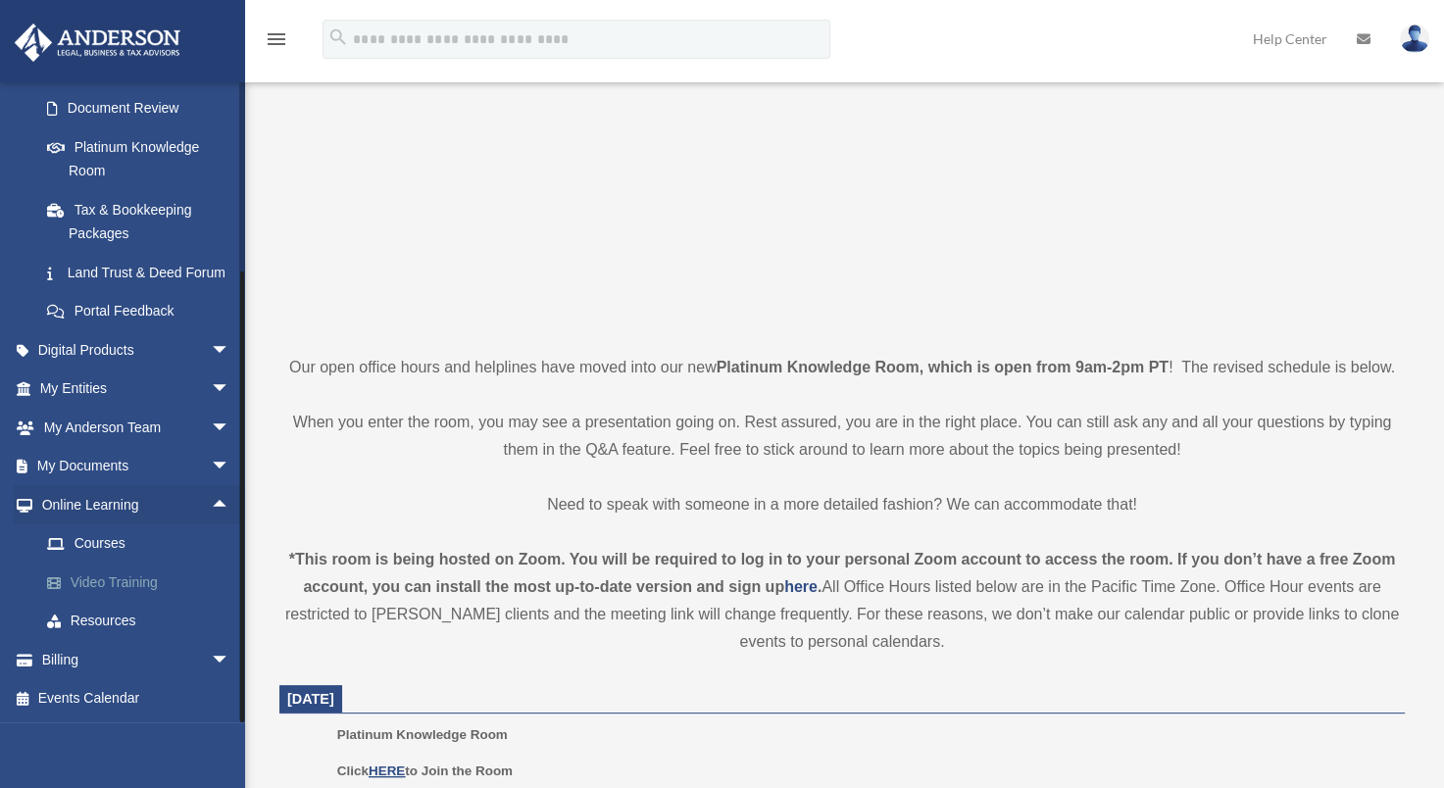
click at [100, 585] on link "Video Training" at bounding box center [143, 582] width 232 height 39
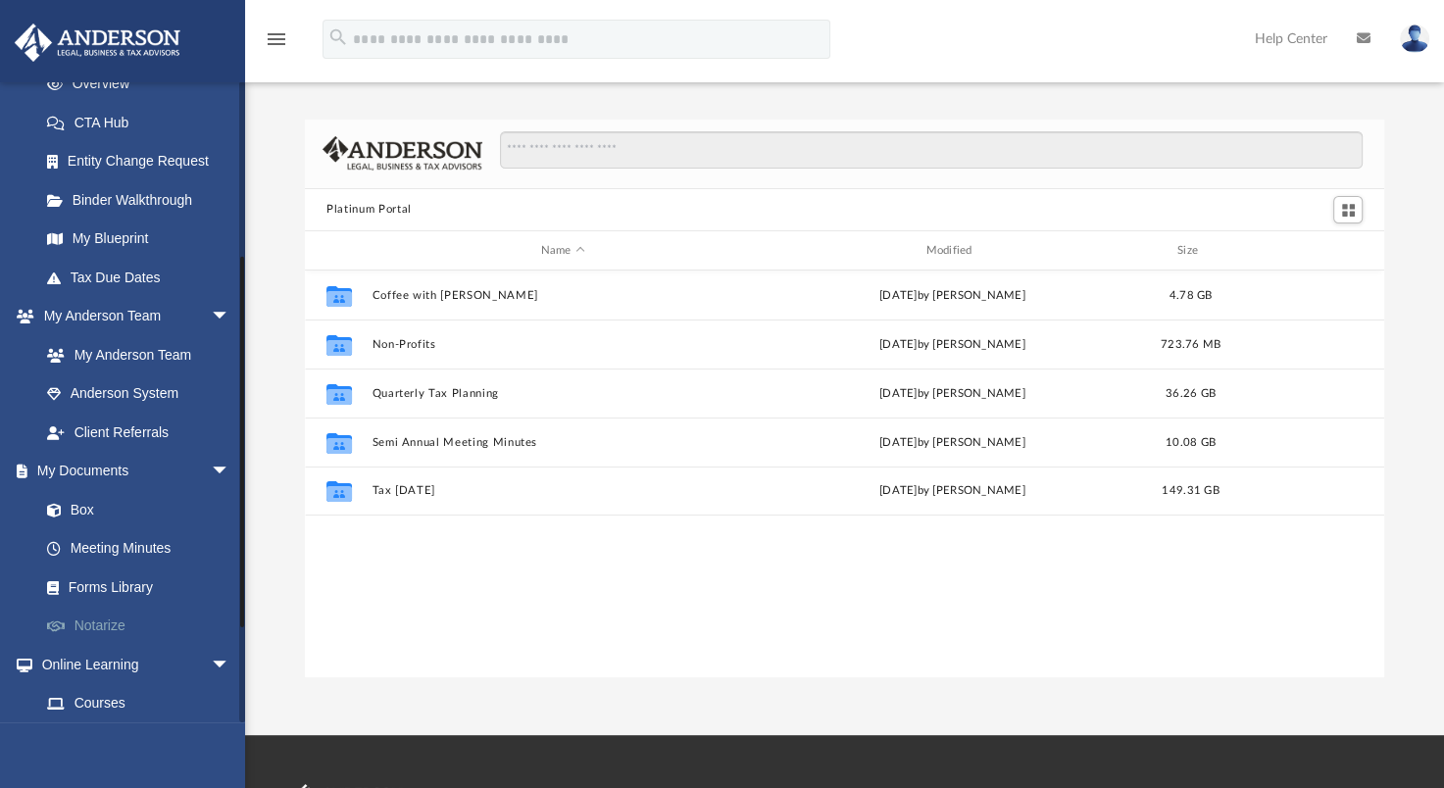
scroll to position [453, 0]
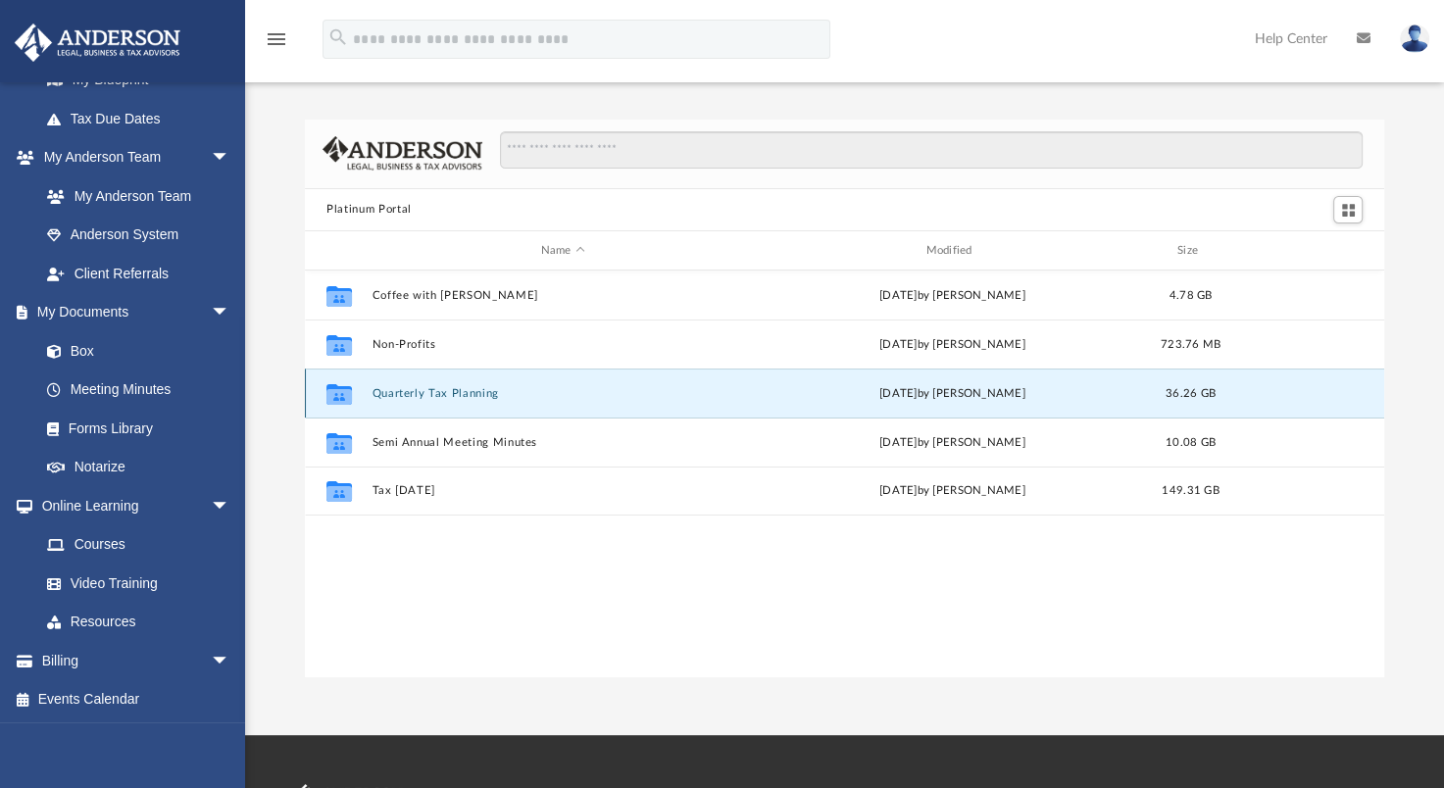
click at [416, 393] on button "Quarterly Tax Planning" at bounding box center [563, 393] width 381 height 13
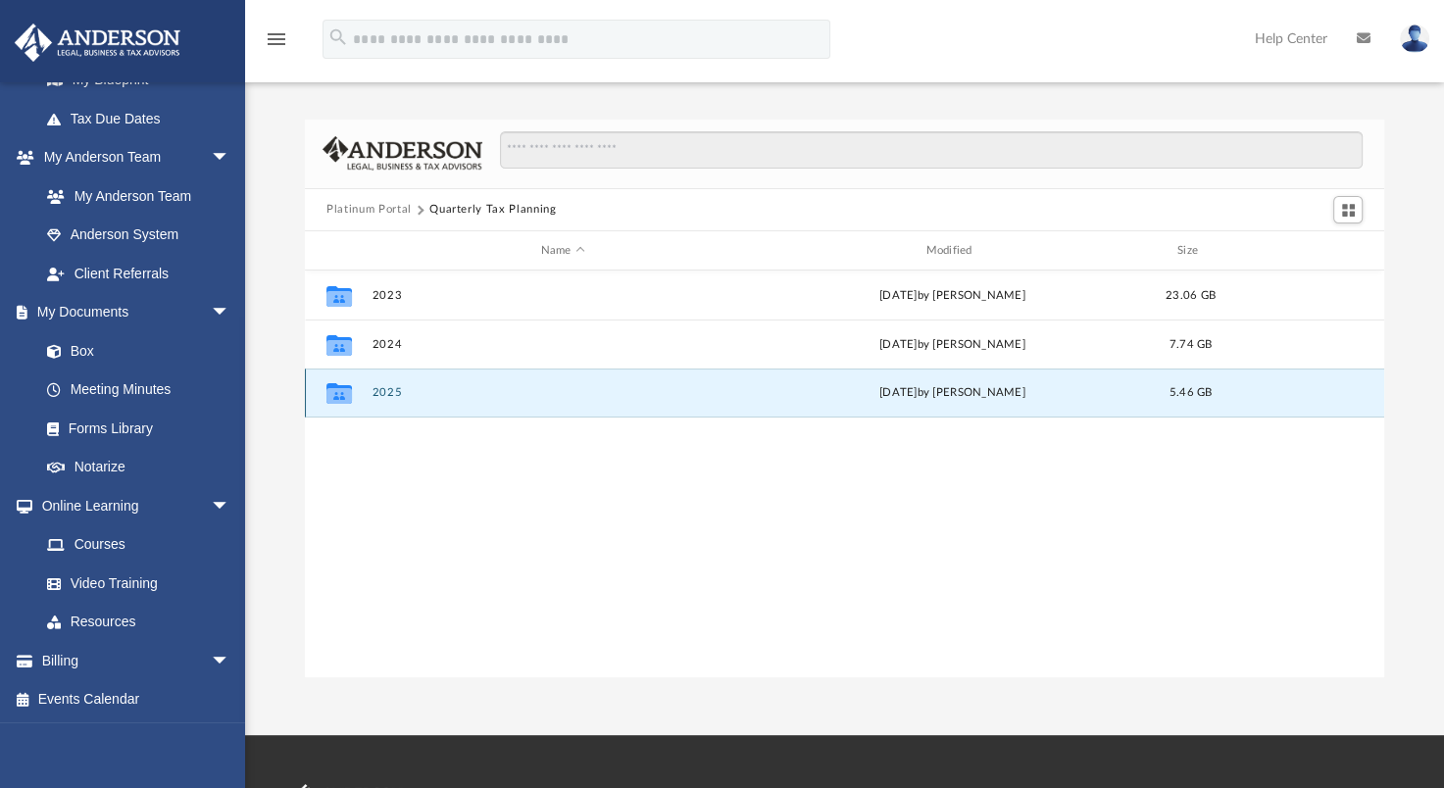
click at [380, 395] on button "2025" at bounding box center [563, 393] width 381 height 13
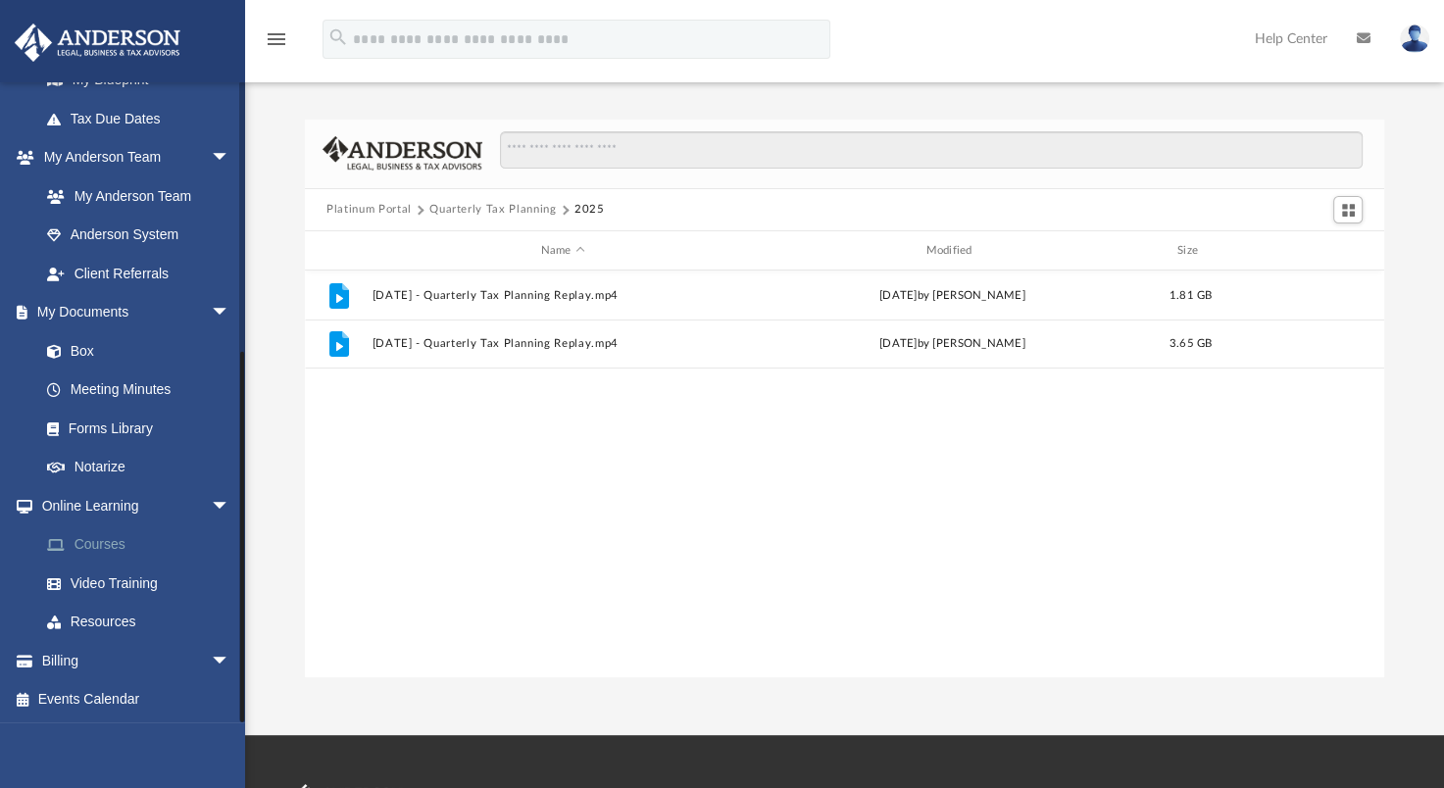
click at [113, 545] on link "Courses" at bounding box center [143, 545] width 232 height 39
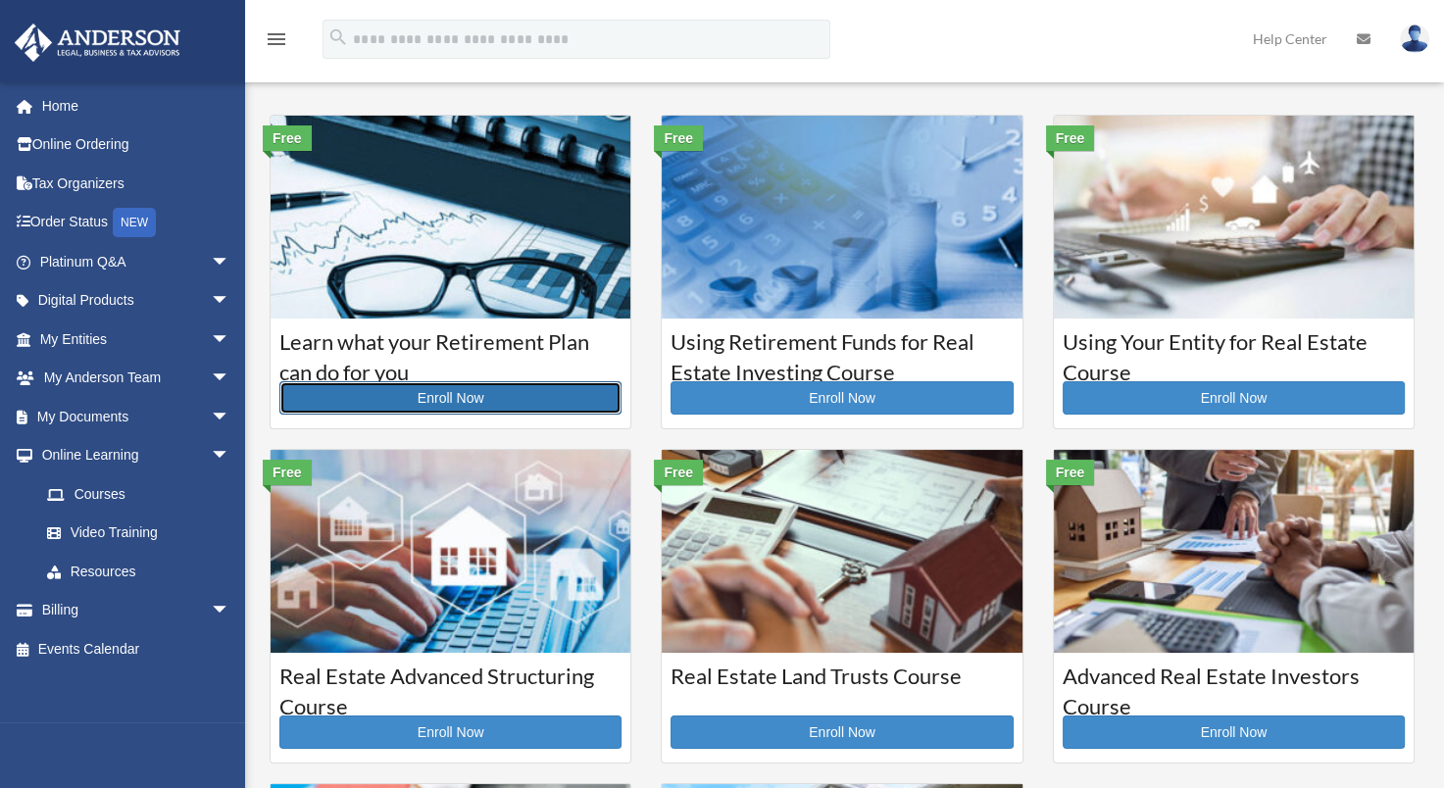
click at [478, 392] on link "Enroll Now" at bounding box center [450, 397] width 342 height 33
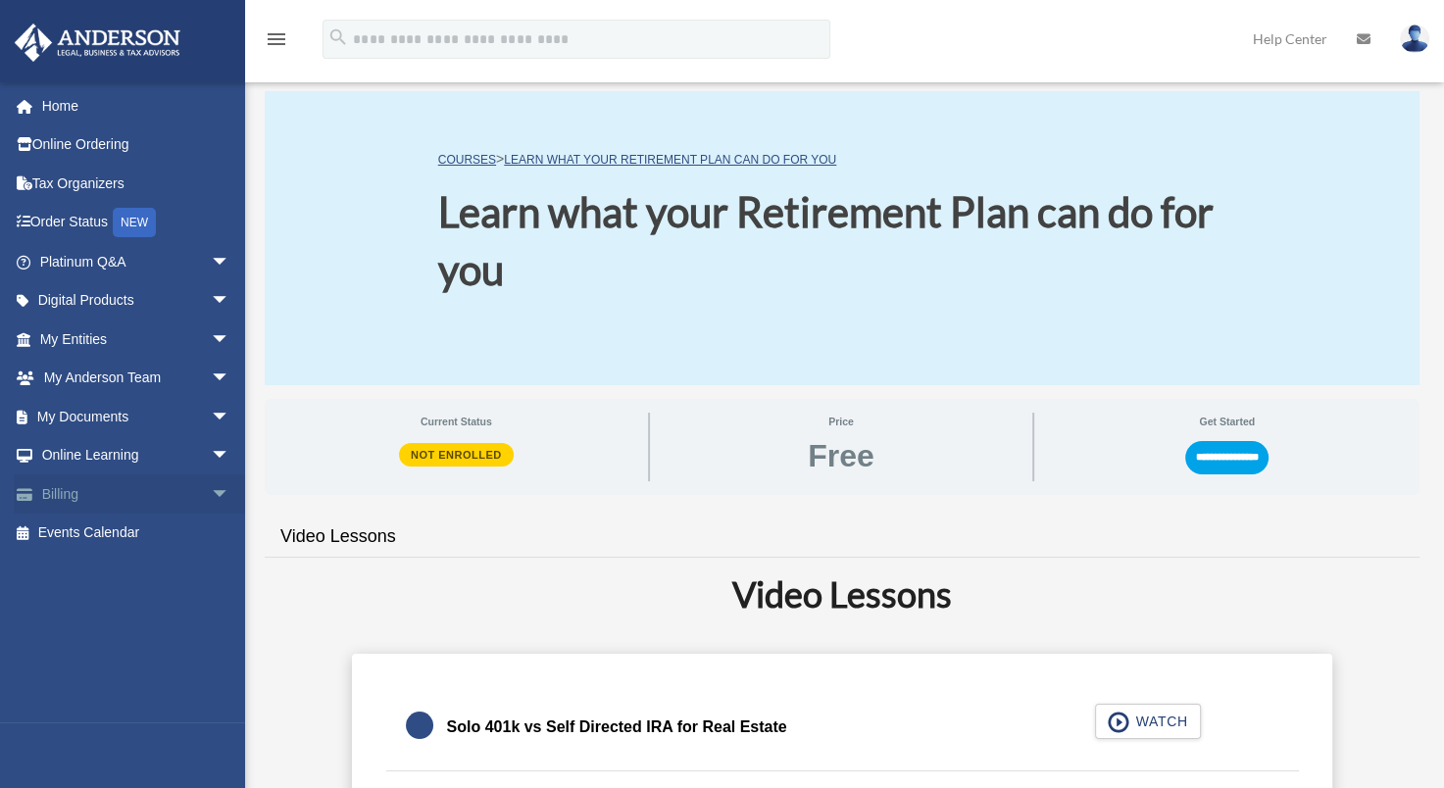
click at [52, 486] on link "Billing arrow_drop_down" at bounding box center [137, 494] width 246 height 39
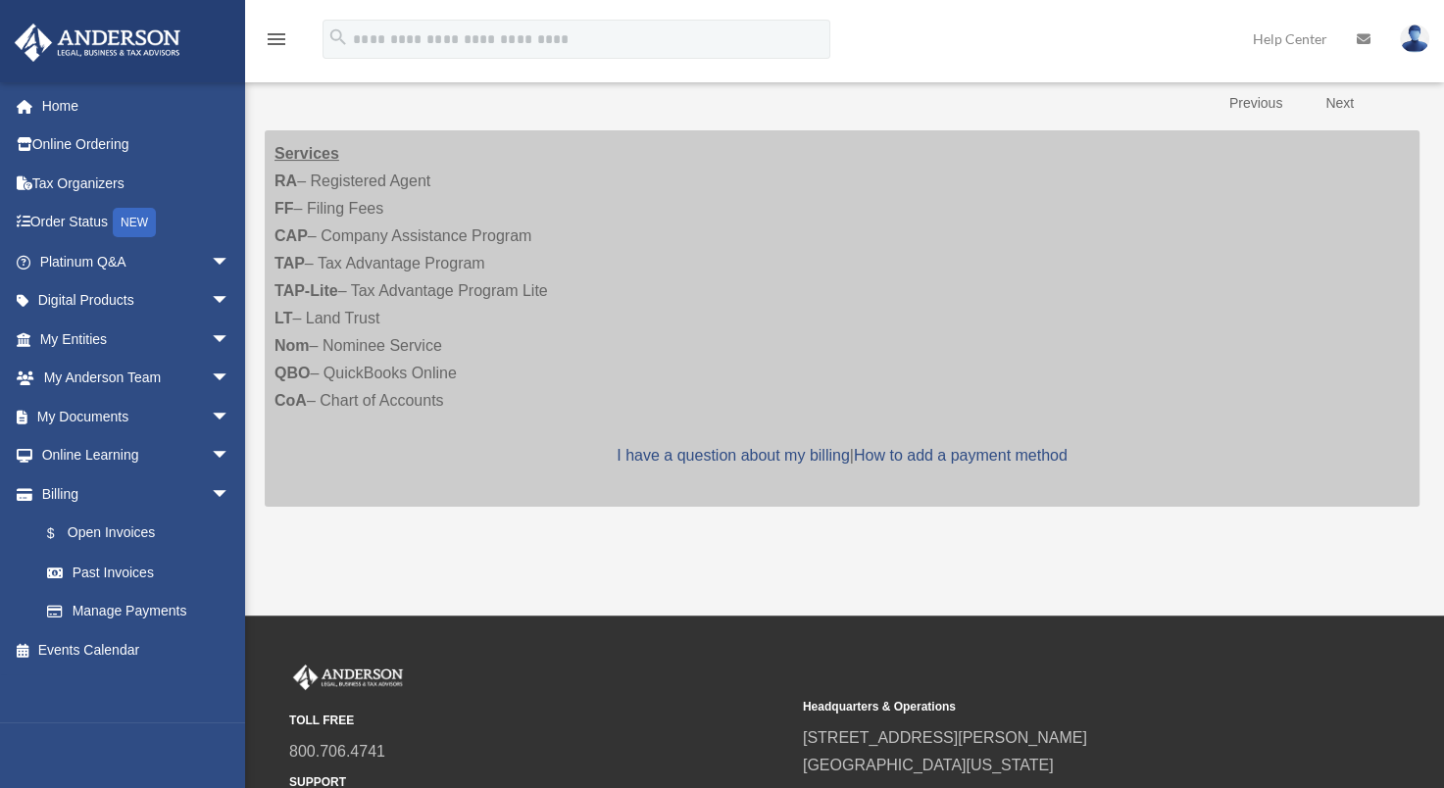
scroll to position [392, 0]
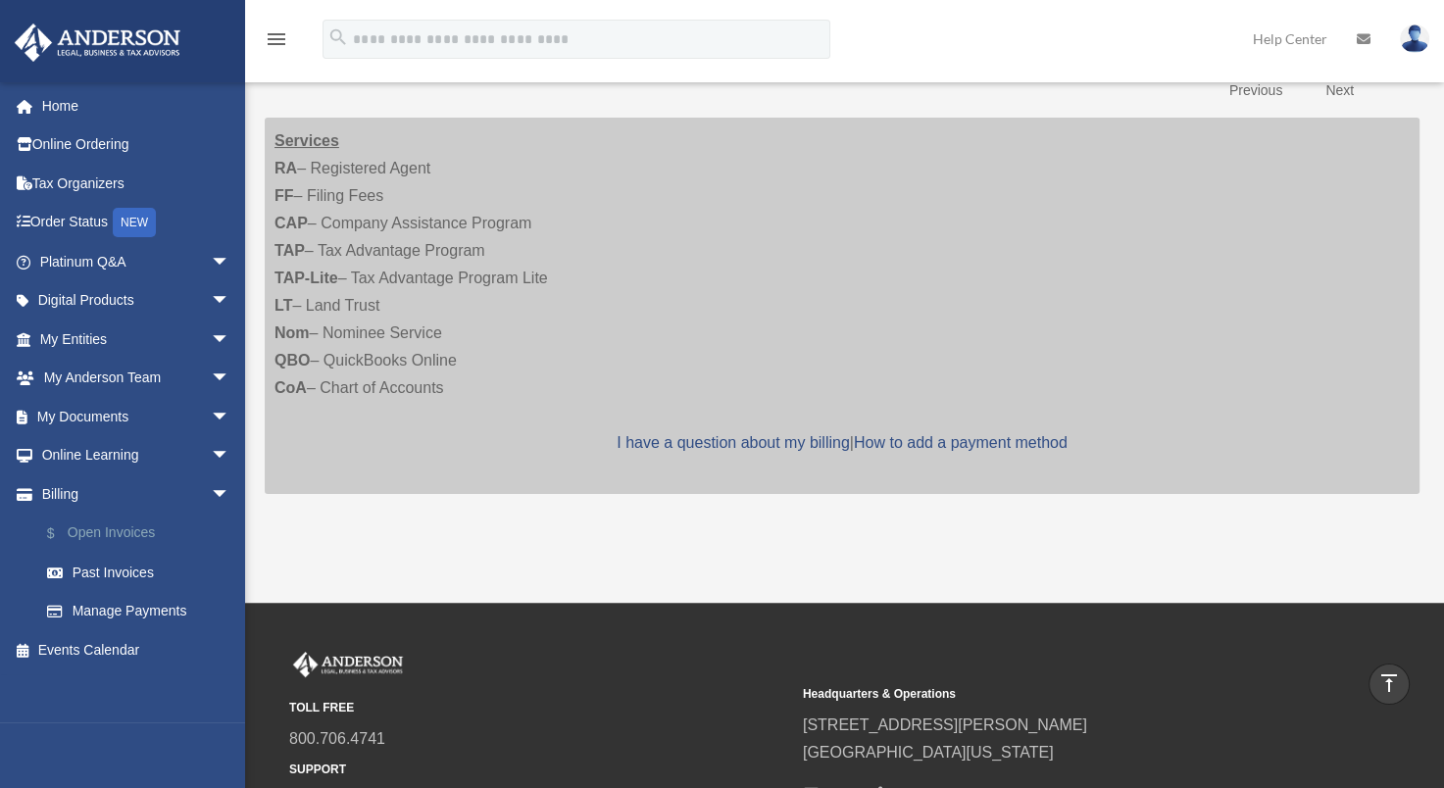
click at [108, 533] on link "$ Open Invoices" at bounding box center [143, 534] width 232 height 40
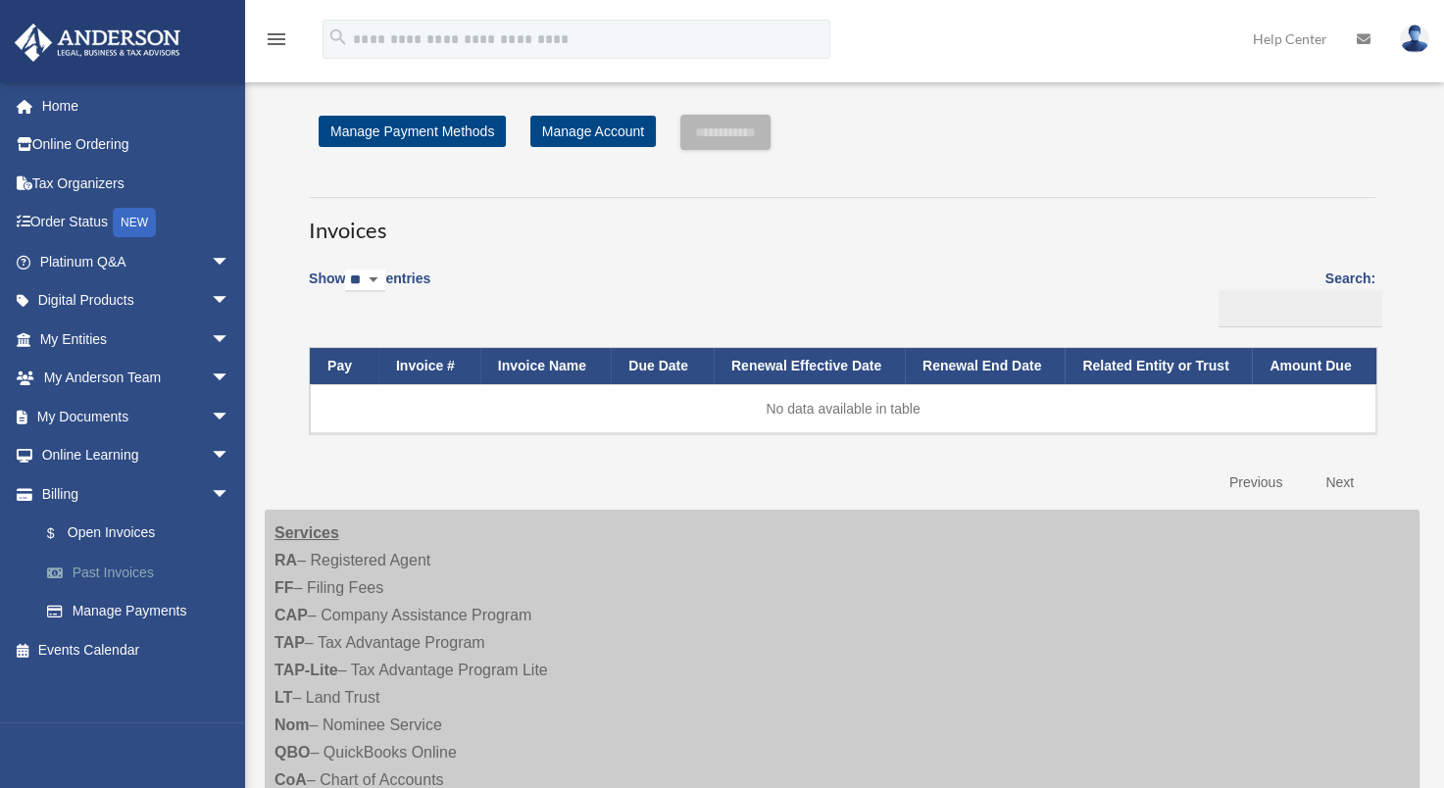
click at [90, 569] on link "Past Invoices" at bounding box center [143, 572] width 232 height 39
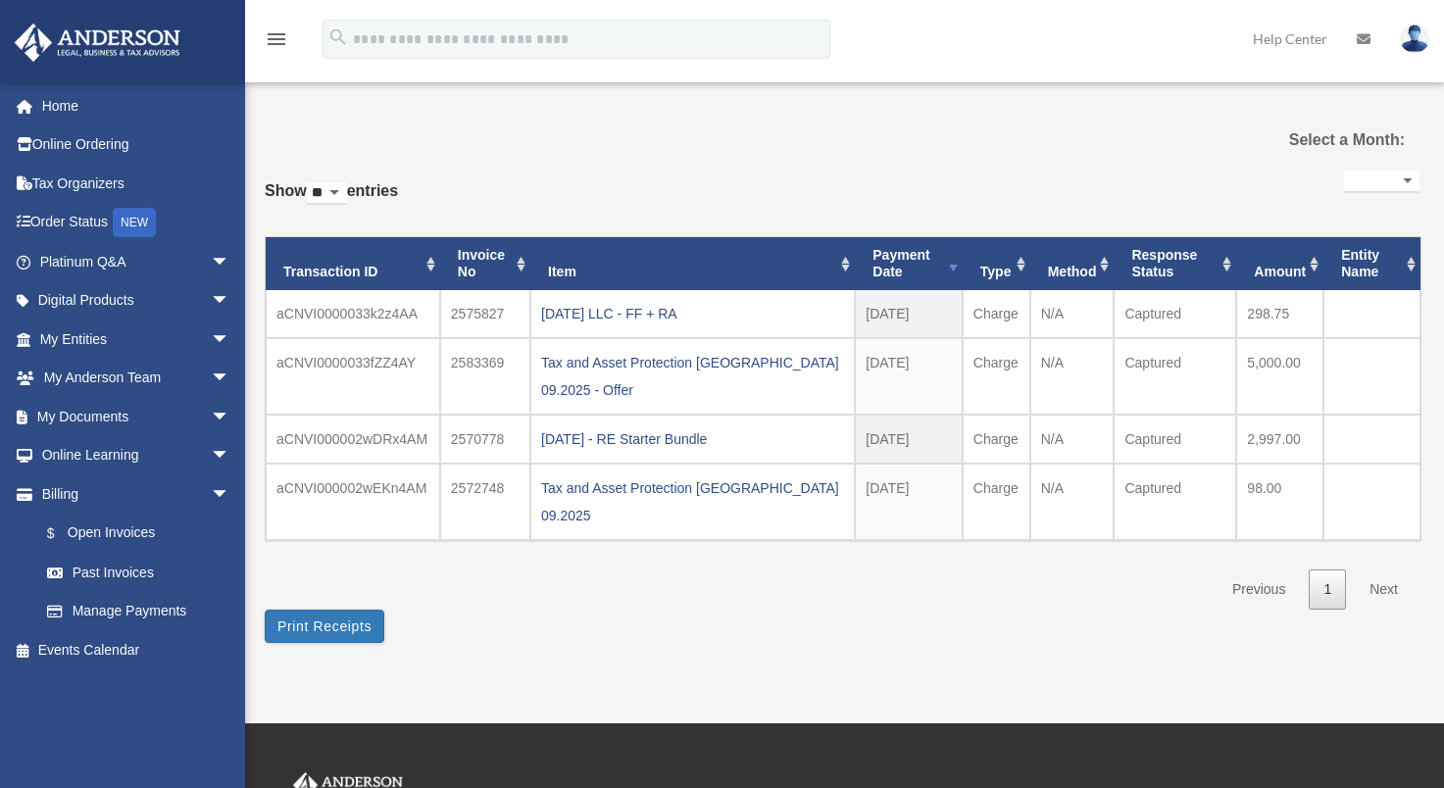
select select
click at [123, 604] on link "Manage Payments" at bounding box center [143, 611] width 232 height 39
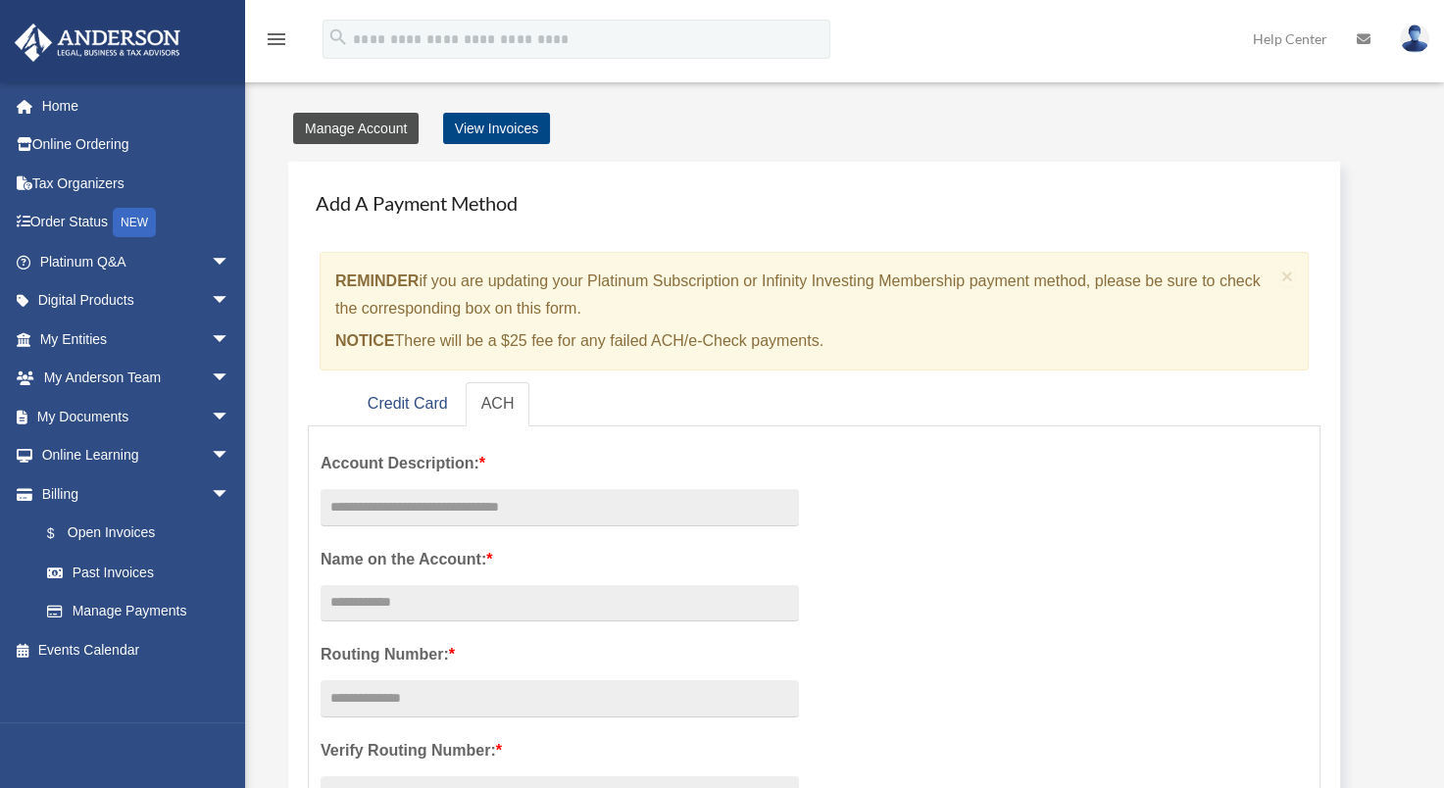
click at [355, 125] on link "Manage Account" at bounding box center [356, 128] width 126 height 31
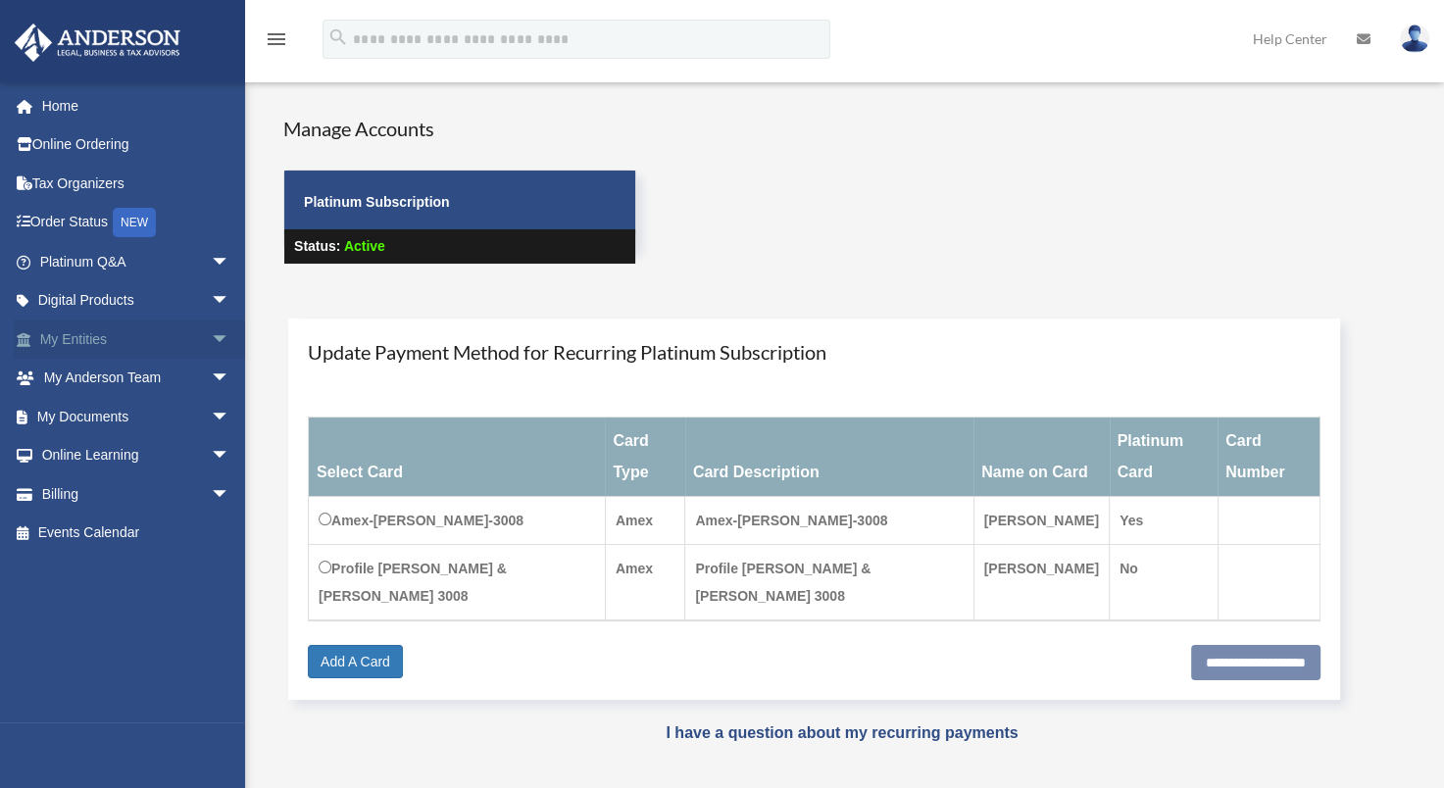
click at [93, 334] on link "My Entities arrow_drop_down" at bounding box center [137, 339] width 246 height 39
click at [211, 454] on span "arrow_drop_down" at bounding box center [230, 456] width 39 height 40
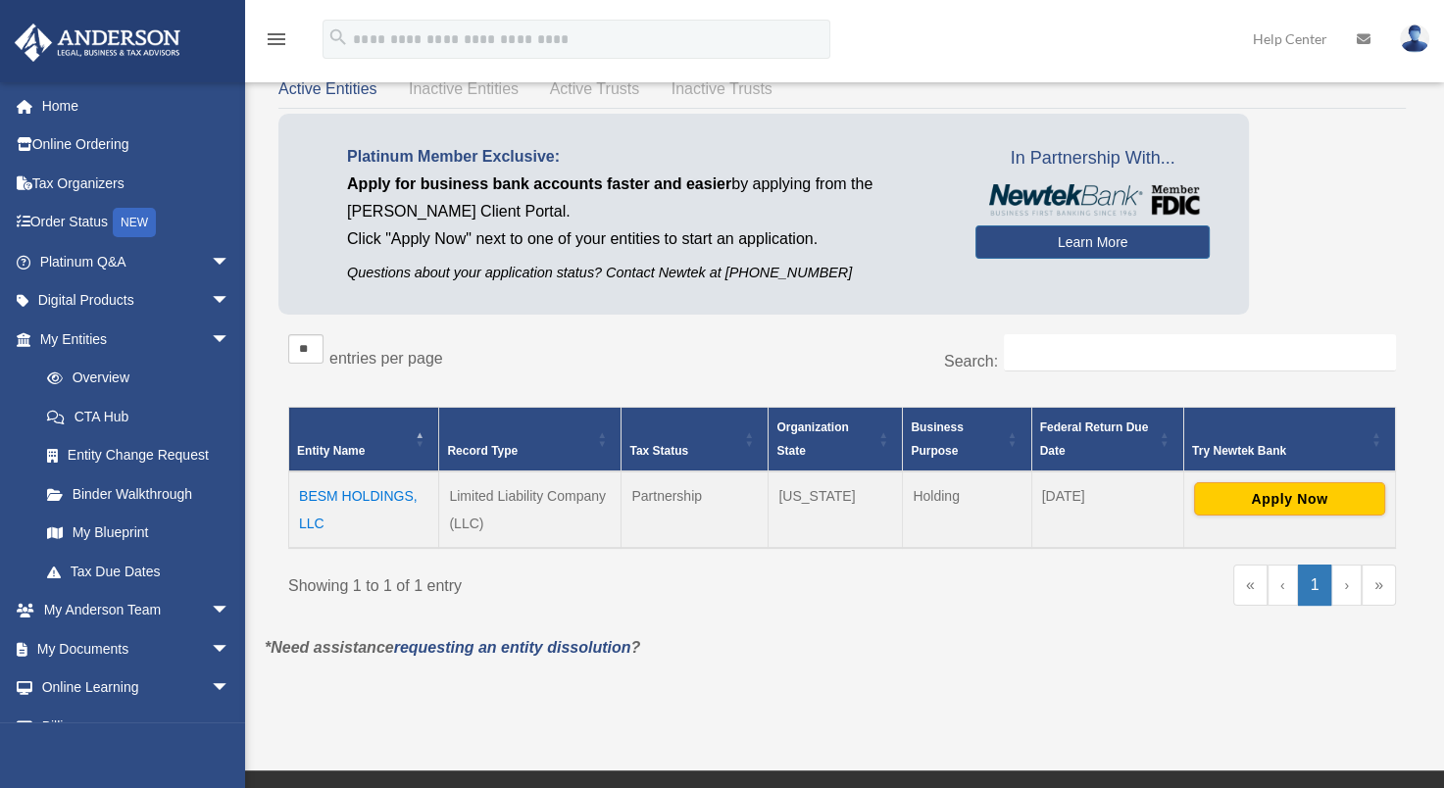
scroll to position [196, 0]
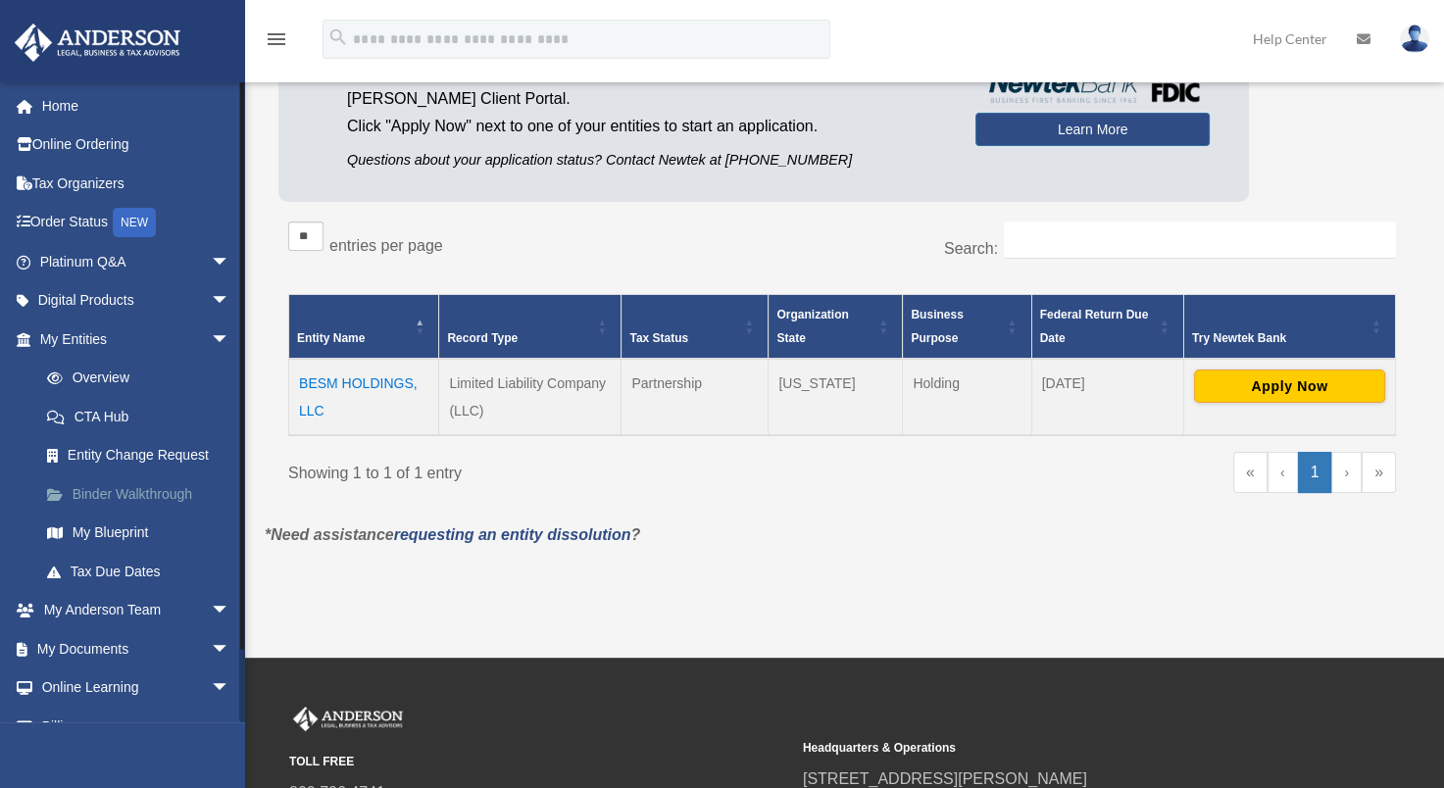
click at [109, 491] on link "Binder Walkthrough" at bounding box center [143, 494] width 232 height 39
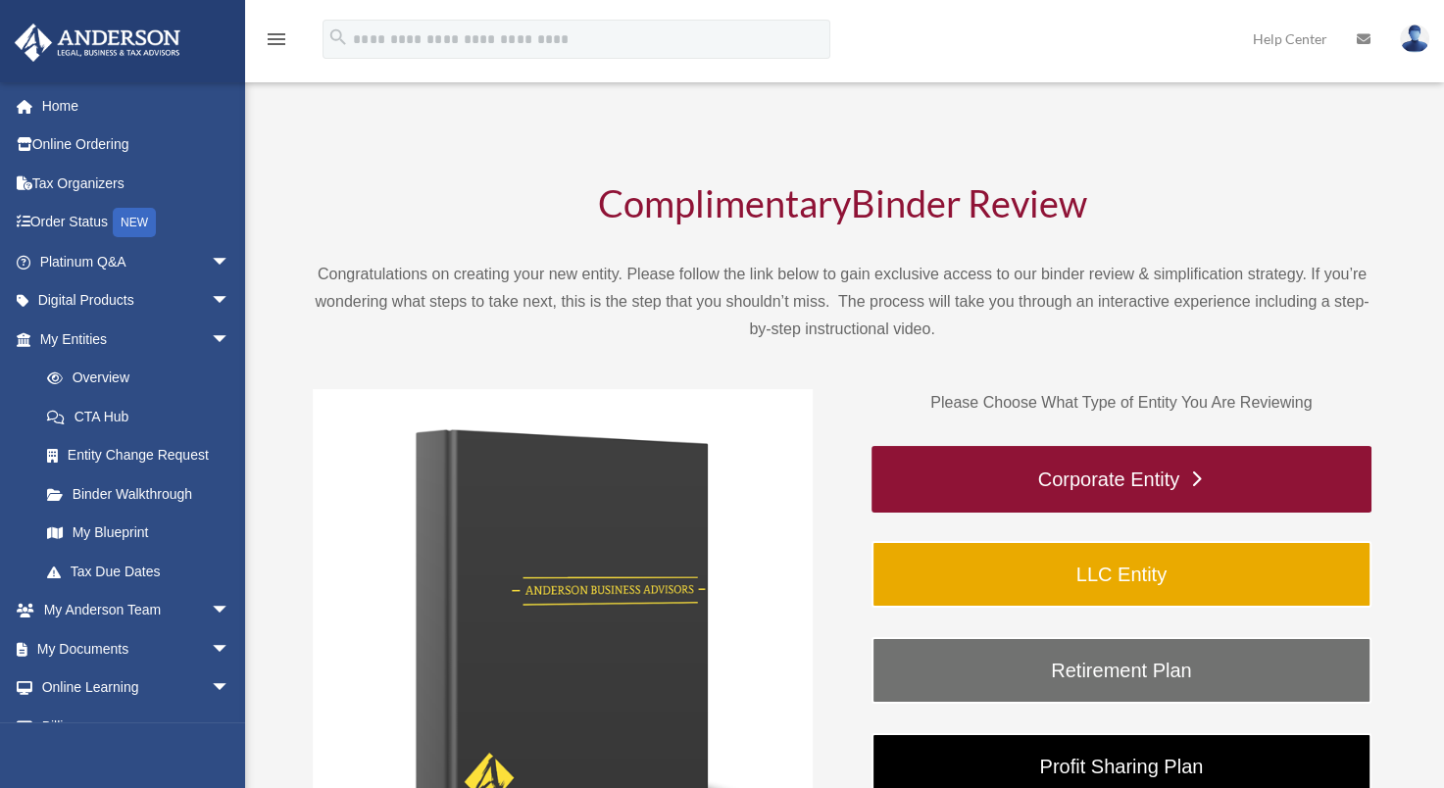
click at [1106, 485] on link "Corporate Entity" at bounding box center [1122, 479] width 500 height 67
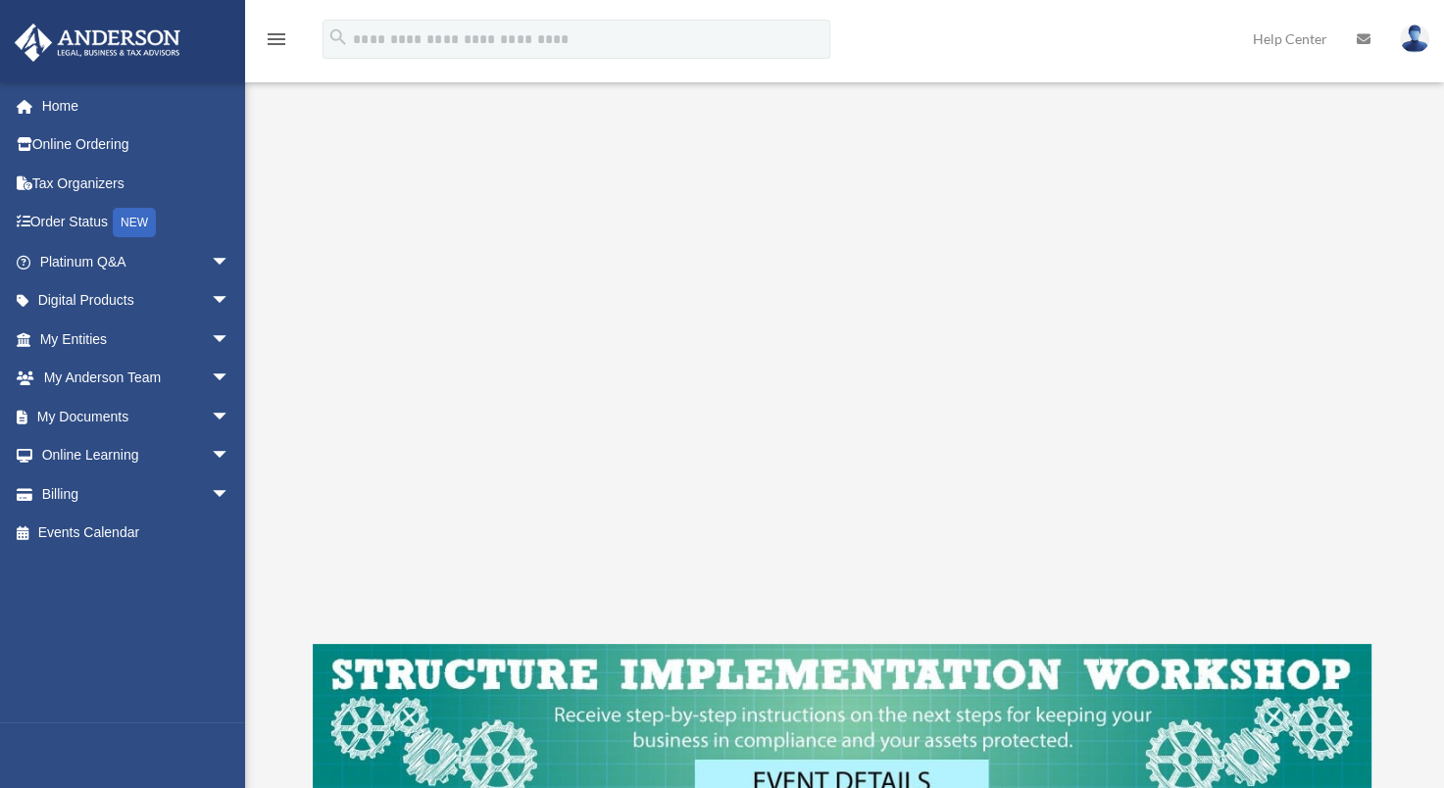
scroll to position [490, 0]
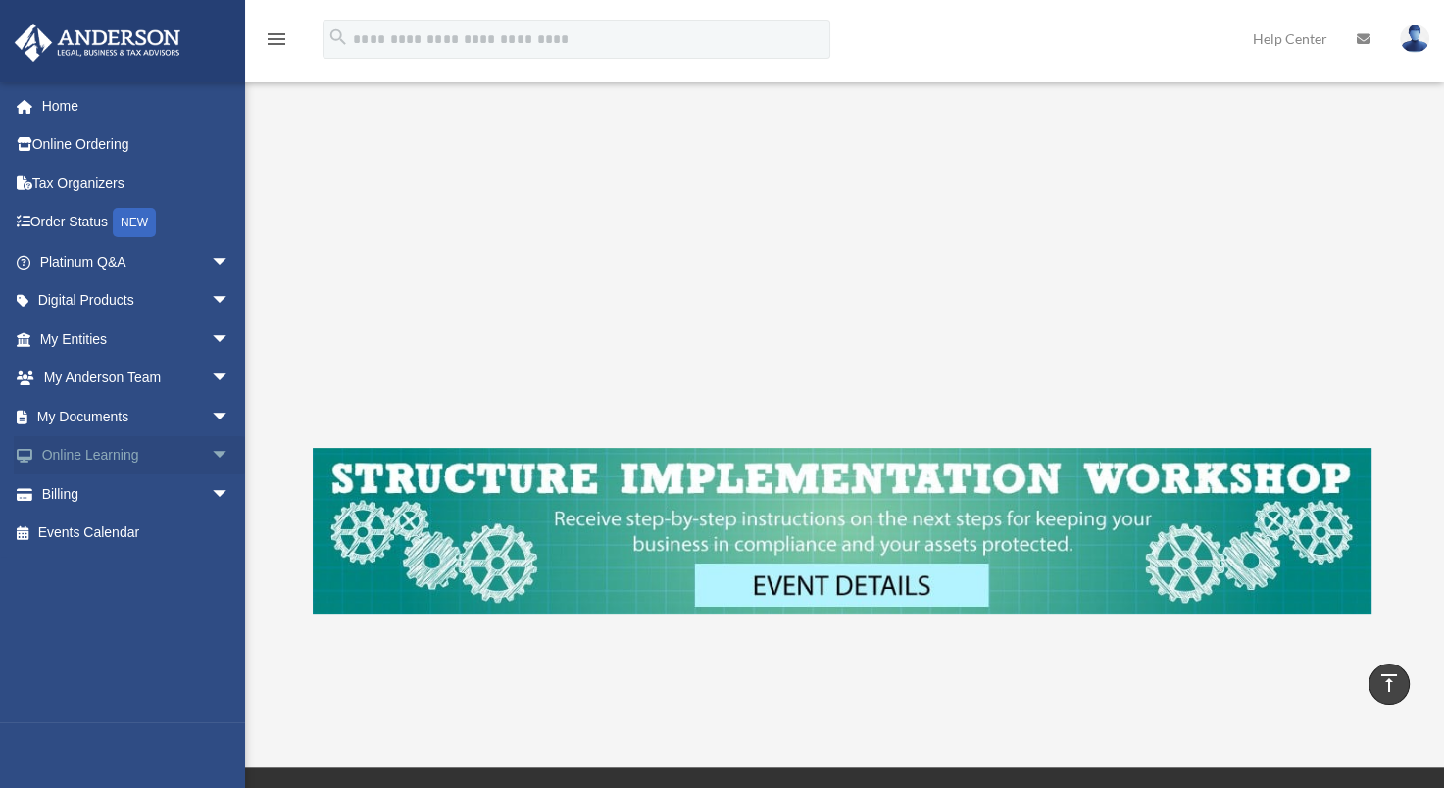
click at [211, 454] on span "arrow_drop_down" at bounding box center [230, 456] width 39 height 40
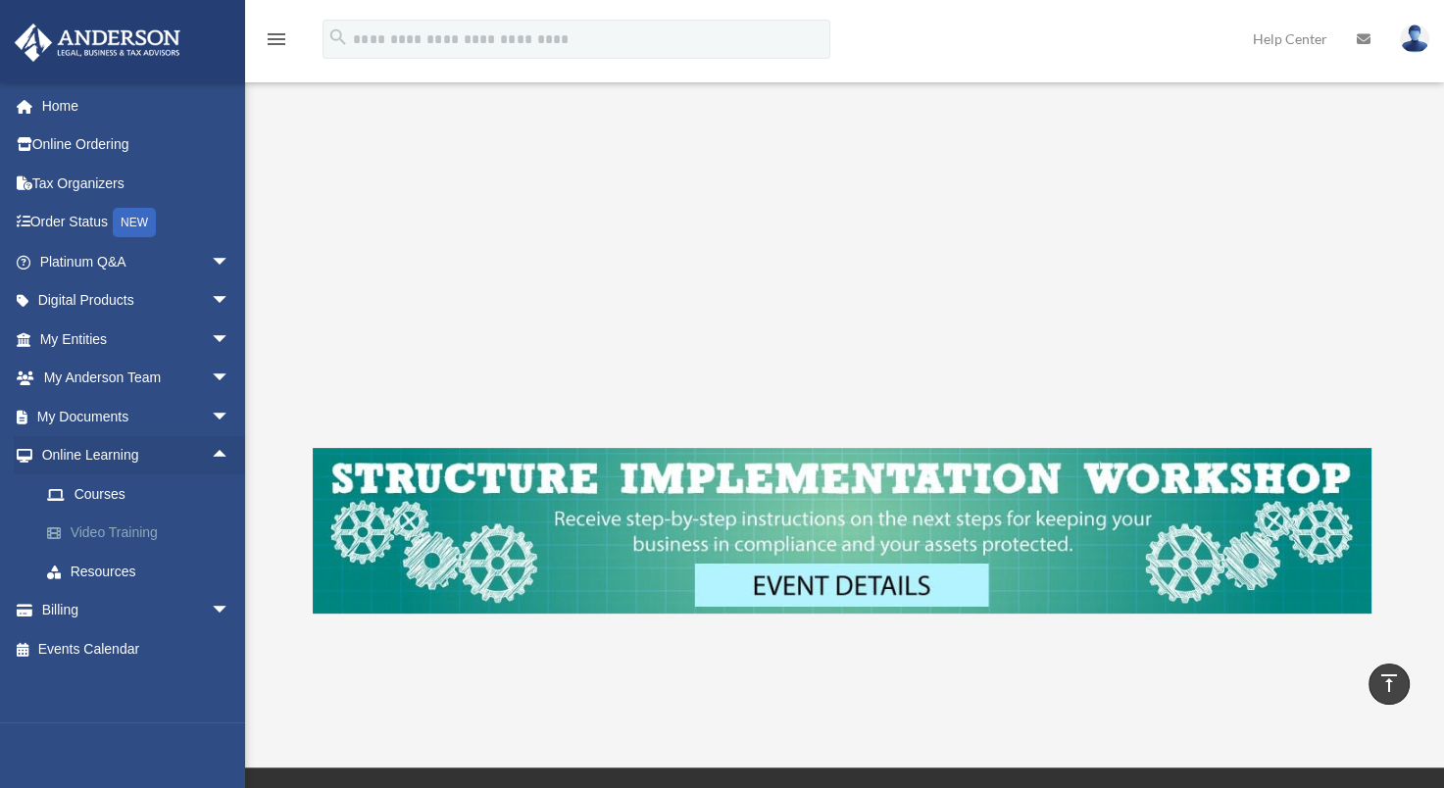
click at [133, 527] on link "Video Training" at bounding box center [143, 533] width 232 height 39
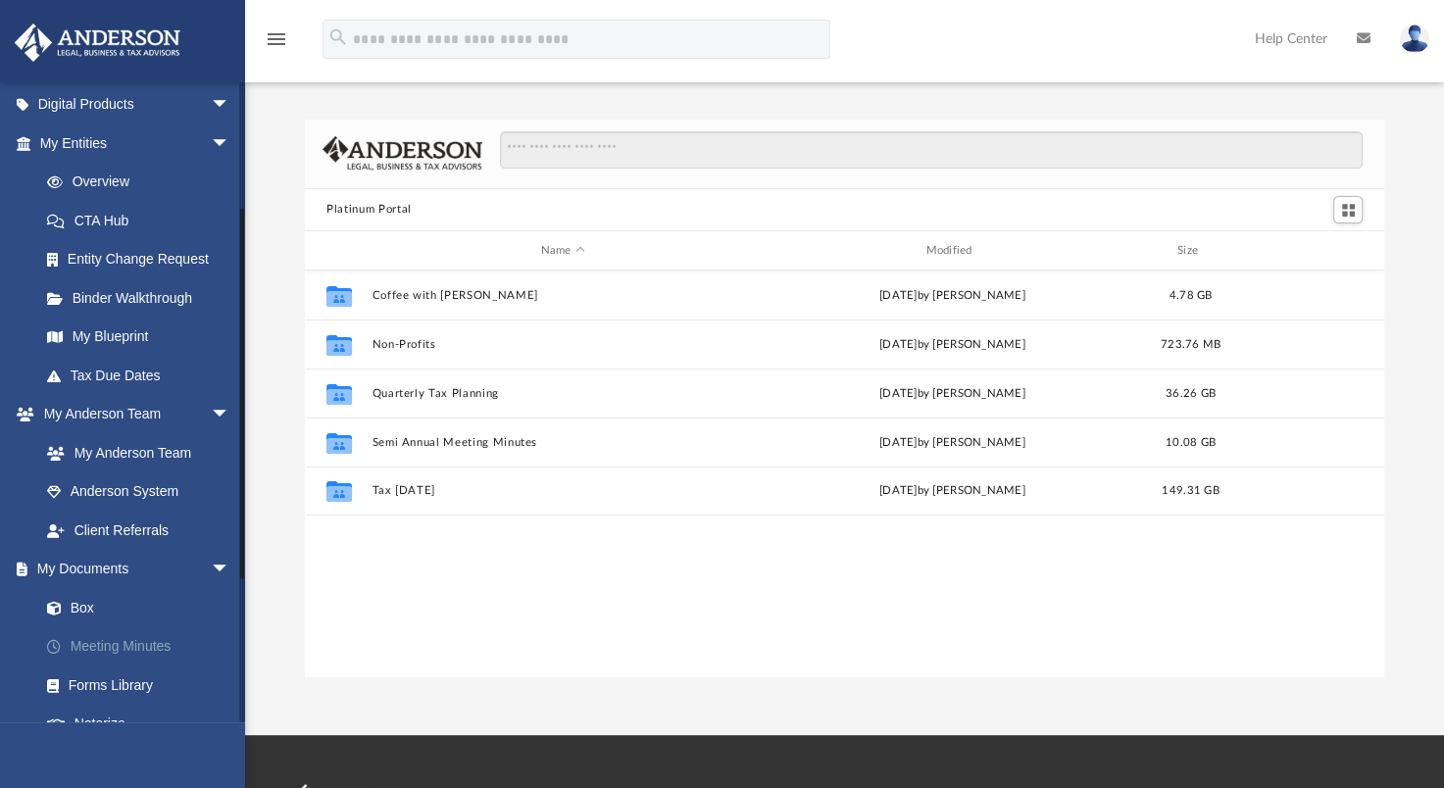
scroll to position [392, 0]
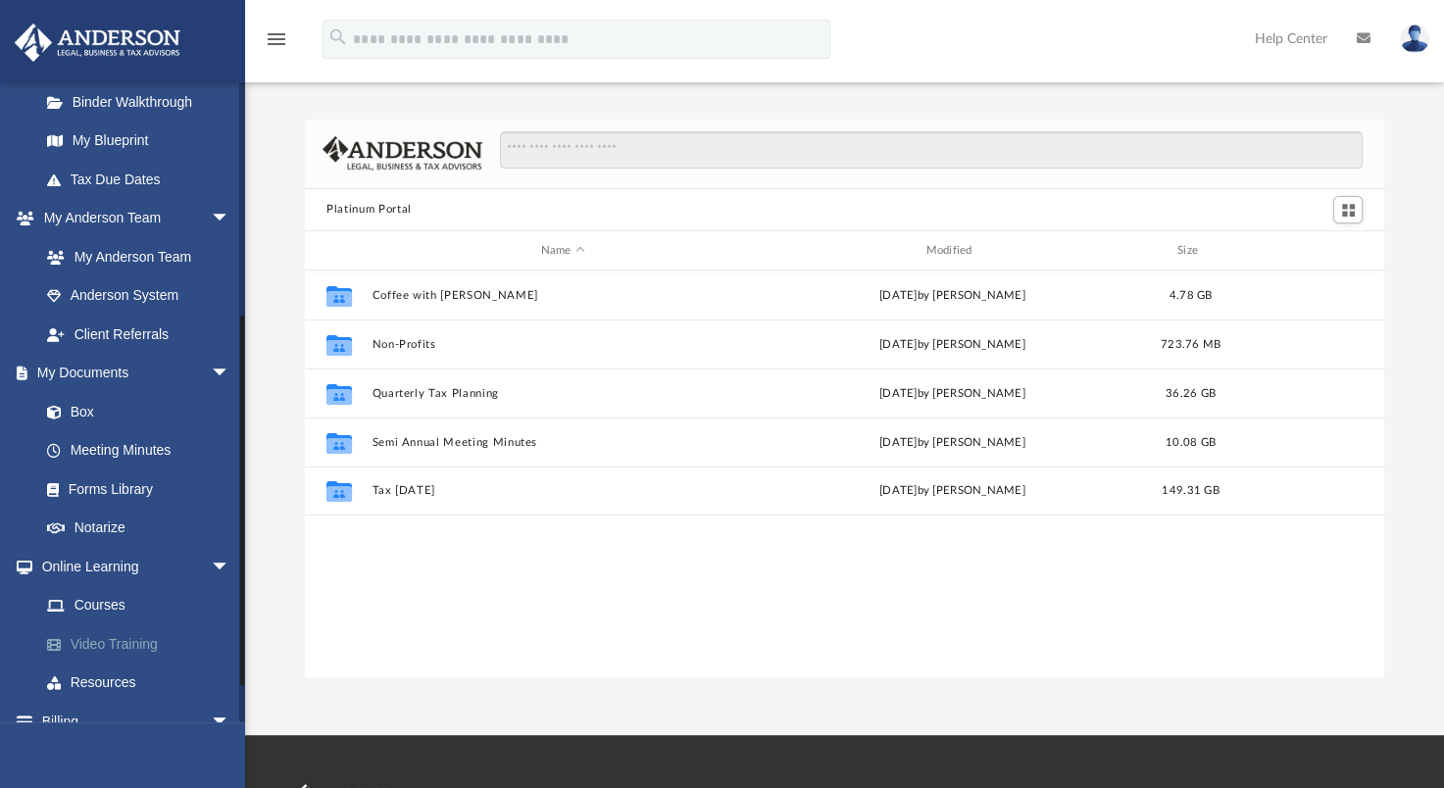
click at [122, 636] on link "Video Training" at bounding box center [143, 644] width 232 height 39
click at [111, 600] on link "Courses" at bounding box center [143, 605] width 232 height 39
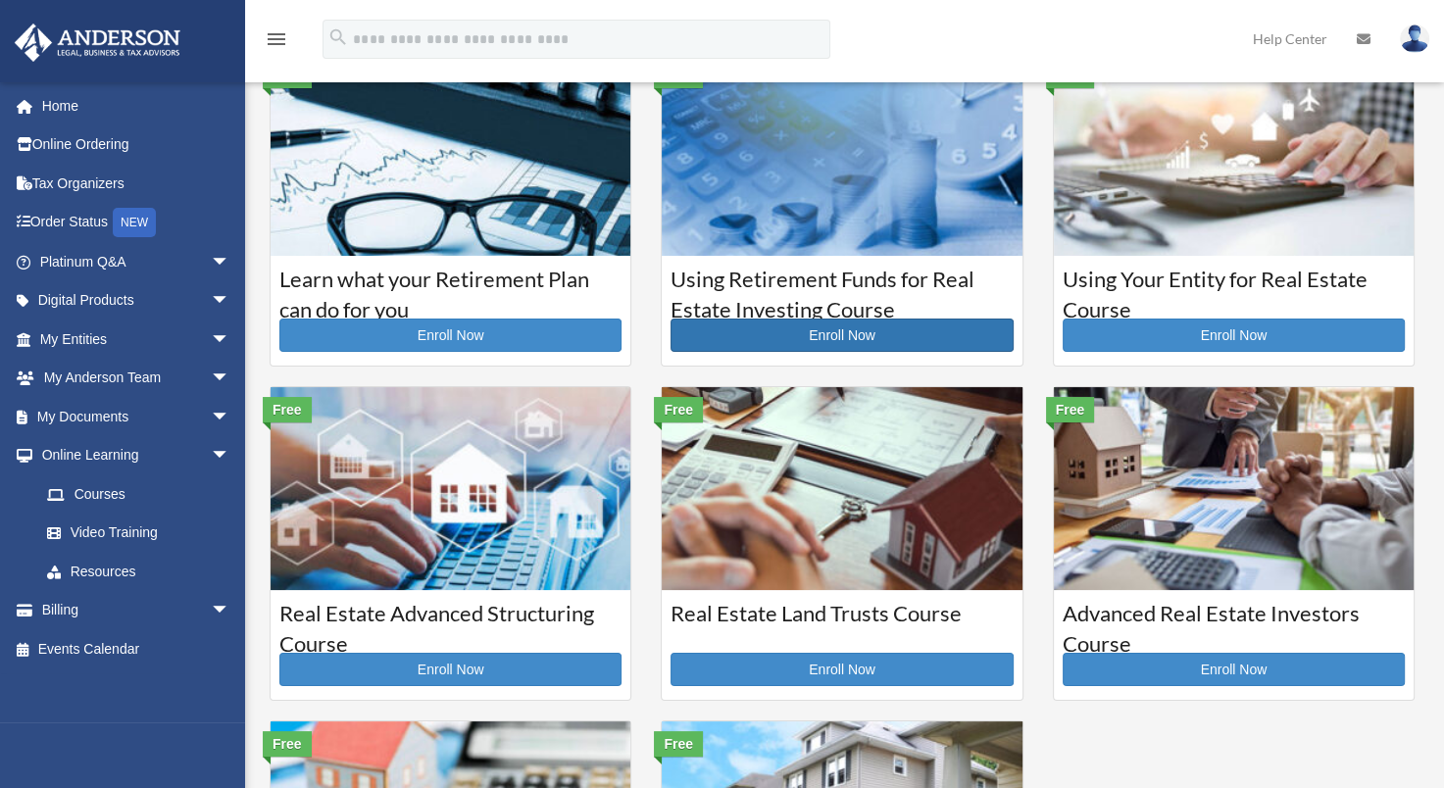
scroll to position [98, 0]
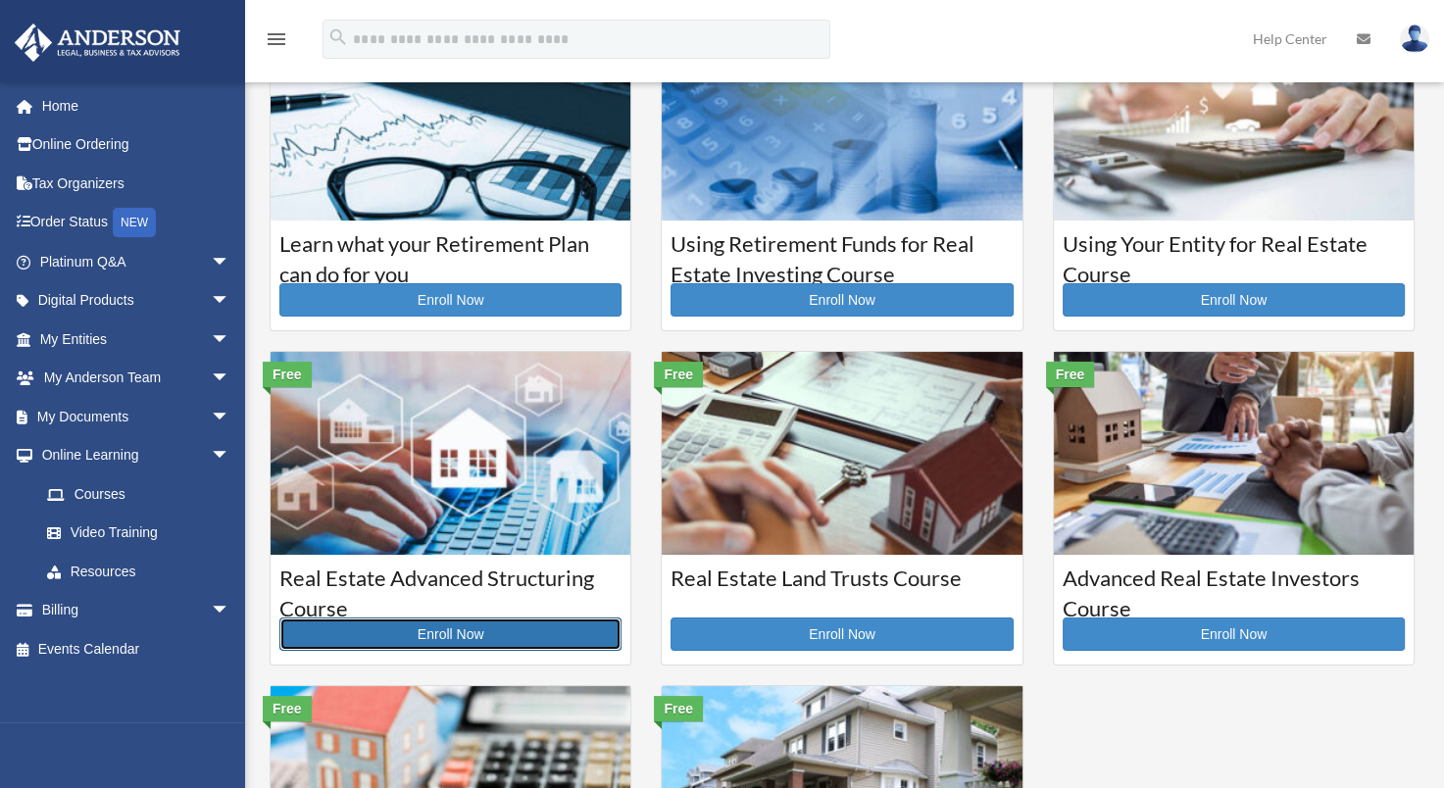
click at [445, 624] on link "Enroll Now" at bounding box center [450, 634] width 342 height 33
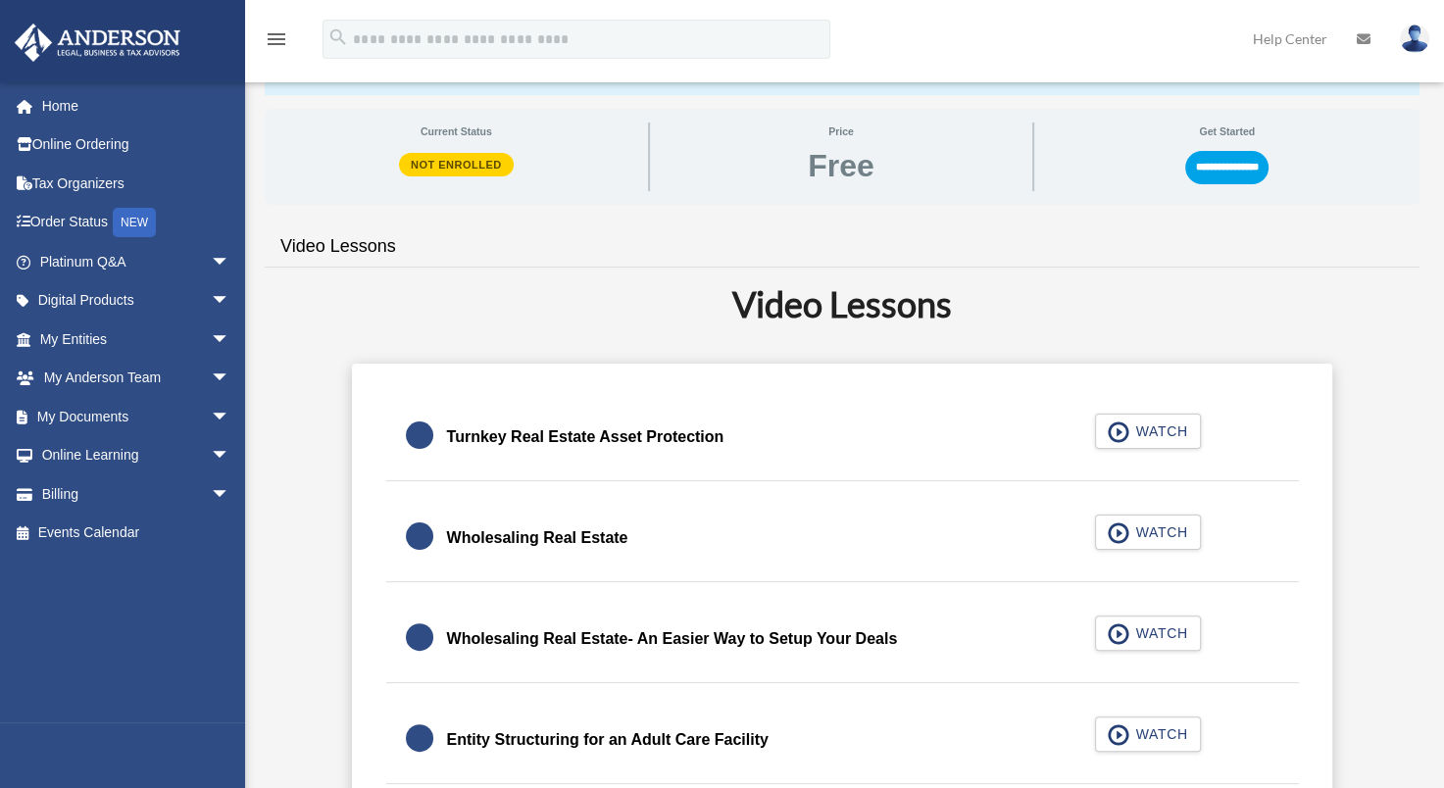
scroll to position [294, 0]
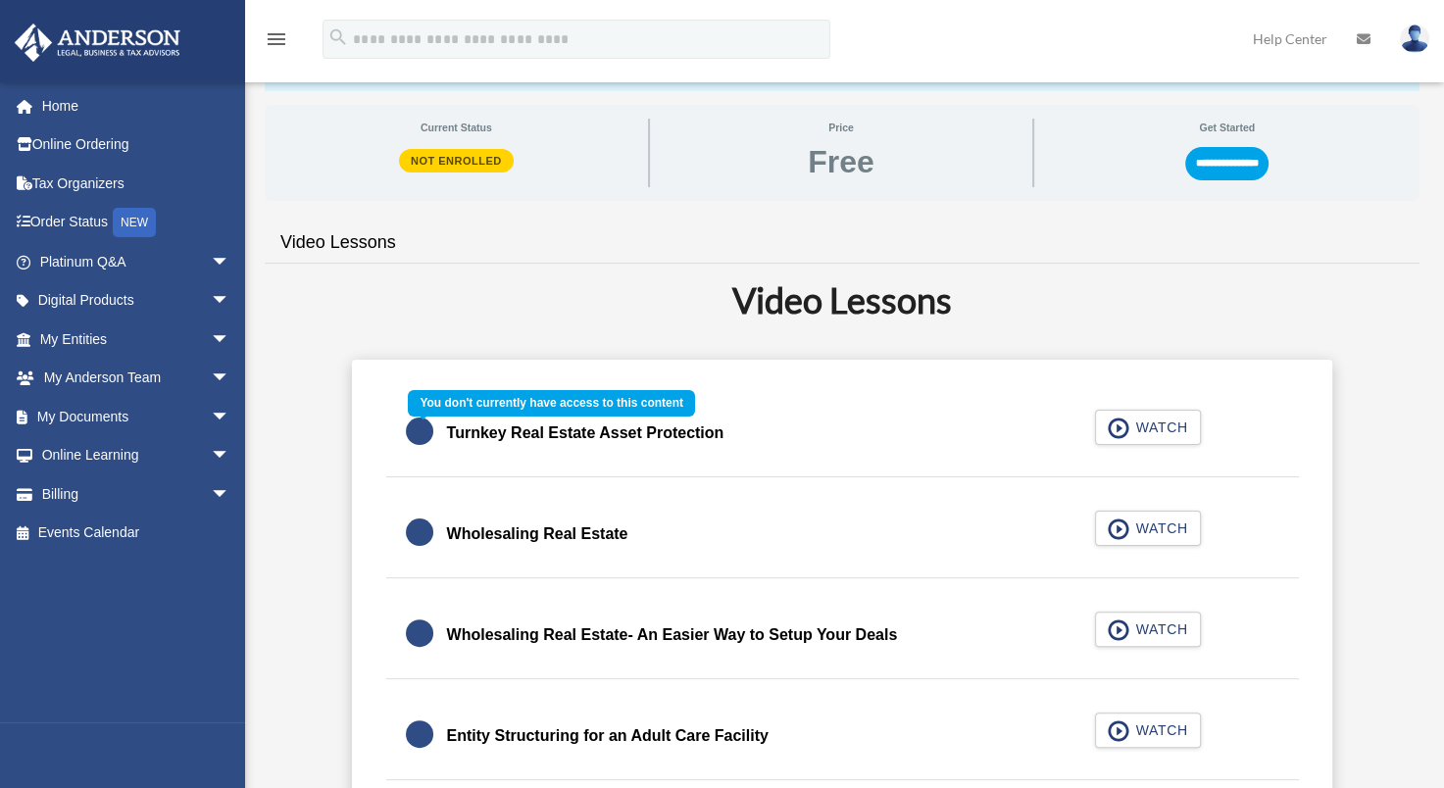
click at [1149, 422] on div "Turnkey Real Estate Asset Protection WATCH" at bounding box center [842, 433] width 961 height 87
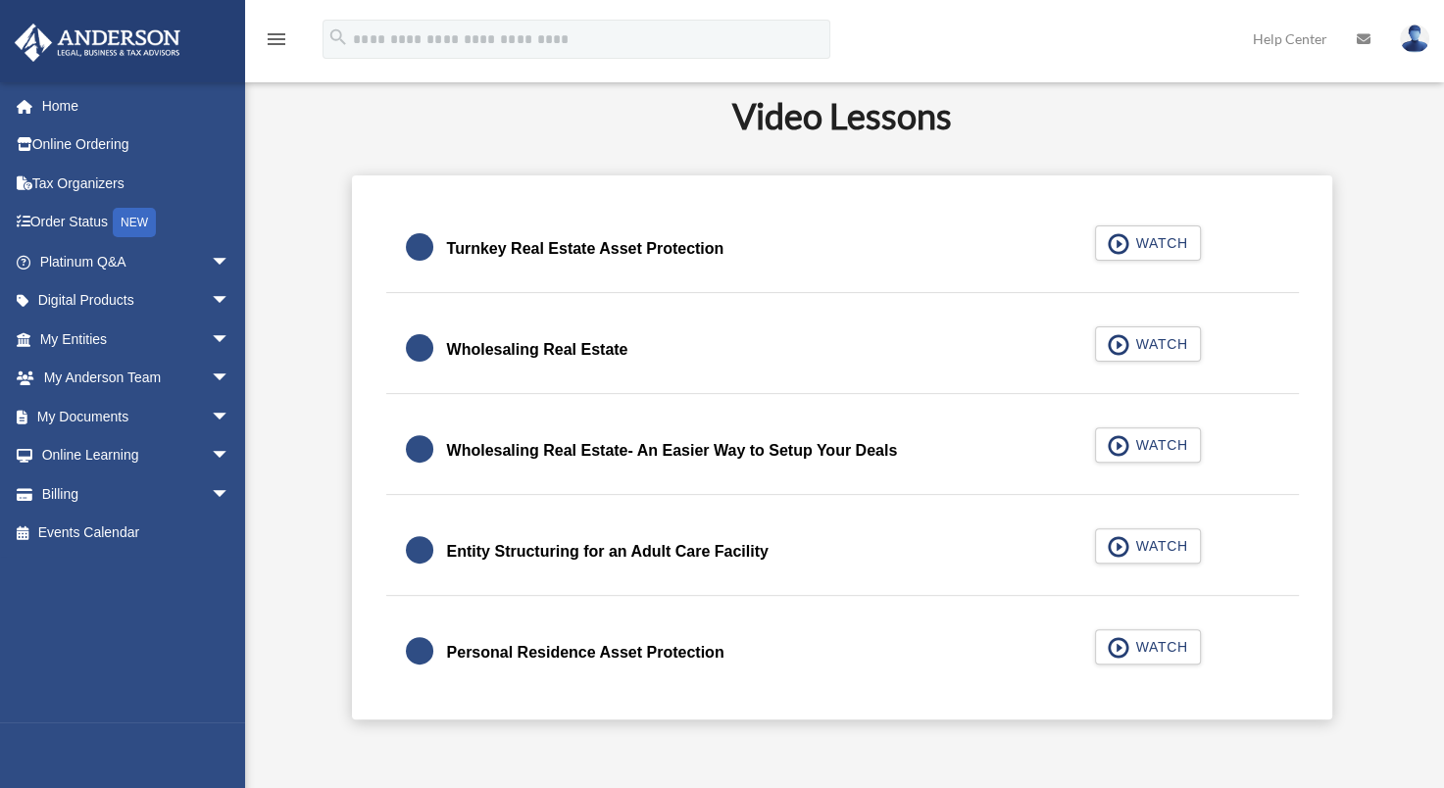
scroll to position [490, 0]
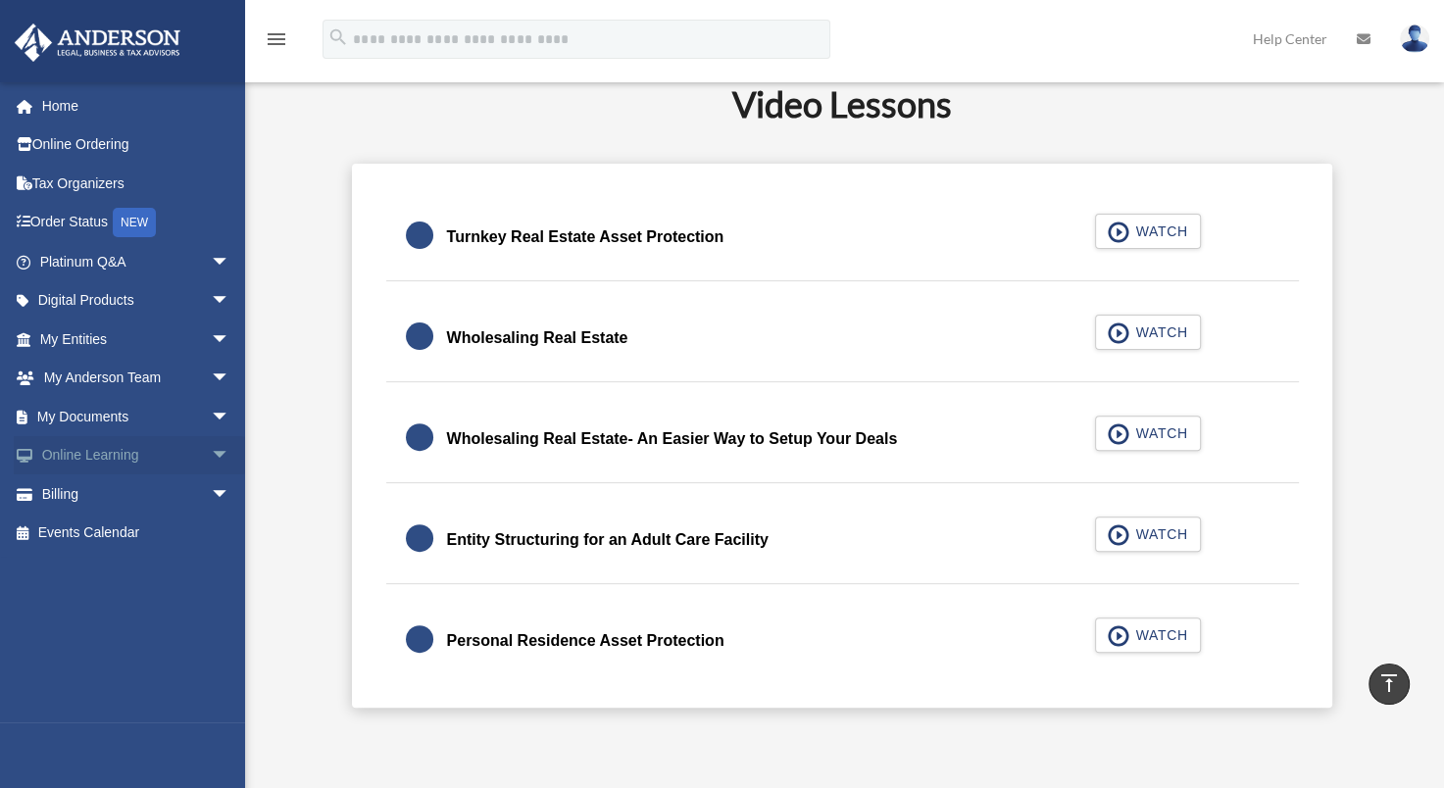
click at [211, 447] on span "arrow_drop_down" at bounding box center [230, 456] width 39 height 40
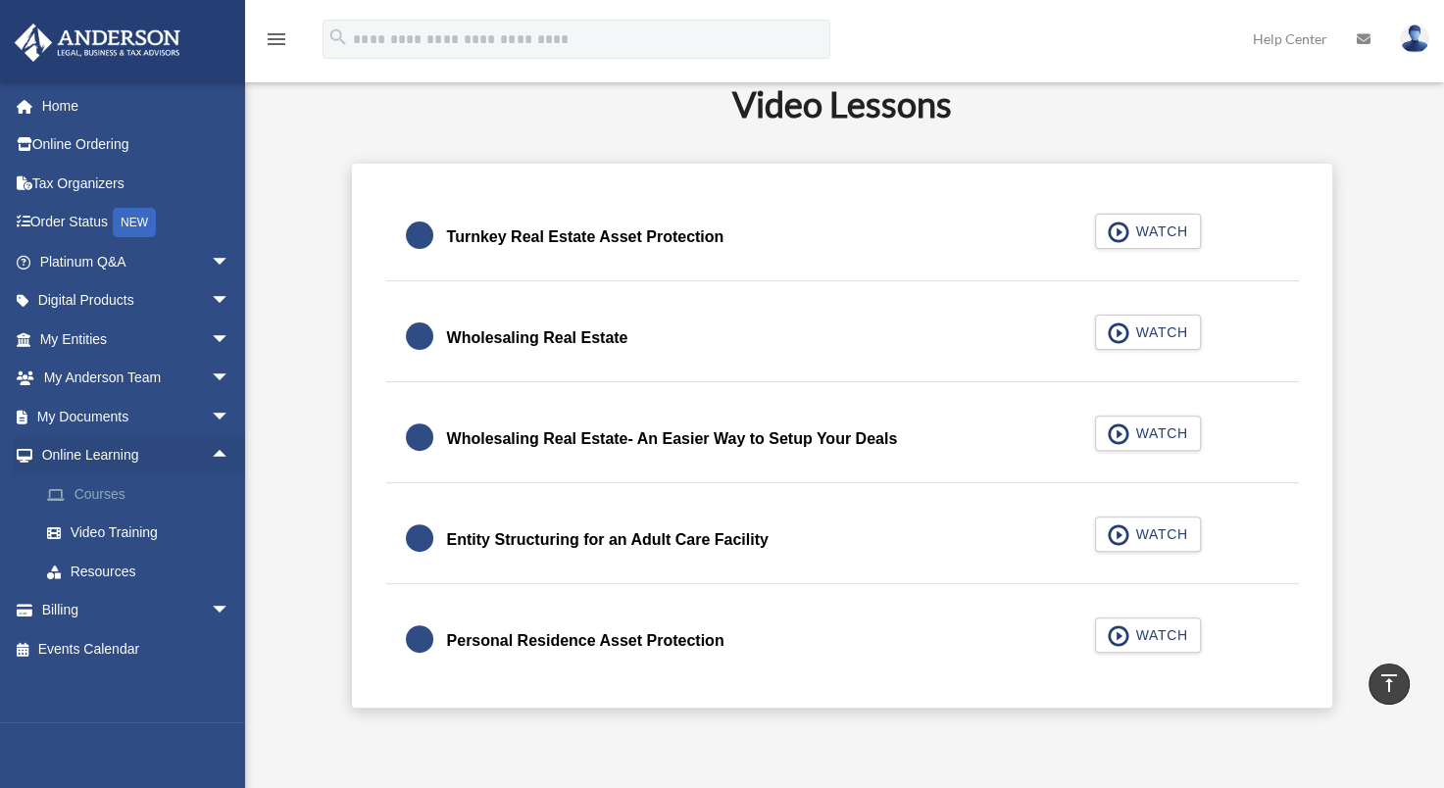
click at [102, 482] on link "Courses" at bounding box center [143, 494] width 232 height 39
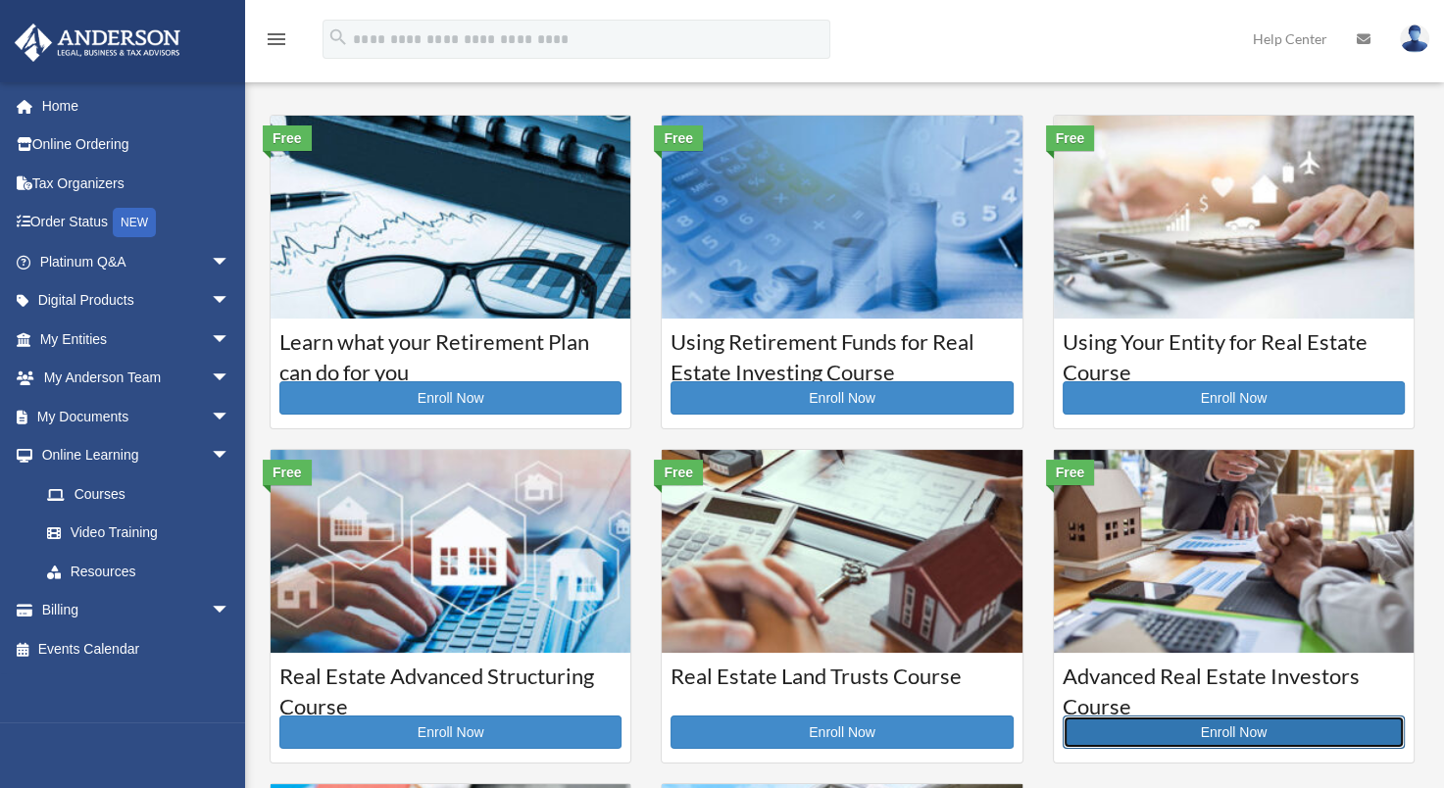
click at [1224, 721] on link "Enroll Now" at bounding box center [1234, 732] width 342 height 33
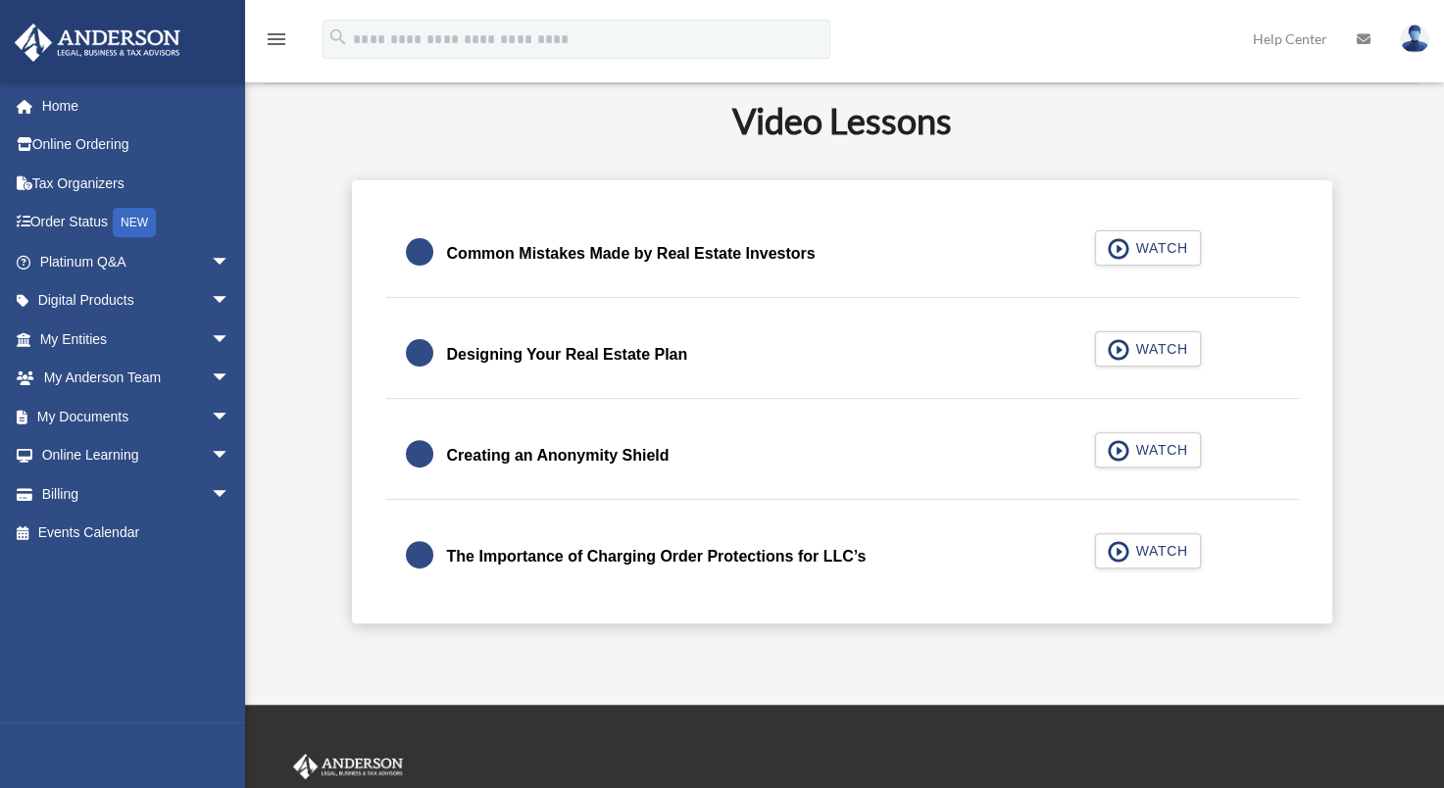
scroll to position [490, 0]
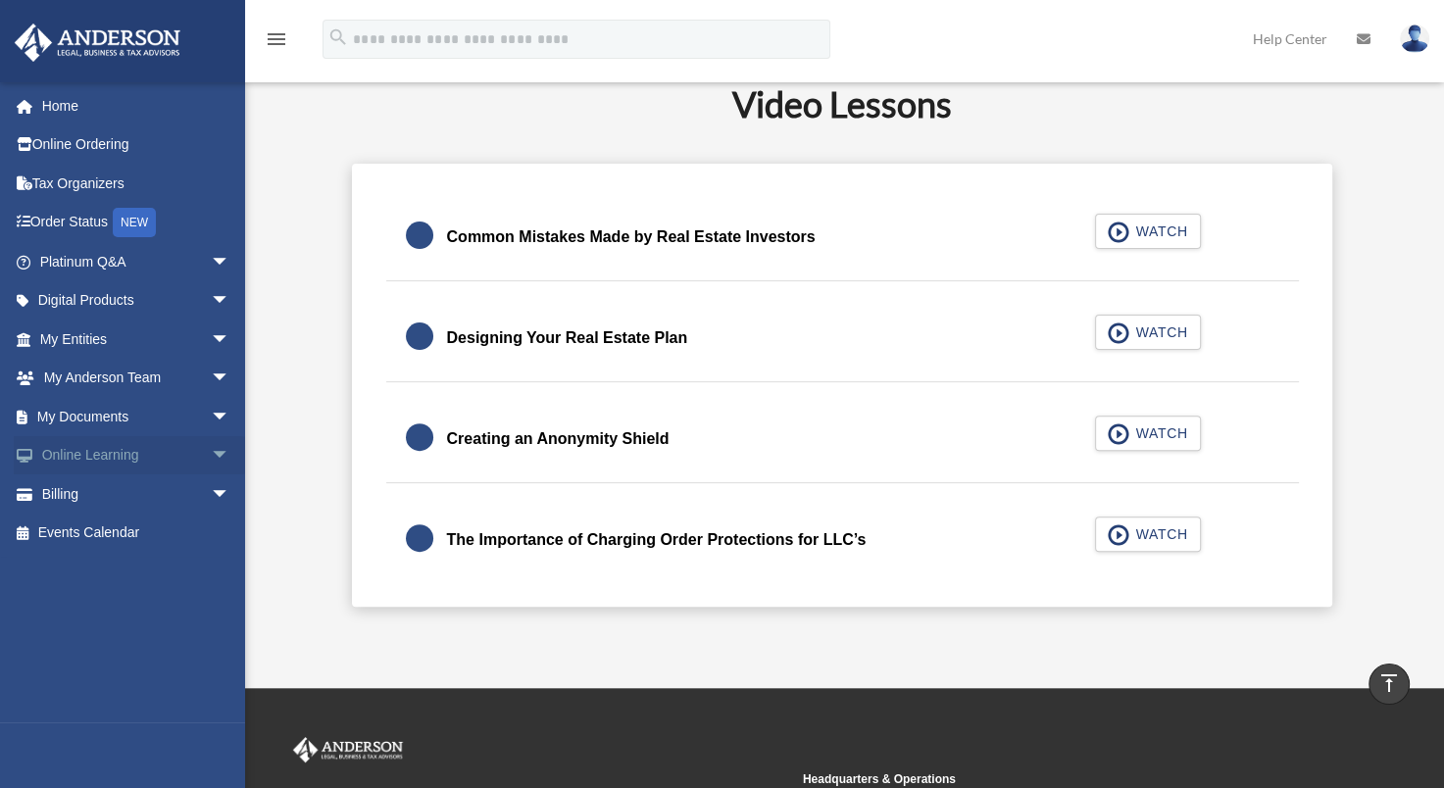
click at [211, 456] on span "arrow_drop_down" at bounding box center [230, 456] width 39 height 40
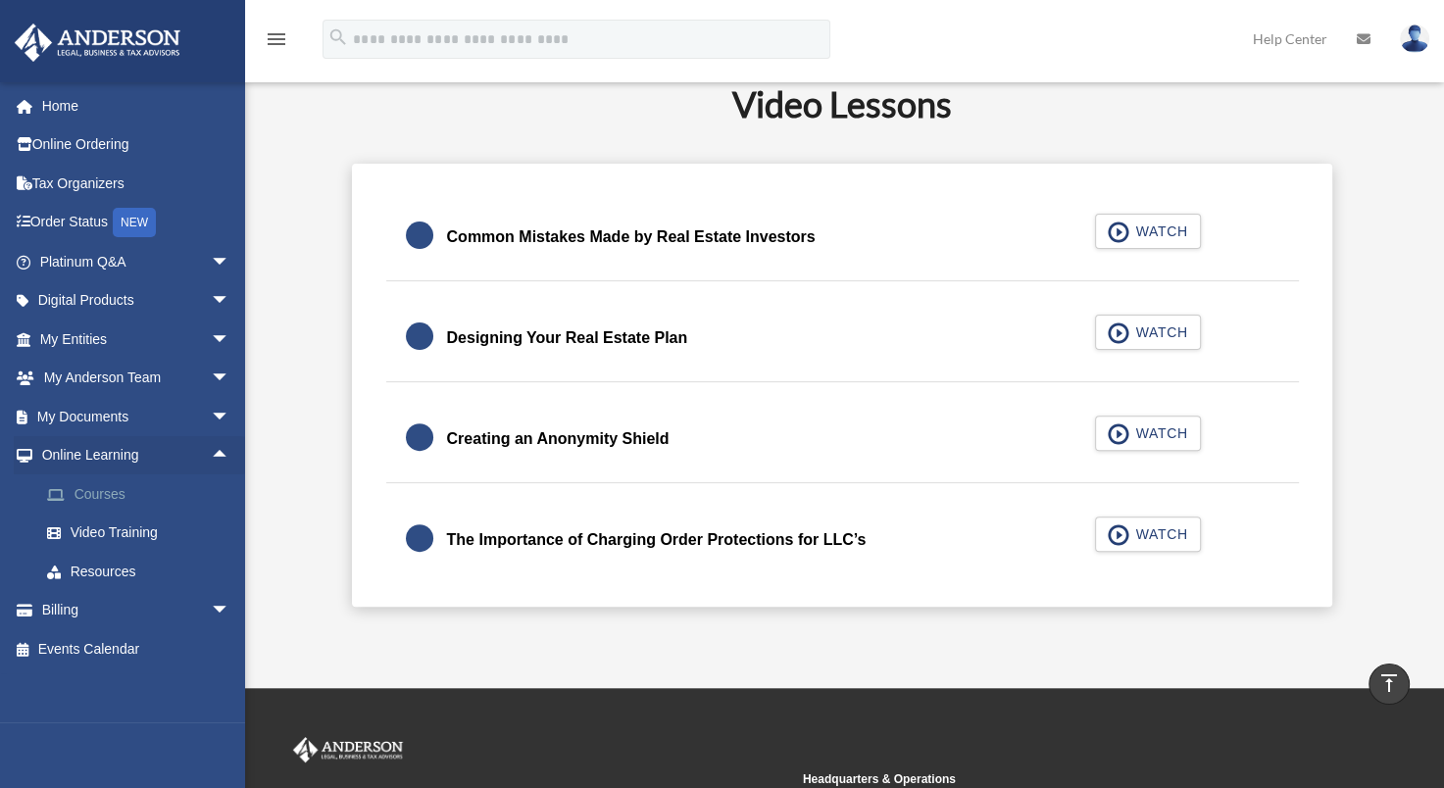
click at [97, 497] on link "Courses" at bounding box center [143, 494] width 232 height 39
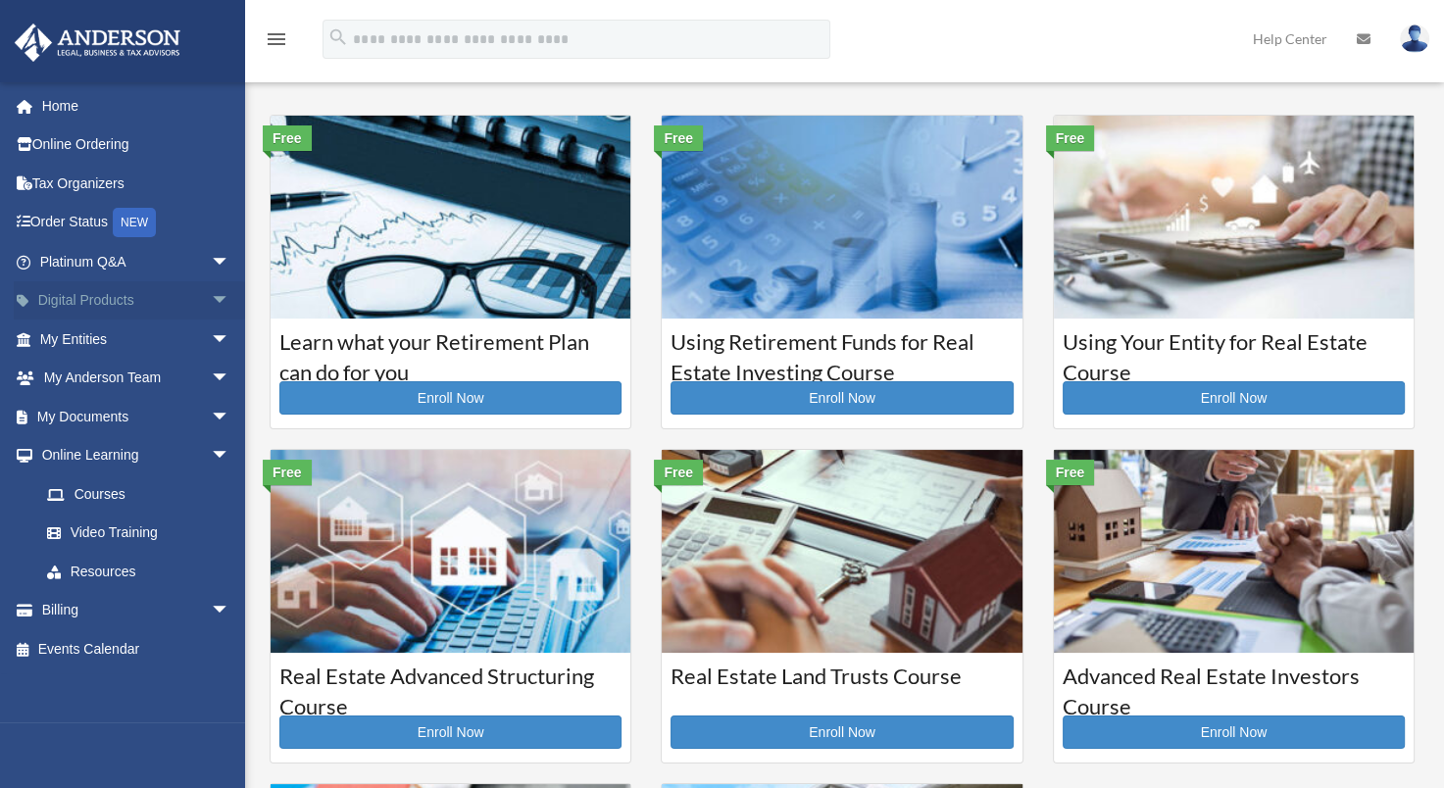
click at [211, 297] on span "arrow_drop_down" at bounding box center [230, 301] width 39 height 40
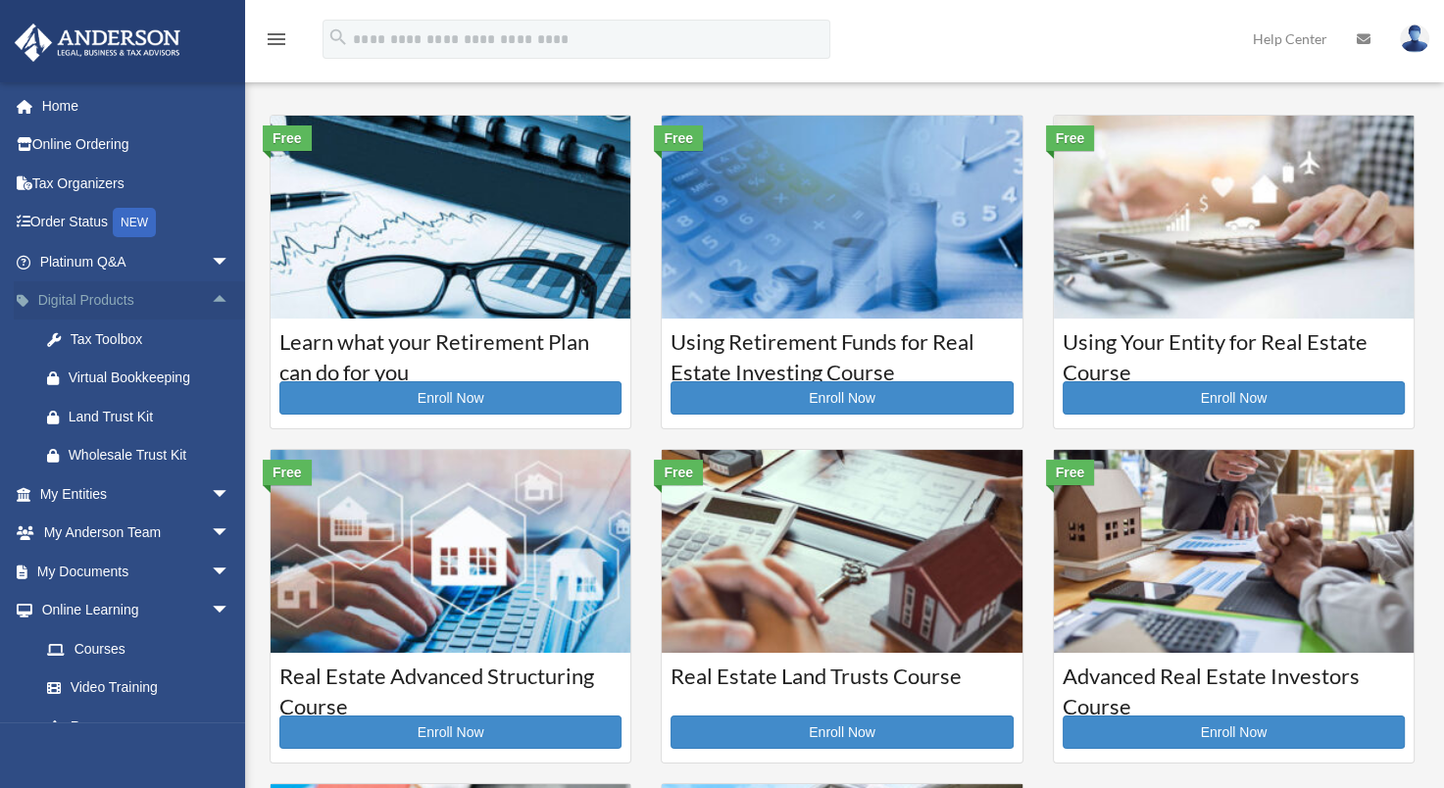
click at [211, 297] on span "arrow_drop_up" at bounding box center [230, 301] width 39 height 40
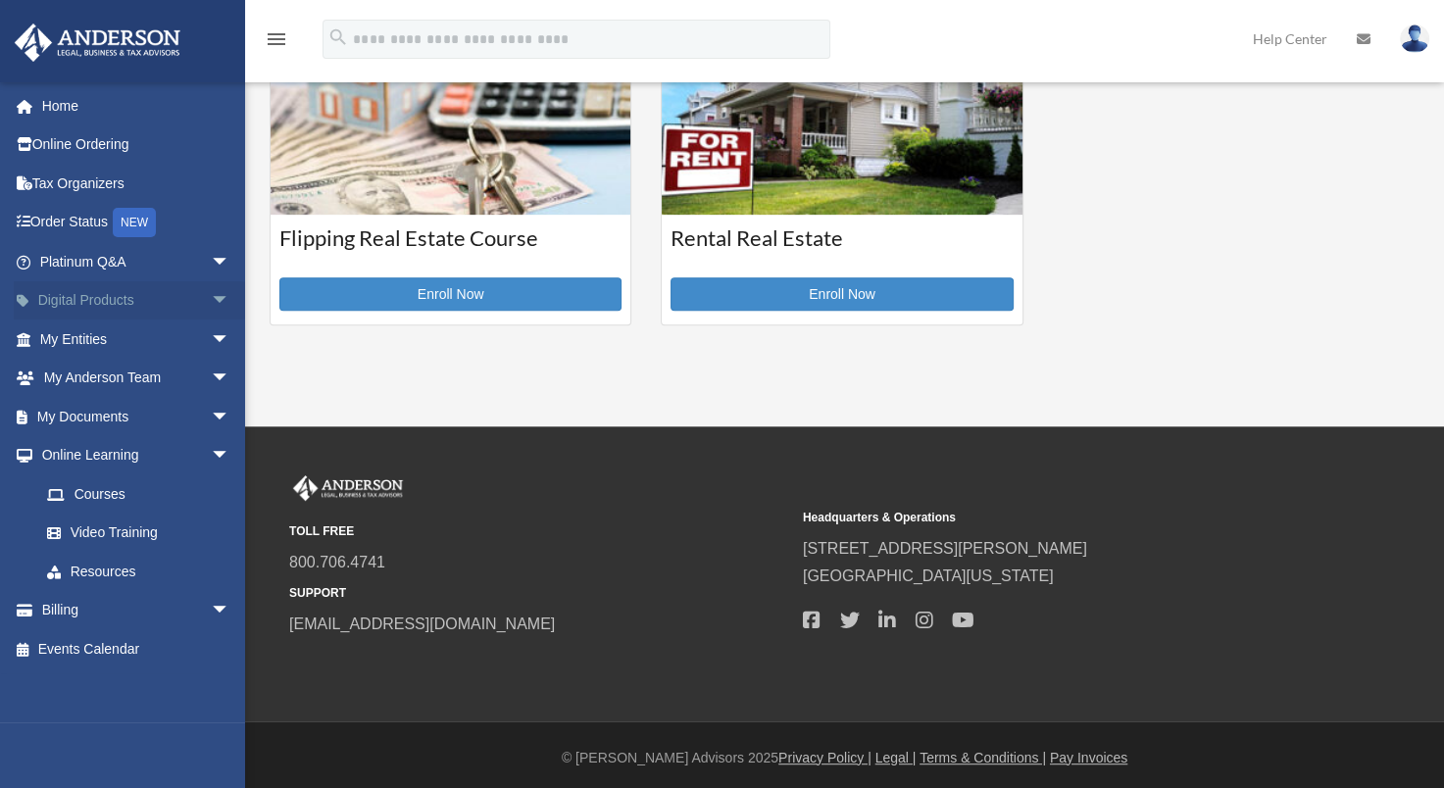
scroll to position [776, 0]
